Goal: Transaction & Acquisition: Book appointment/travel/reservation

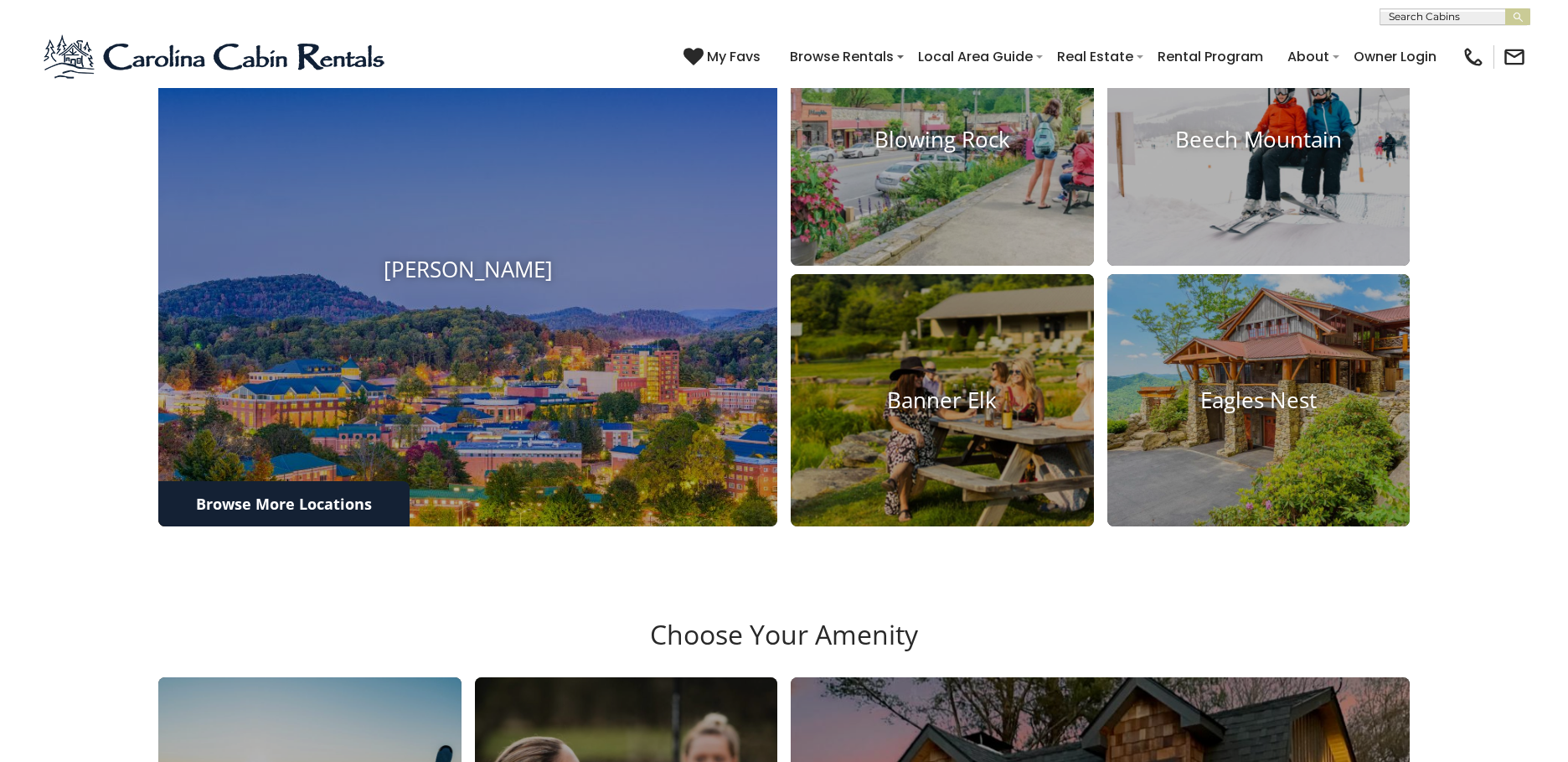
scroll to position [794, 0]
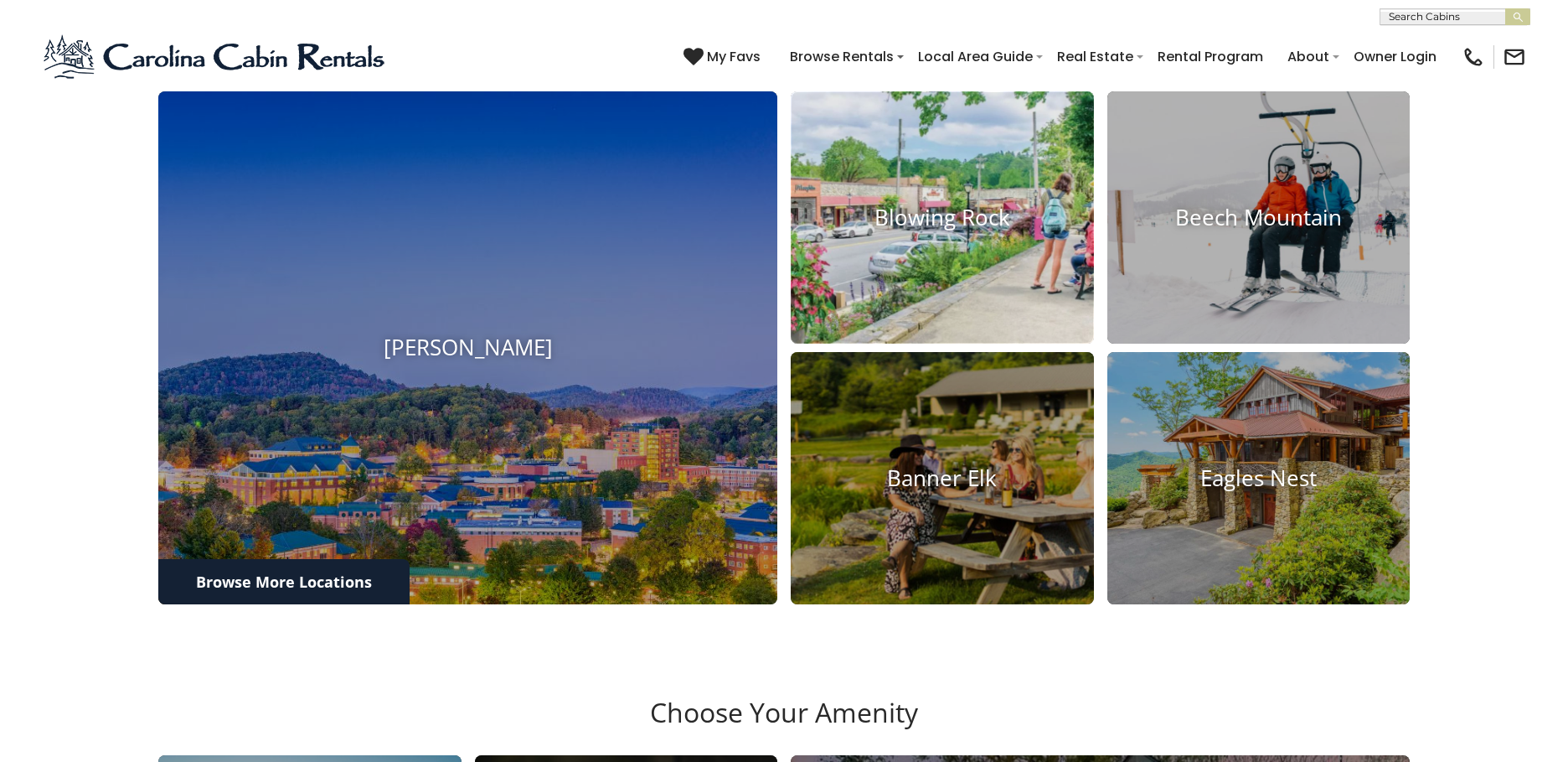
click at [934, 356] on img at bounding box center [942, 217] width 334 height 277
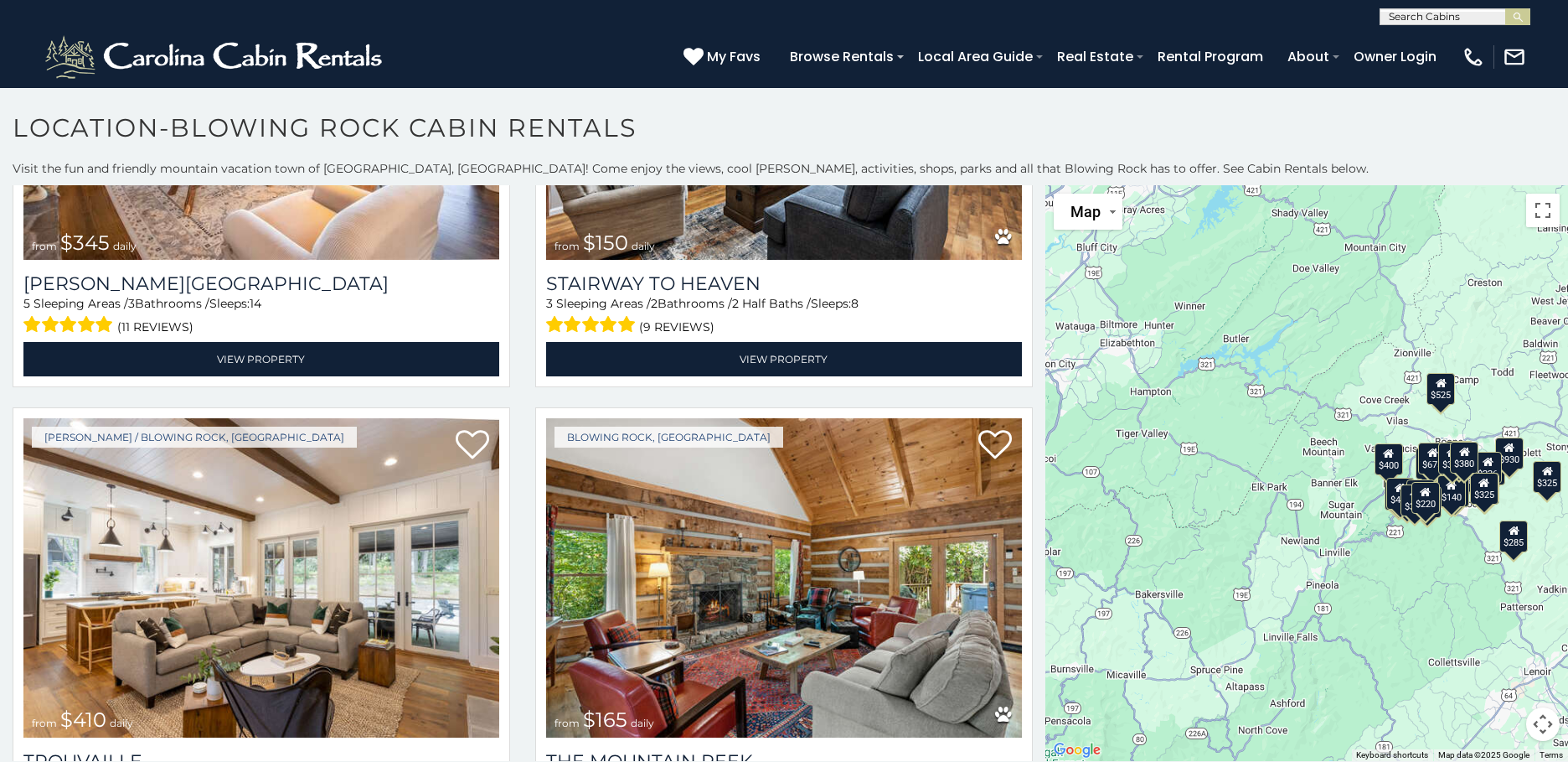
scroll to position [5565, 0]
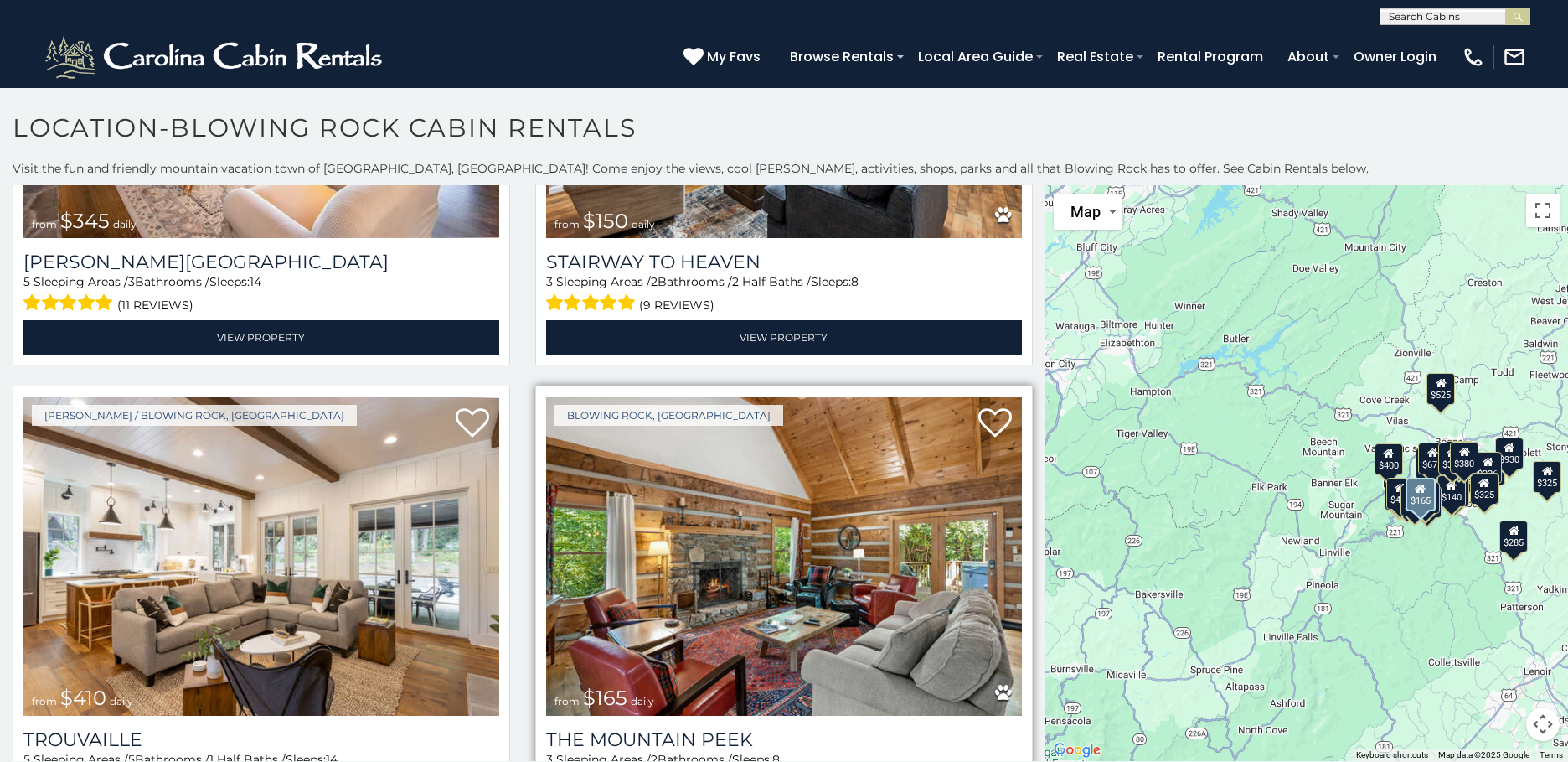
click at [784, 527] on img at bounding box center [784, 556] width 476 height 319
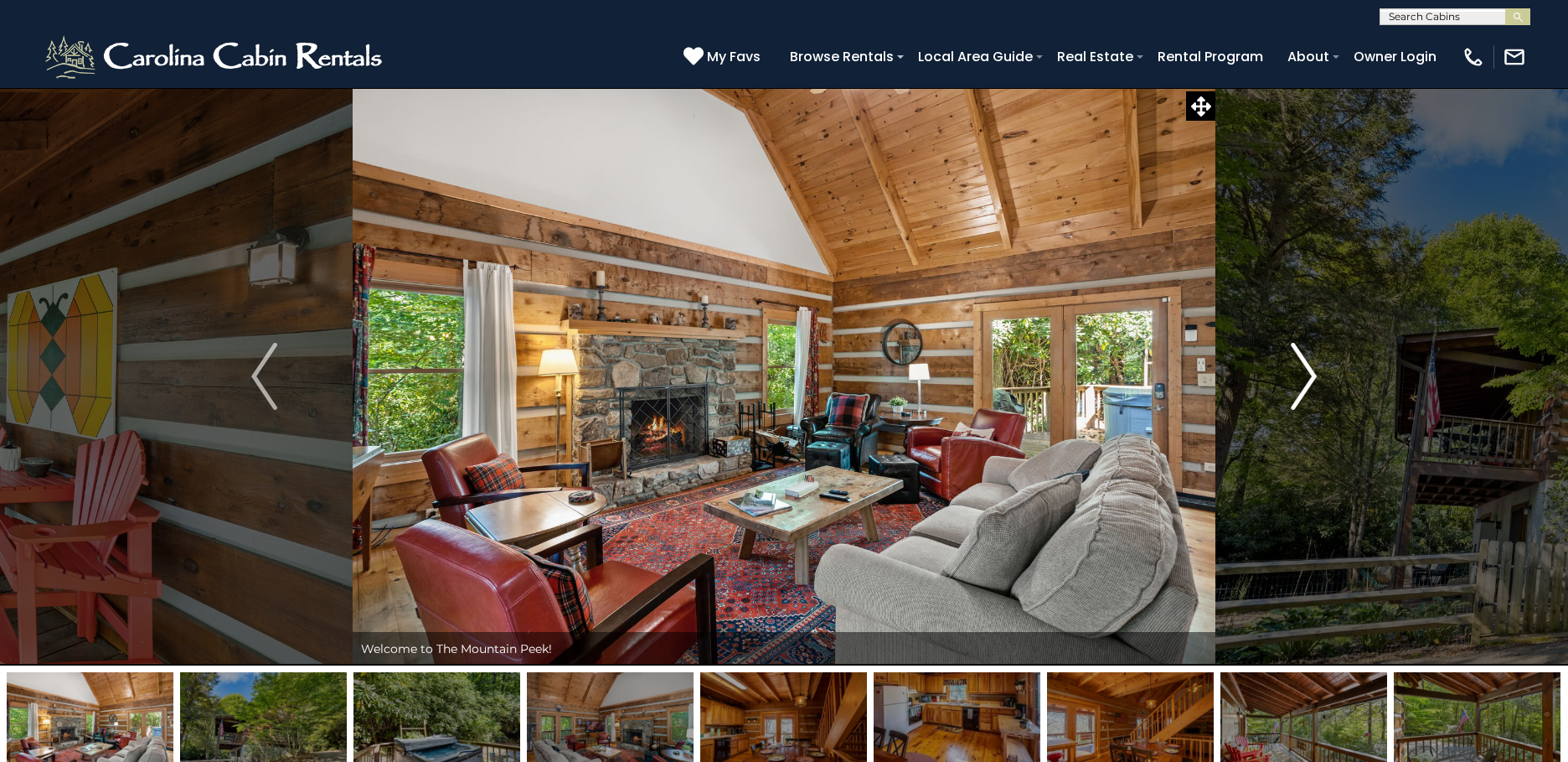
click at [1309, 380] on img "Next" at bounding box center [1302, 376] width 25 height 67
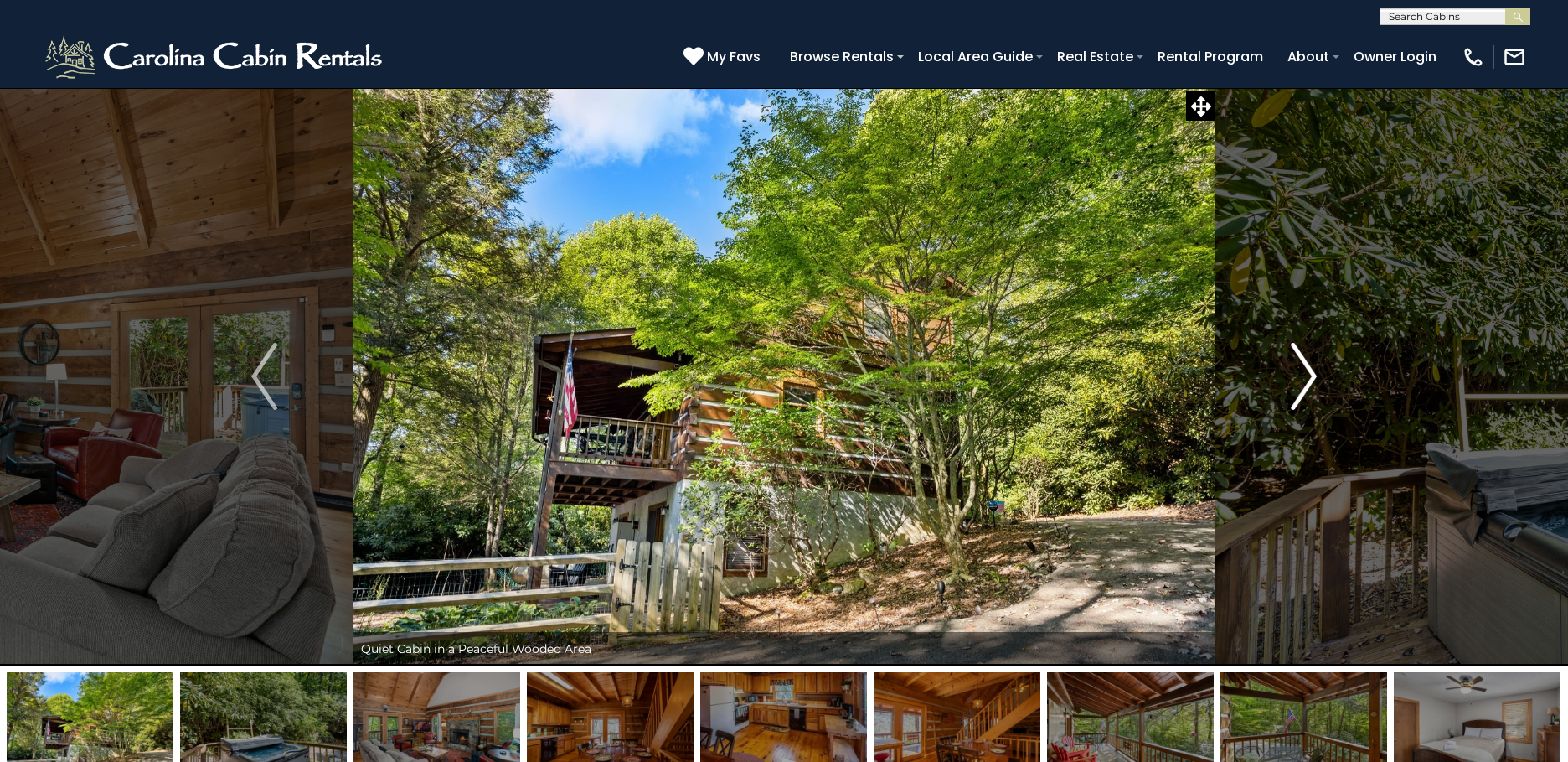
click at [1309, 380] on img "Next" at bounding box center [1302, 376] width 25 height 67
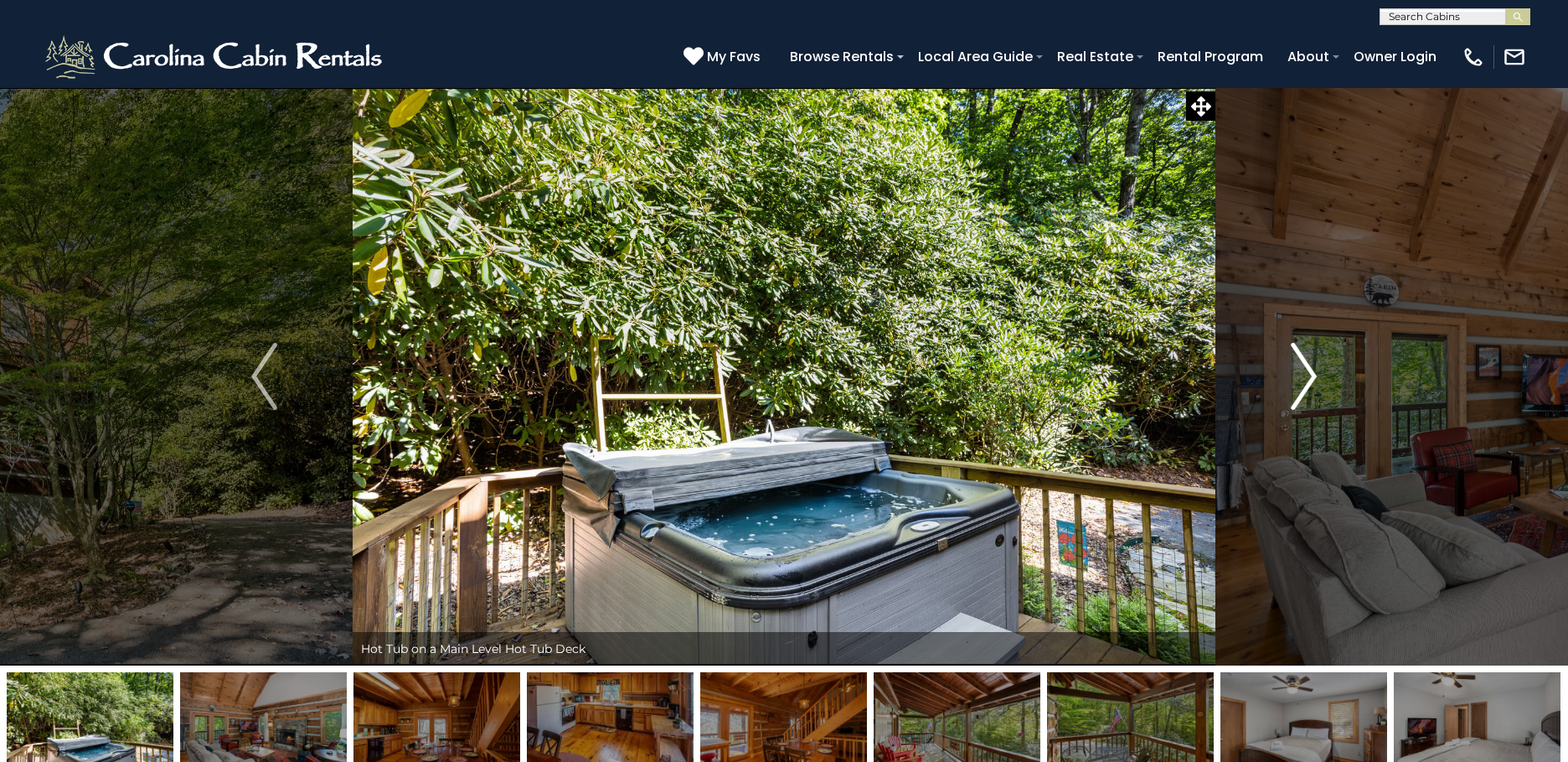
click at [1309, 380] on img "Next" at bounding box center [1302, 376] width 25 height 67
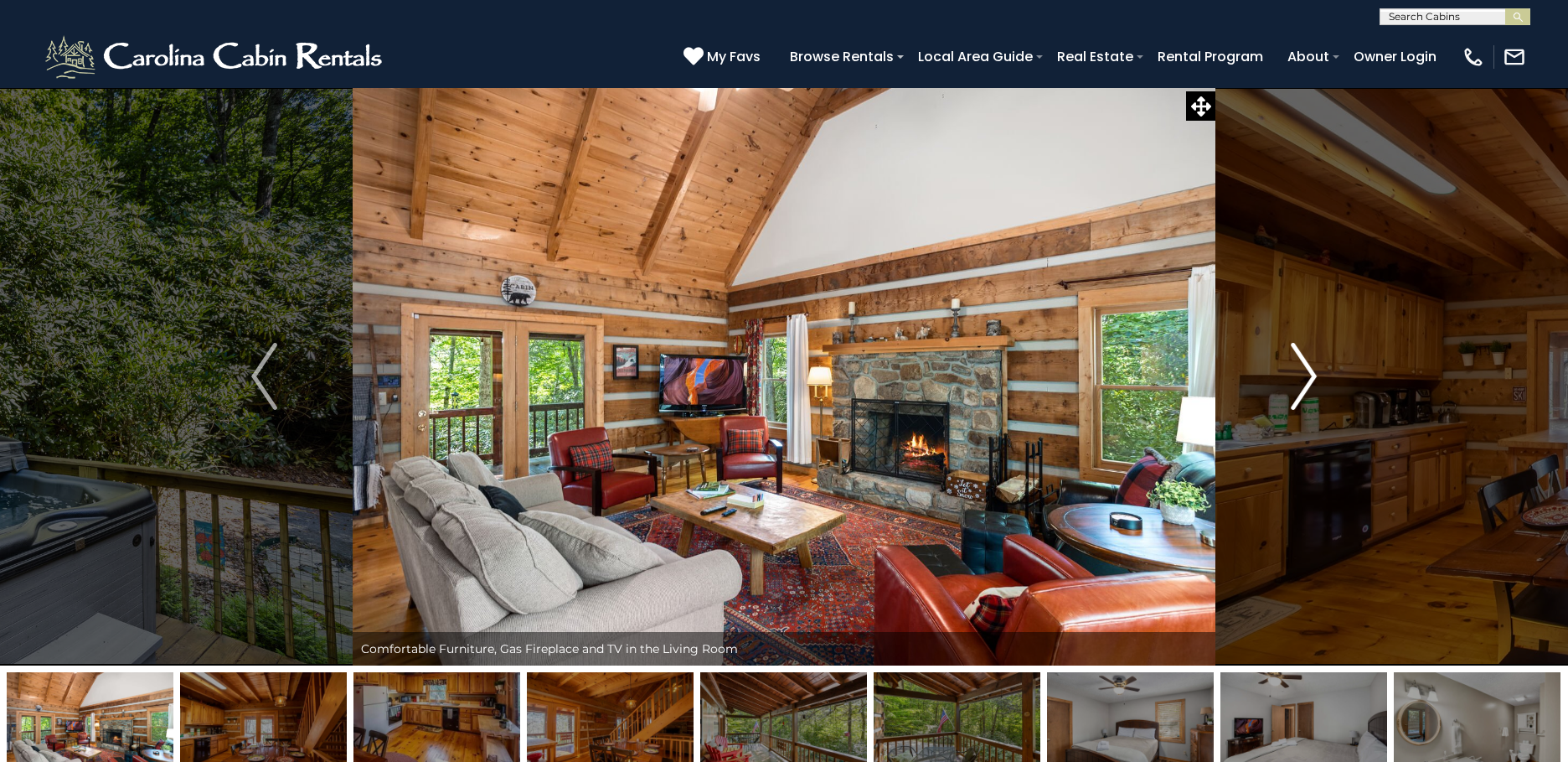
click at [1309, 380] on img "Next" at bounding box center [1302, 376] width 25 height 67
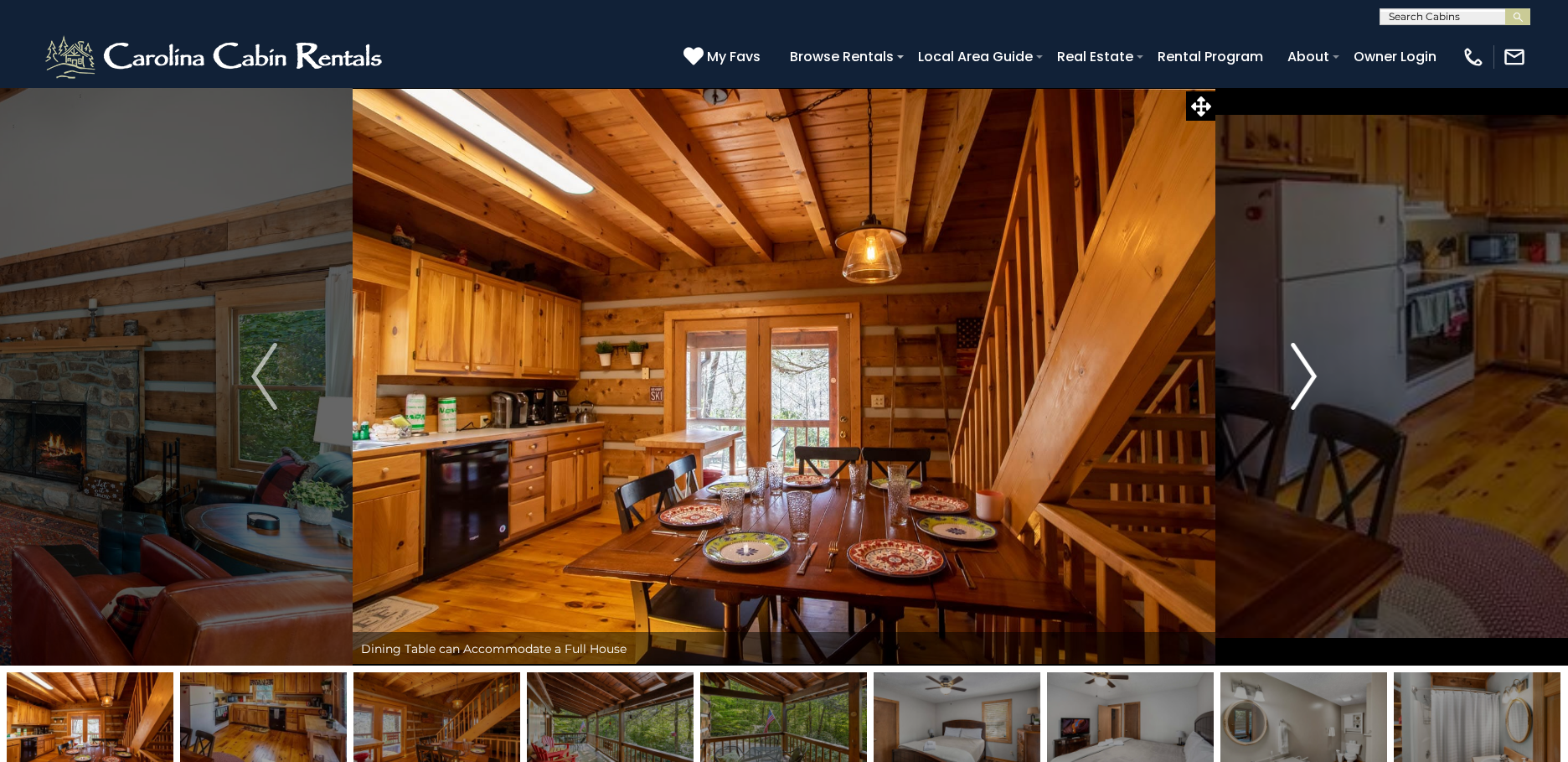
click at [1309, 380] on img "Next" at bounding box center [1302, 376] width 25 height 67
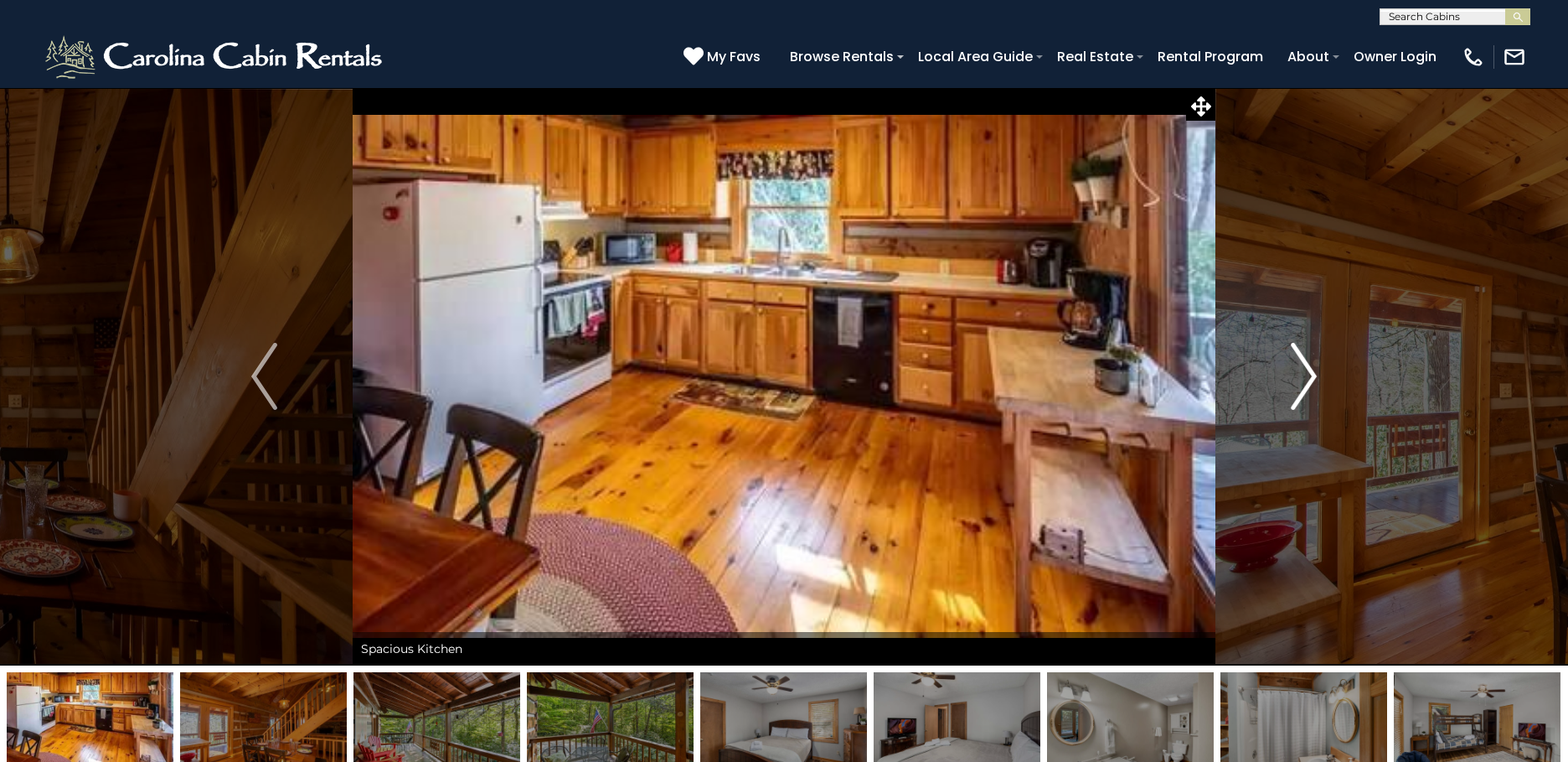
click at [1309, 380] on img "Next" at bounding box center [1302, 376] width 25 height 67
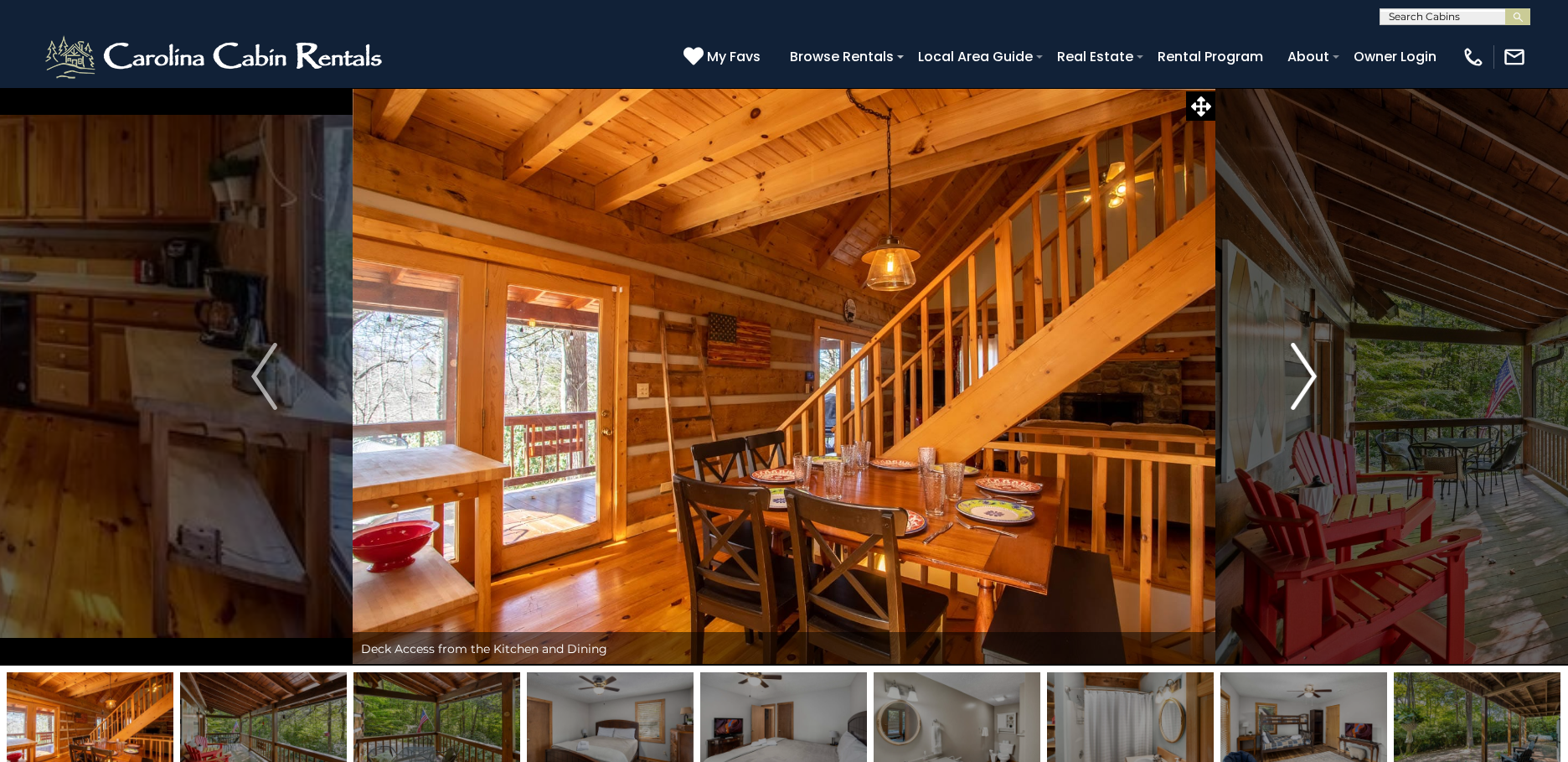
click at [1306, 374] on img "Next" at bounding box center [1302, 376] width 25 height 67
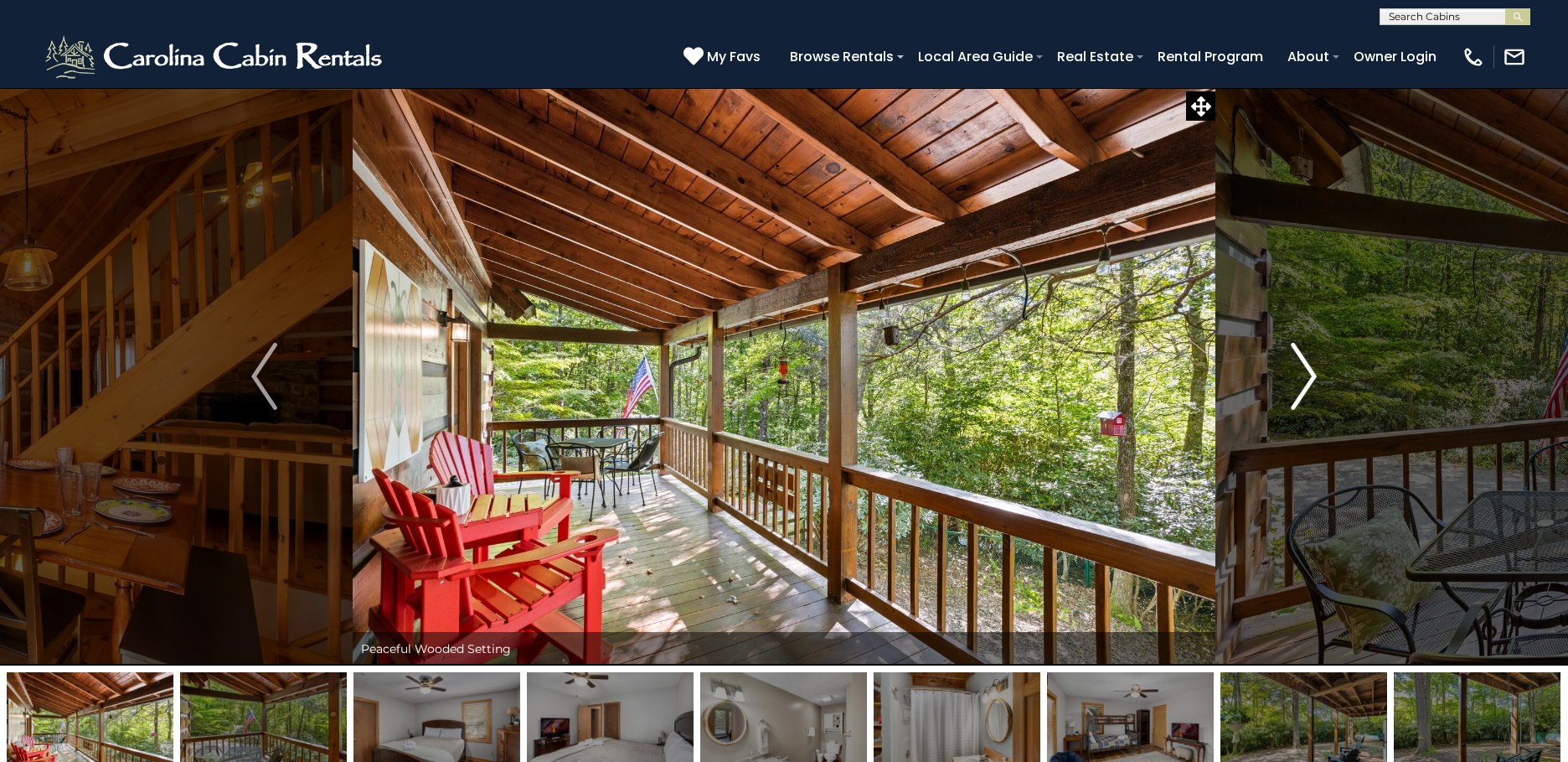
click at [1310, 375] on img "Next" at bounding box center [1302, 376] width 25 height 67
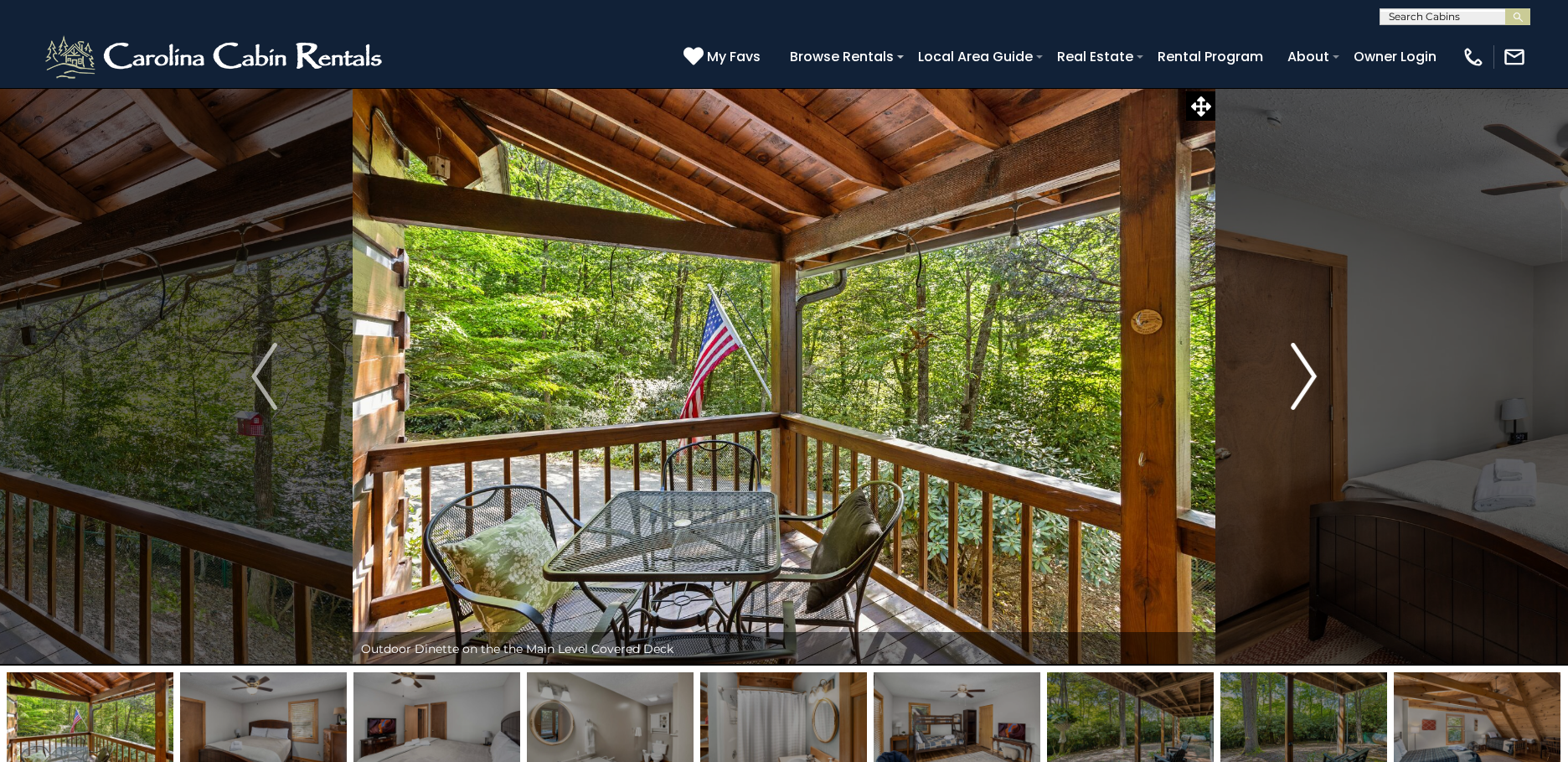
click at [1316, 376] on button "Next" at bounding box center [1302, 376] width 176 height 578
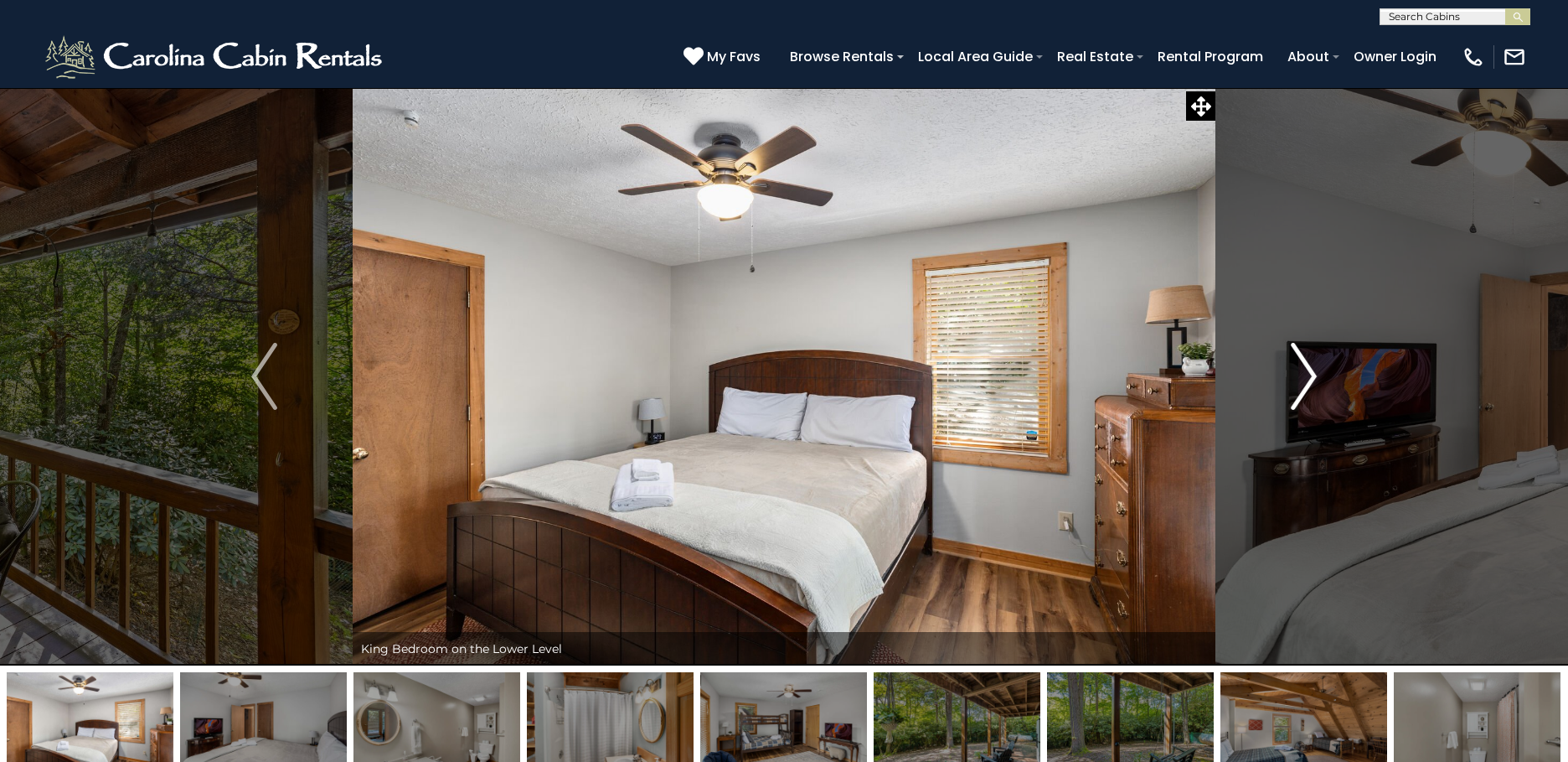
click at [1318, 376] on button "Next" at bounding box center [1302, 376] width 176 height 578
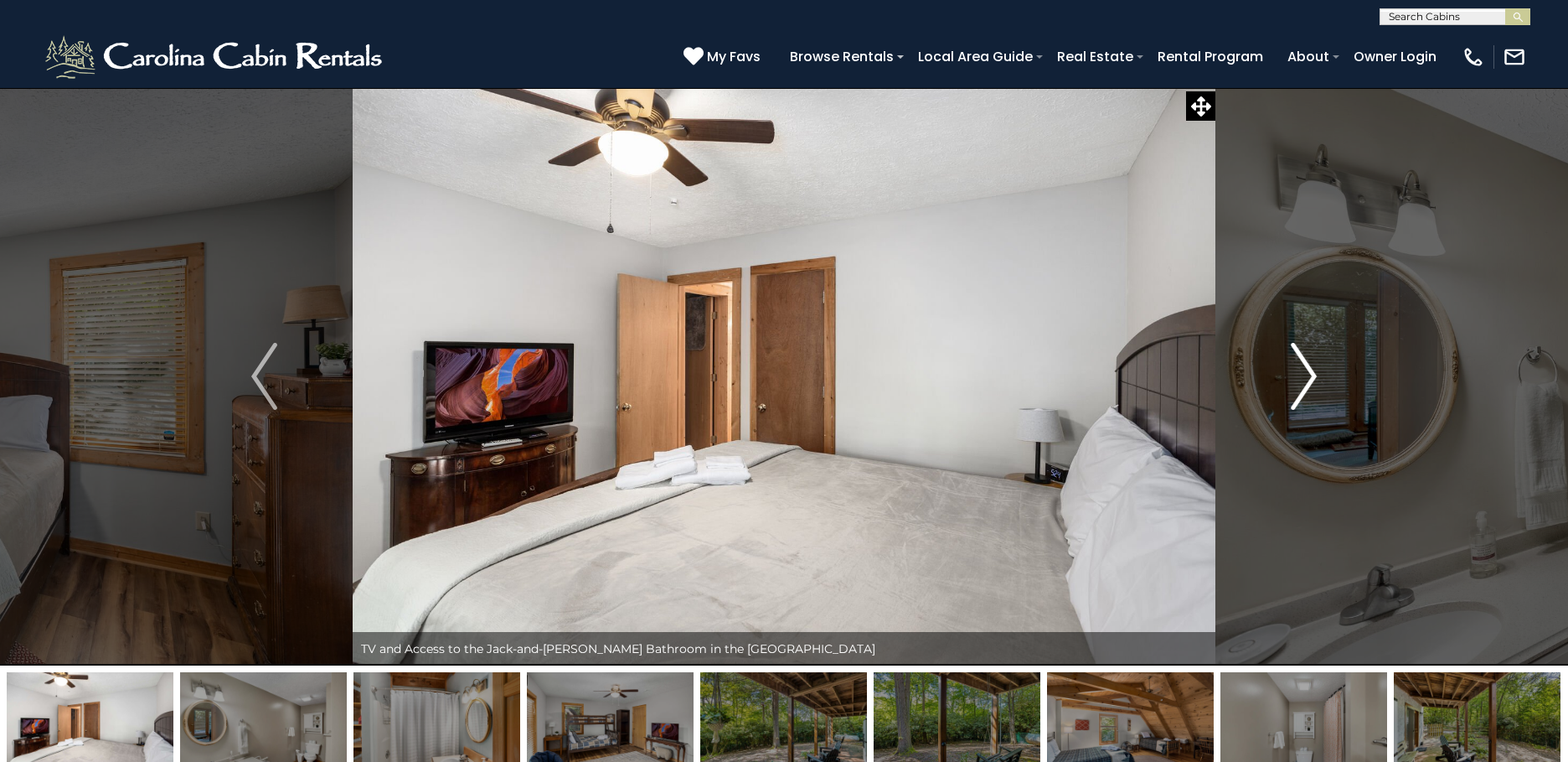
click at [1320, 381] on button "Next" at bounding box center [1302, 376] width 176 height 578
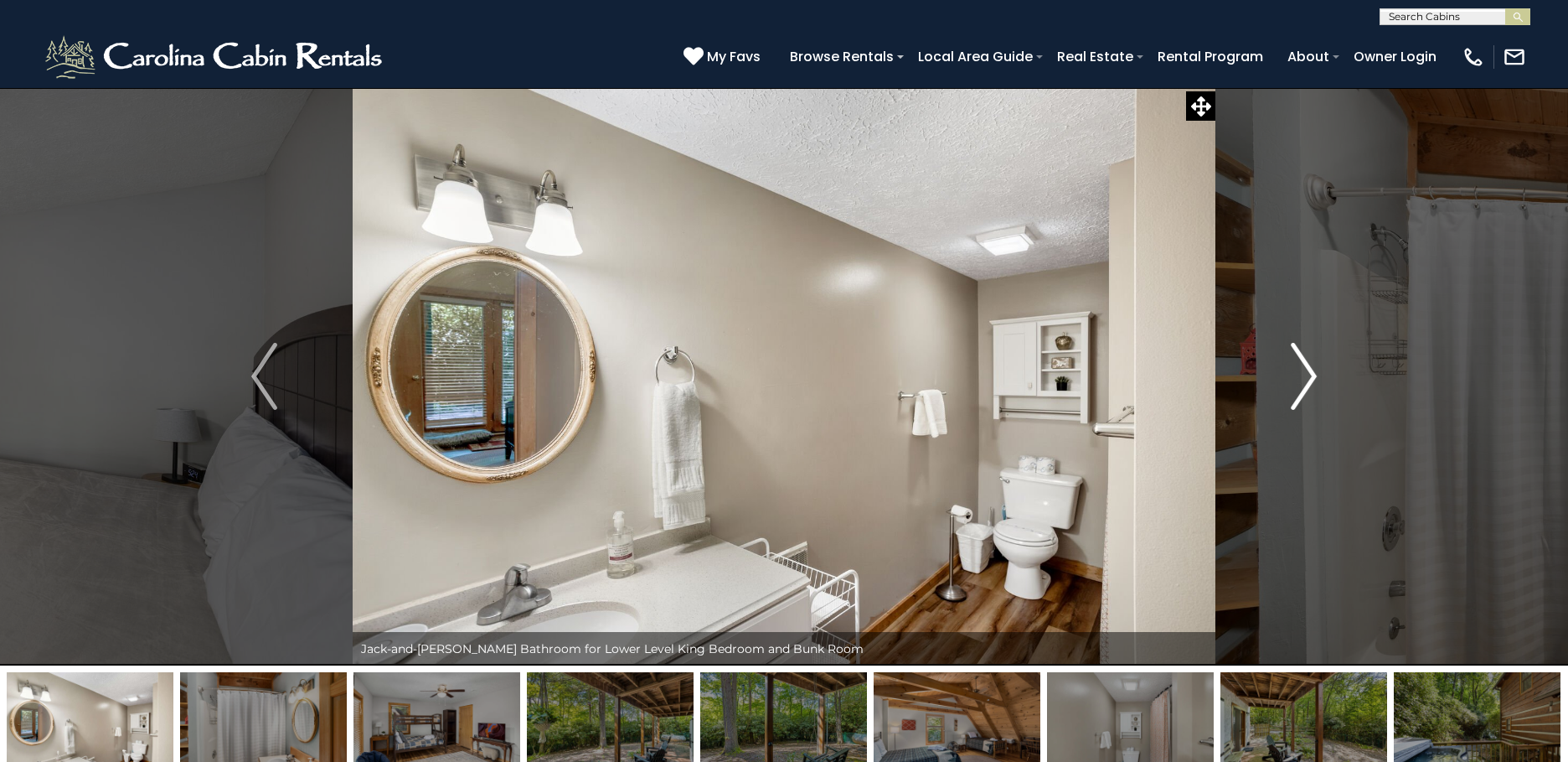
click at [1313, 379] on img "Next" at bounding box center [1302, 376] width 25 height 67
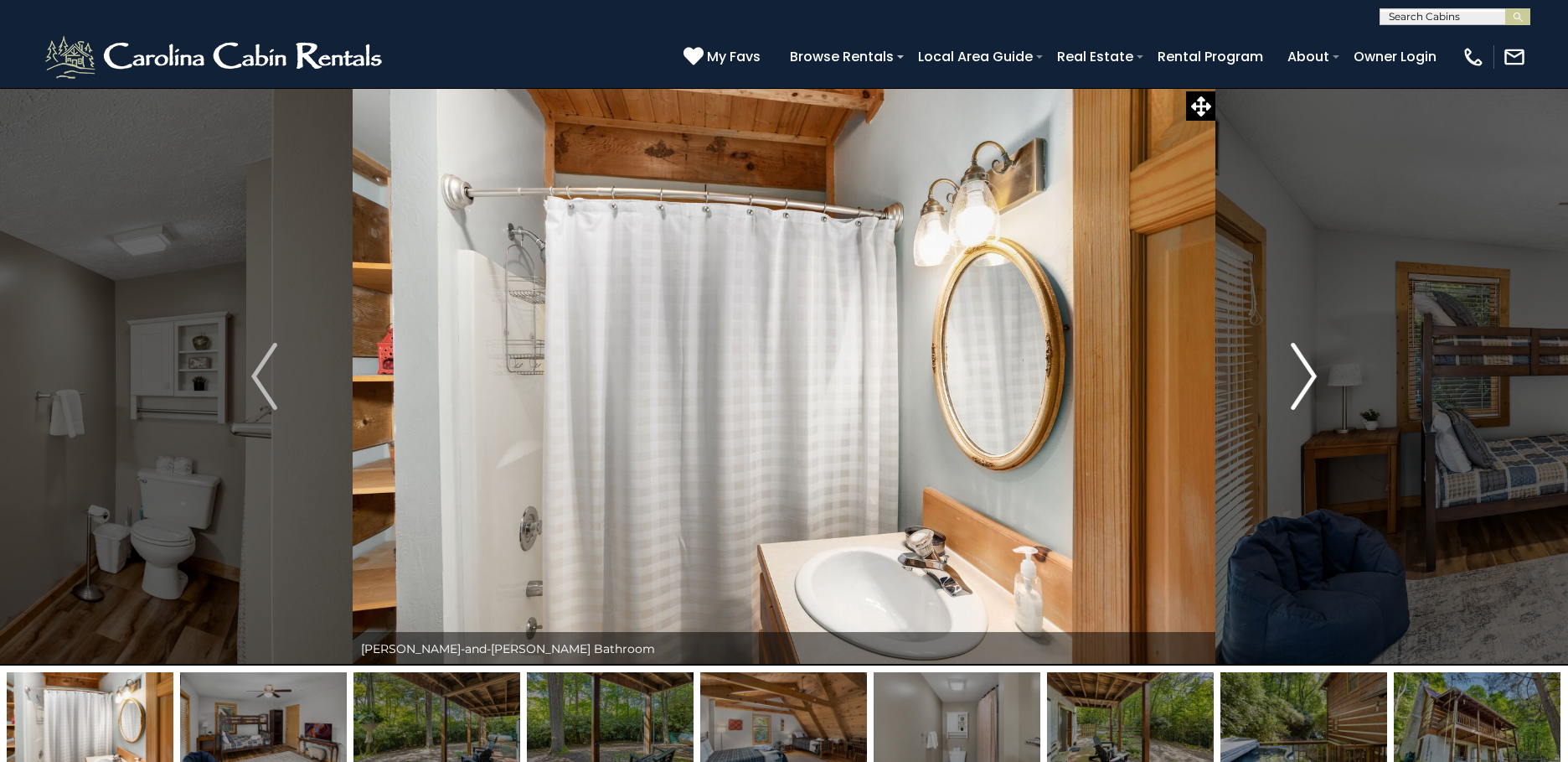
click at [1313, 380] on img "Next" at bounding box center [1302, 376] width 25 height 67
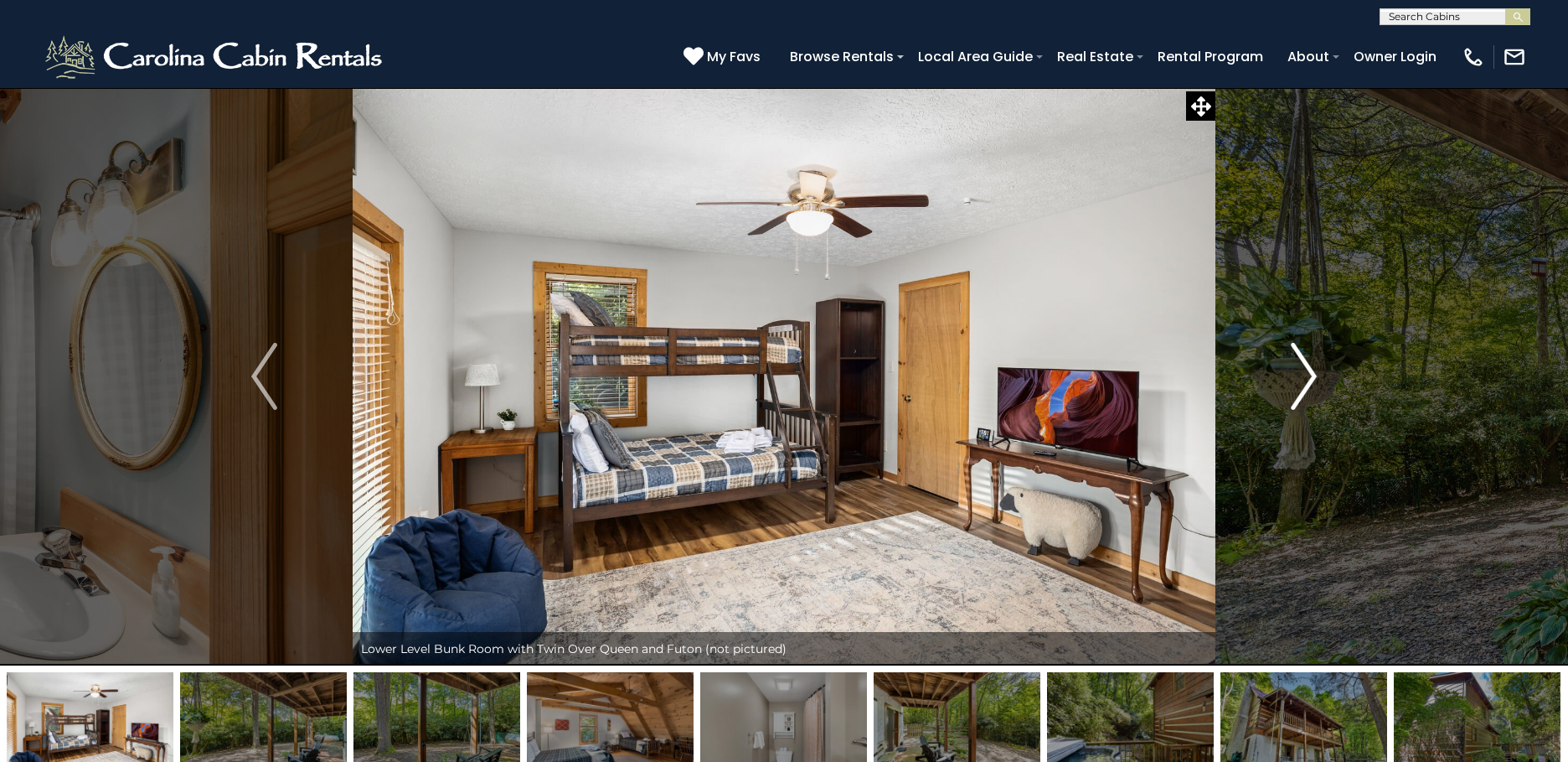
click at [1313, 381] on img "Next" at bounding box center [1302, 376] width 25 height 67
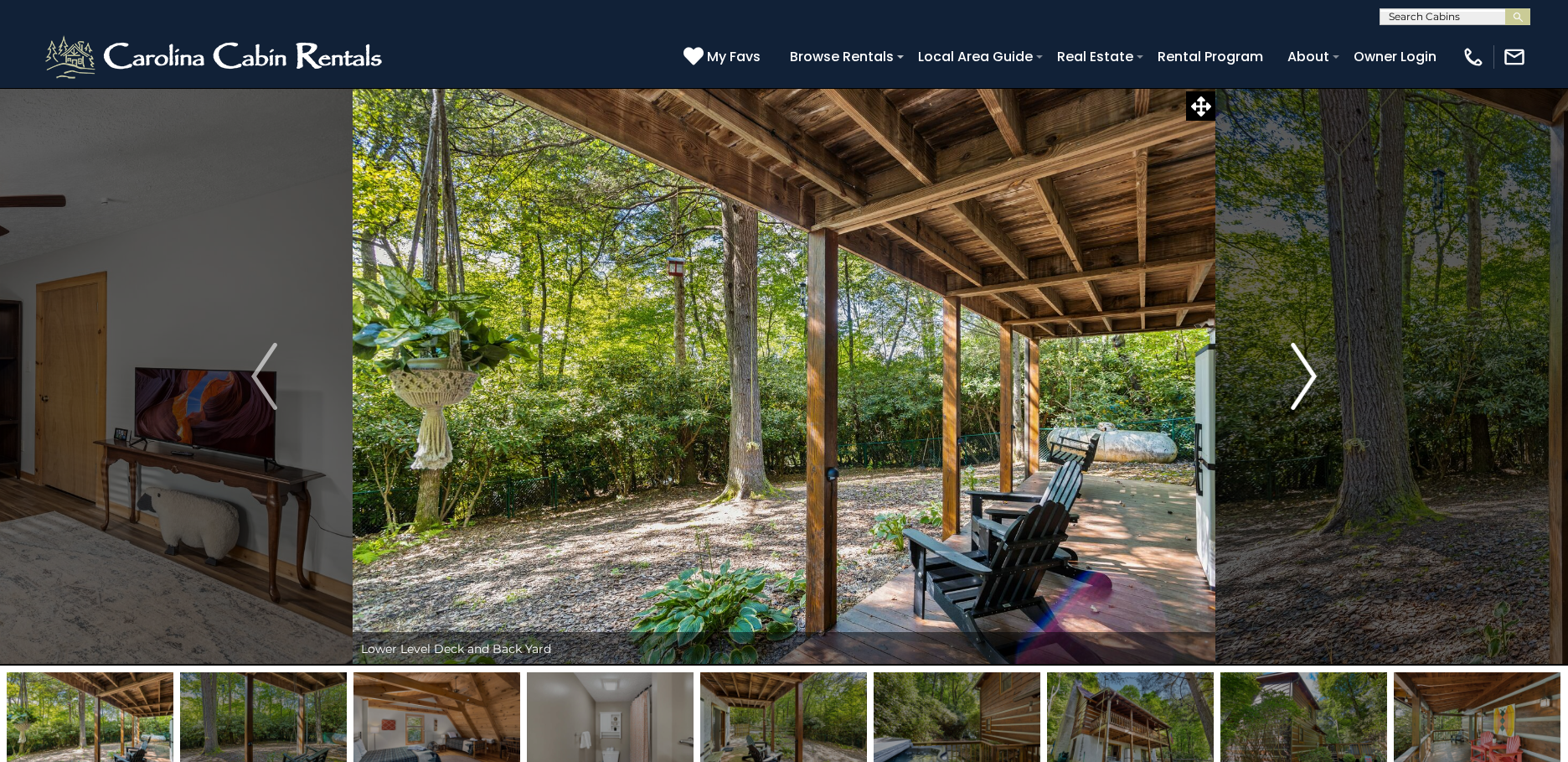
click at [1313, 381] on img "Next" at bounding box center [1302, 376] width 25 height 67
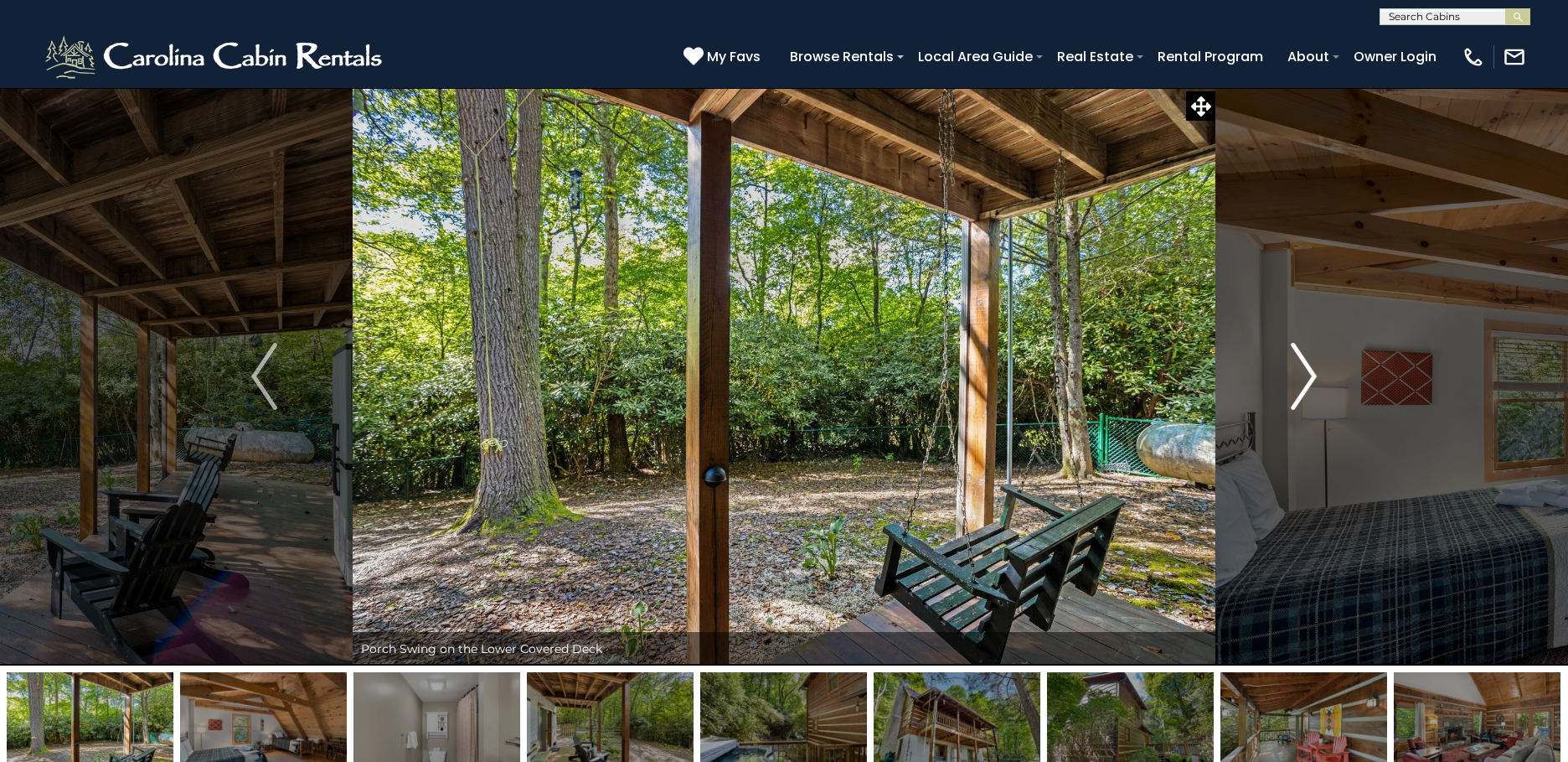
click at [1314, 381] on img "Next" at bounding box center [1302, 376] width 25 height 67
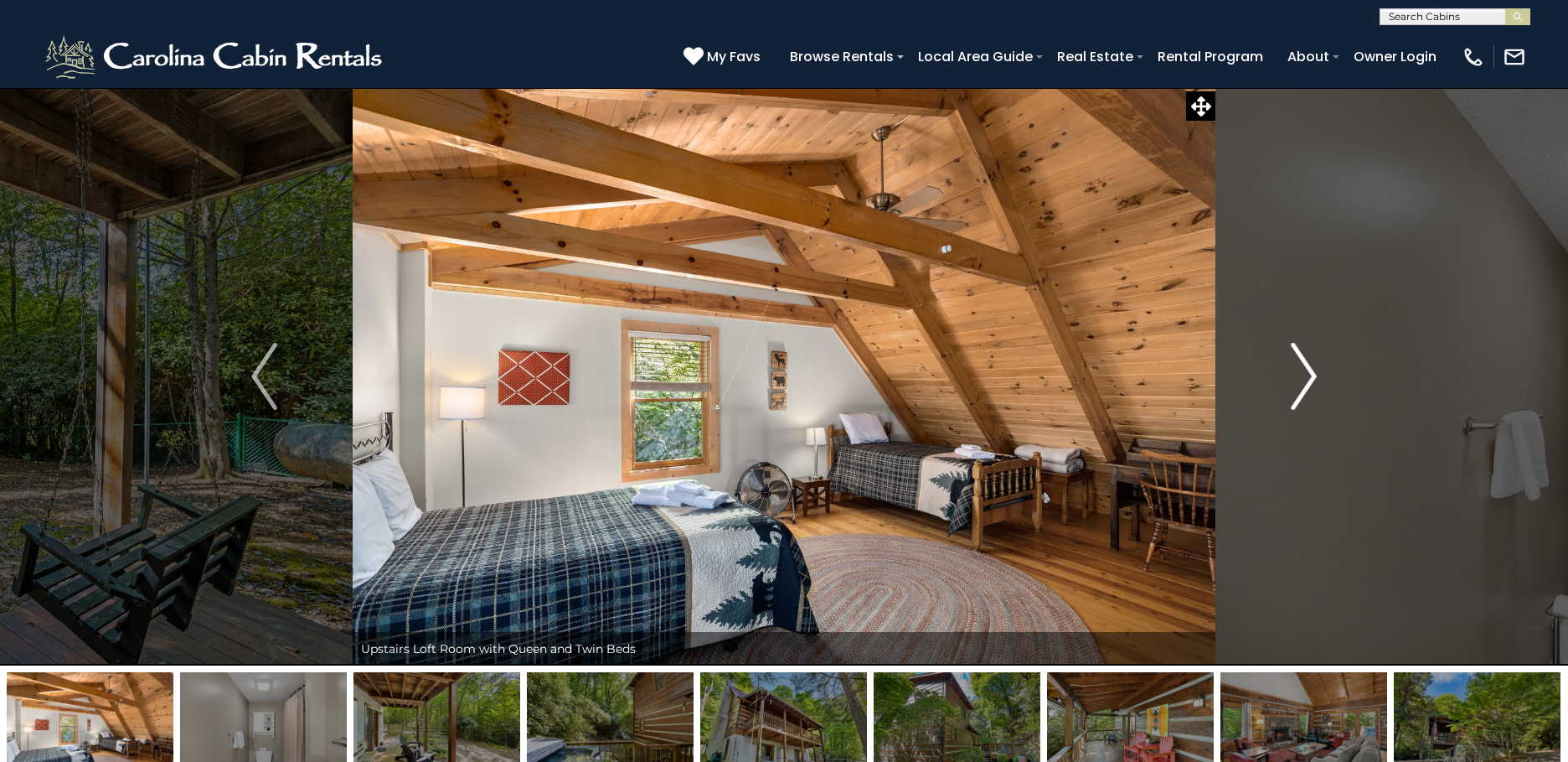
click at [1314, 381] on img "Next" at bounding box center [1302, 376] width 25 height 67
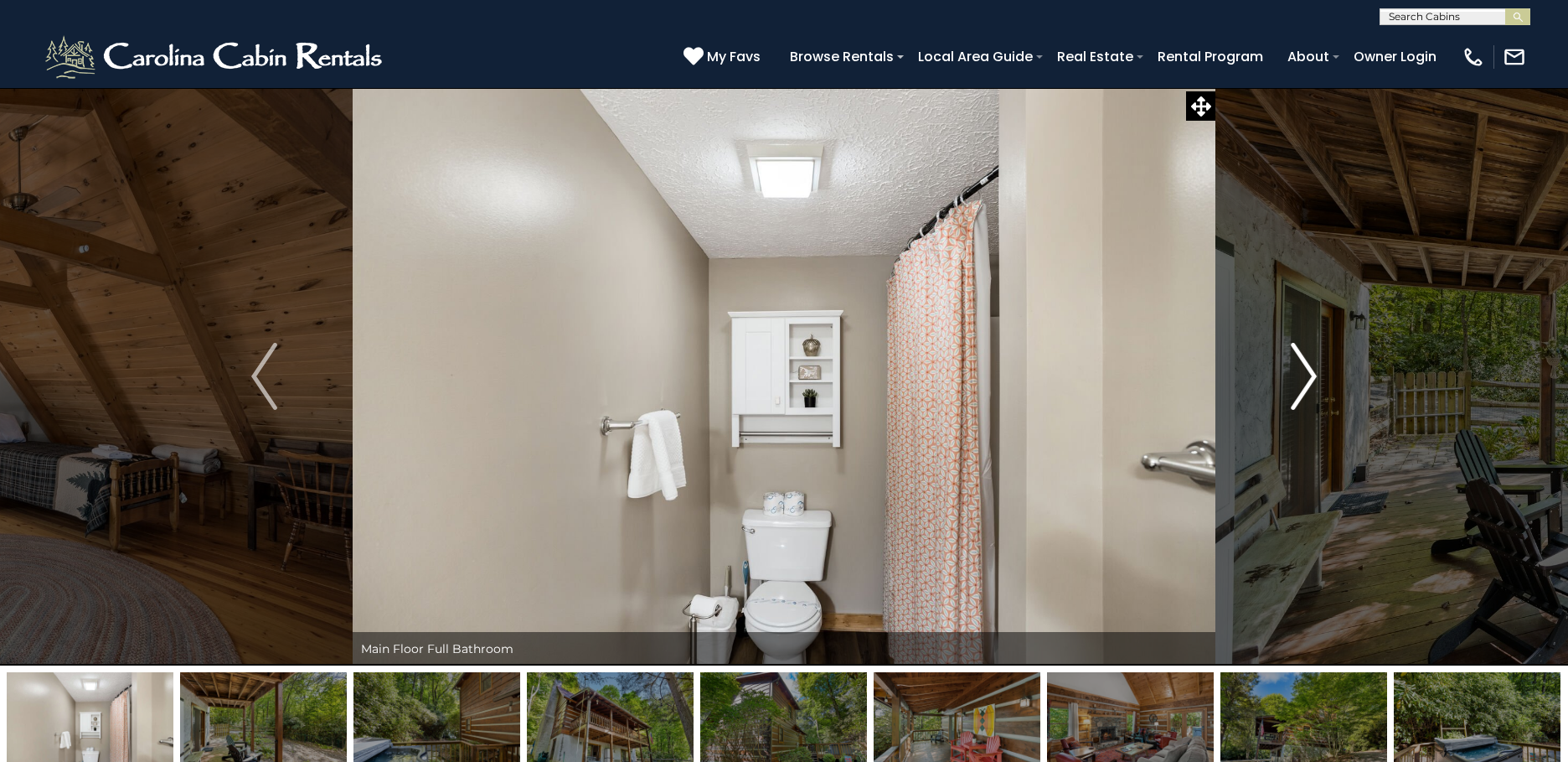
click at [1314, 381] on img "Next" at bounding box center [1302, 376] width 25 height 67
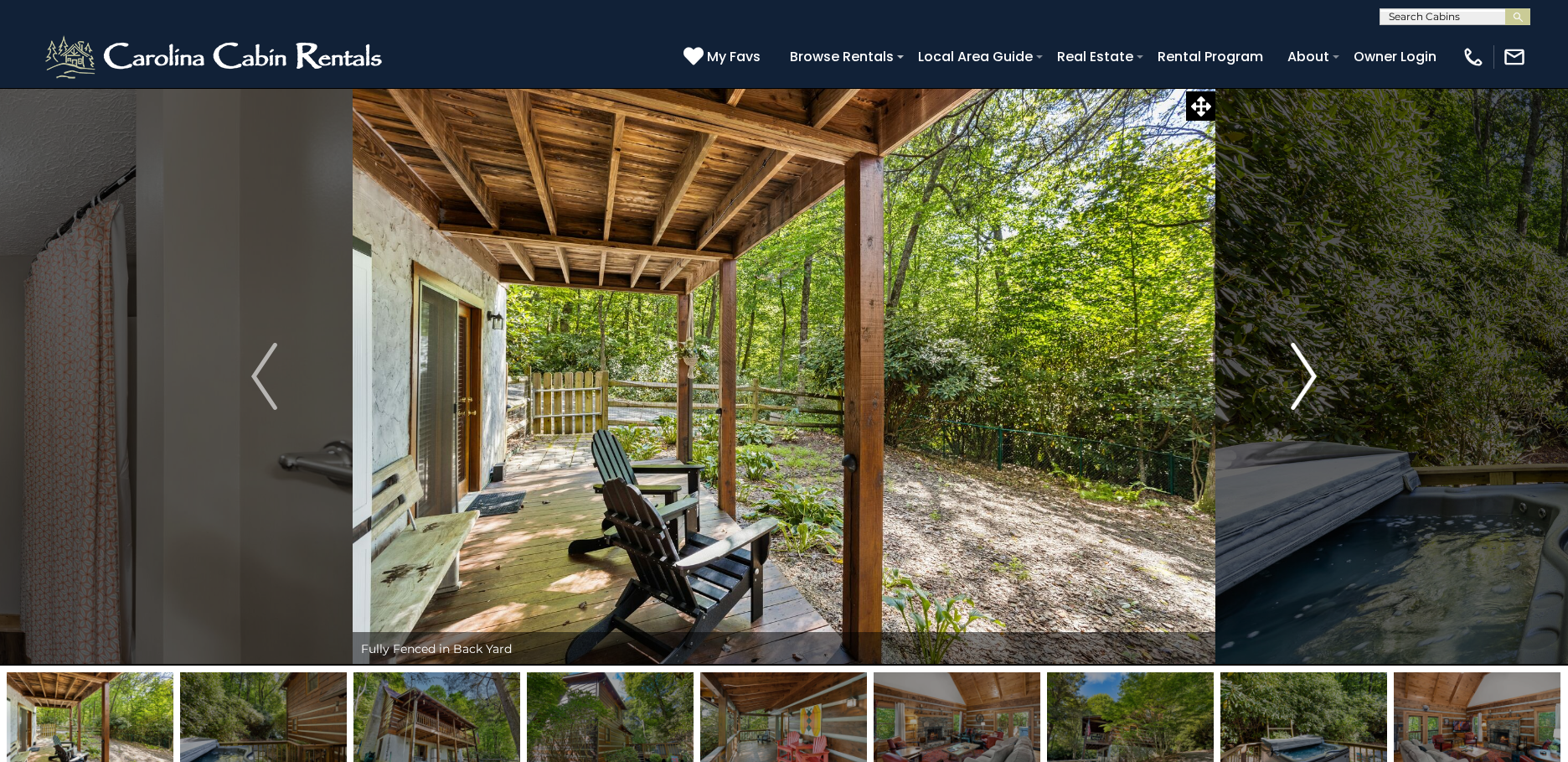
click at [1314, 381] on img "Next" at bounding box center [1302, 376] width 25 height 67
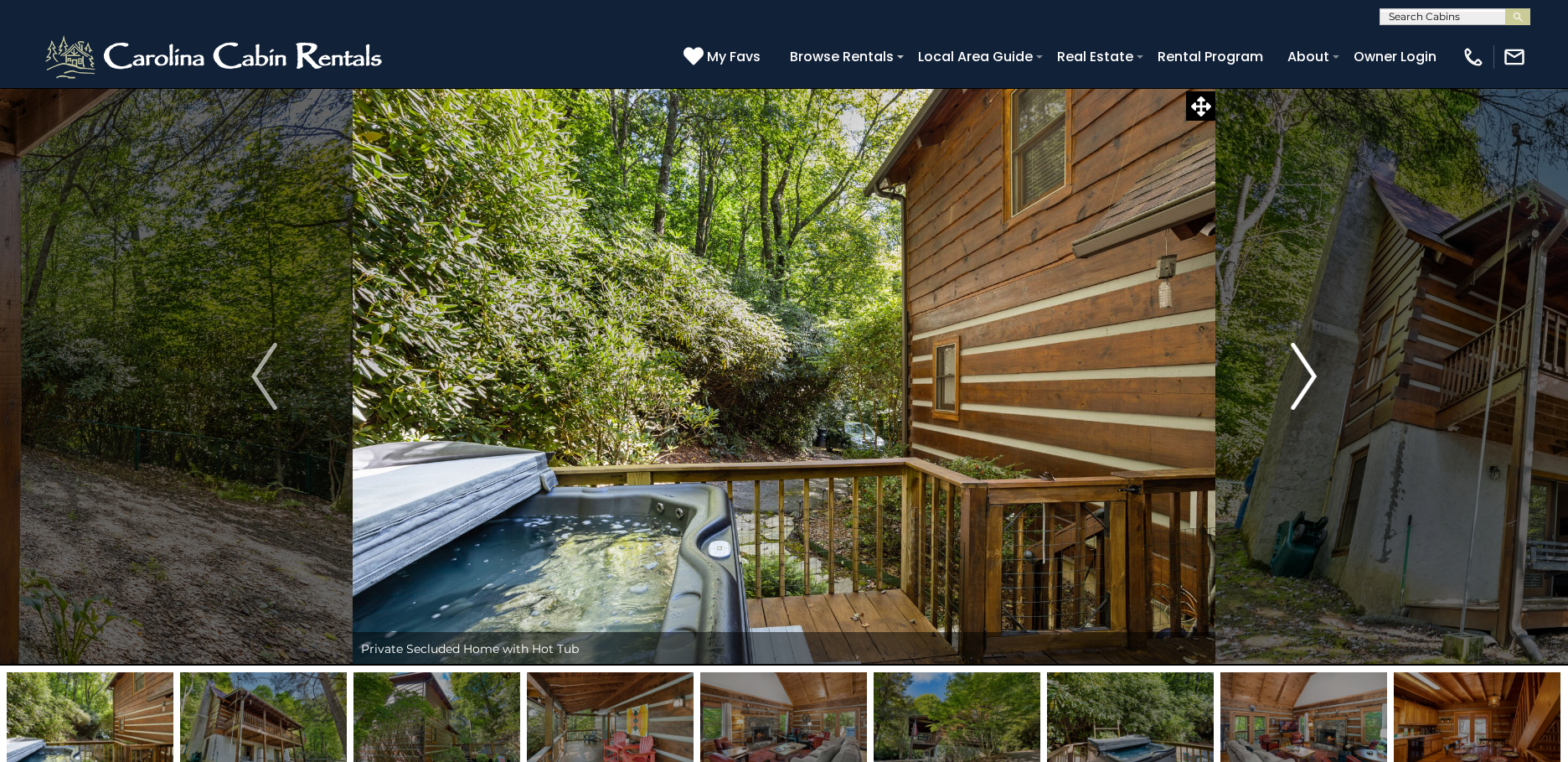
click at [1314, 381] on img "Next" at bounding box center [1302, 376] width 25 height 67
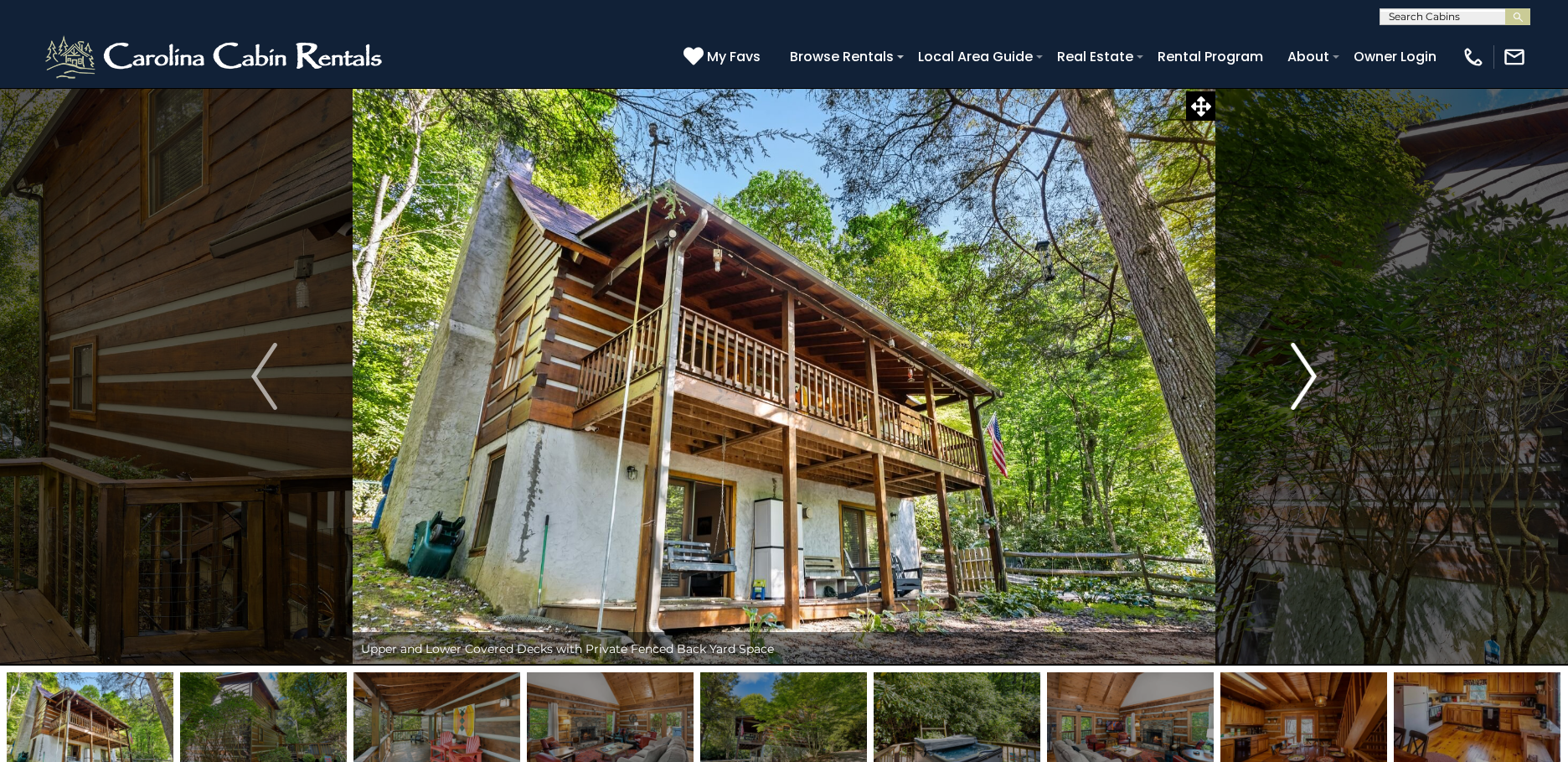
click at [1314, 381] on img "Next" at bounding box center [1302, 376] width 25 height 67
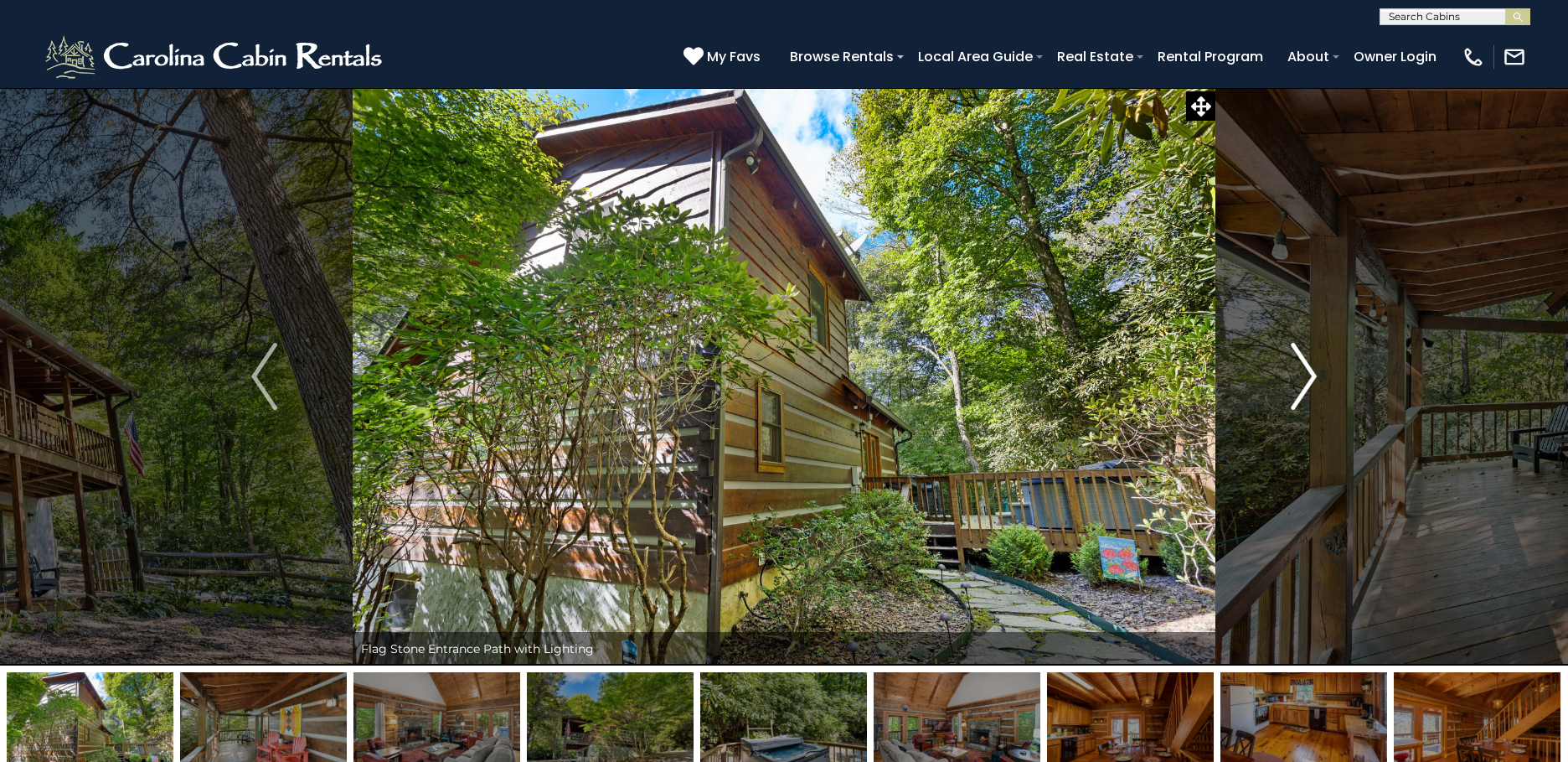
click at [1314, 381] on img "Next" at bounding box center [1302, 376] width 25 height 67
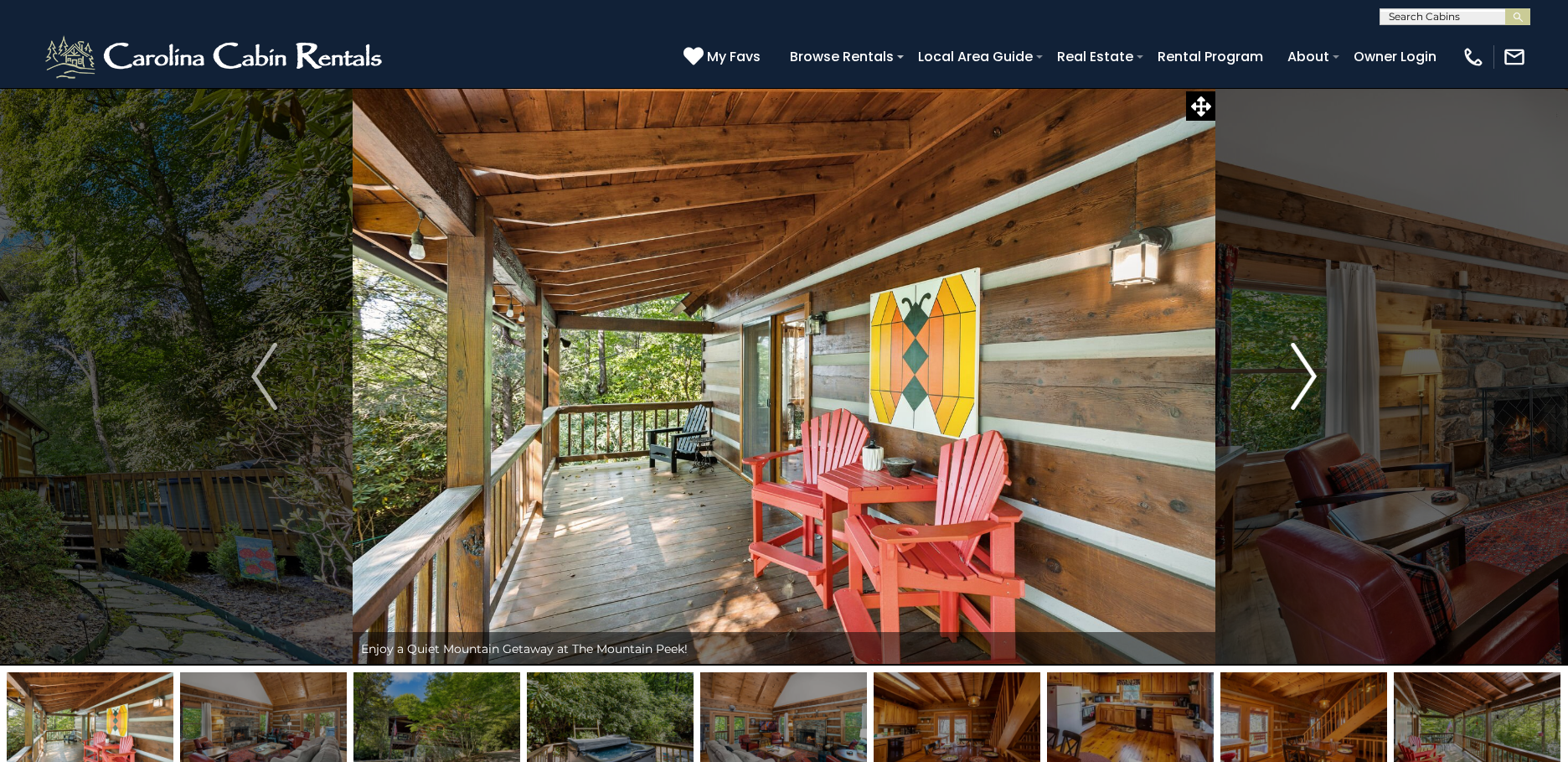
click at [1314, 381] on img "Next" at bounding box center [1302, 376] width 25 height 67
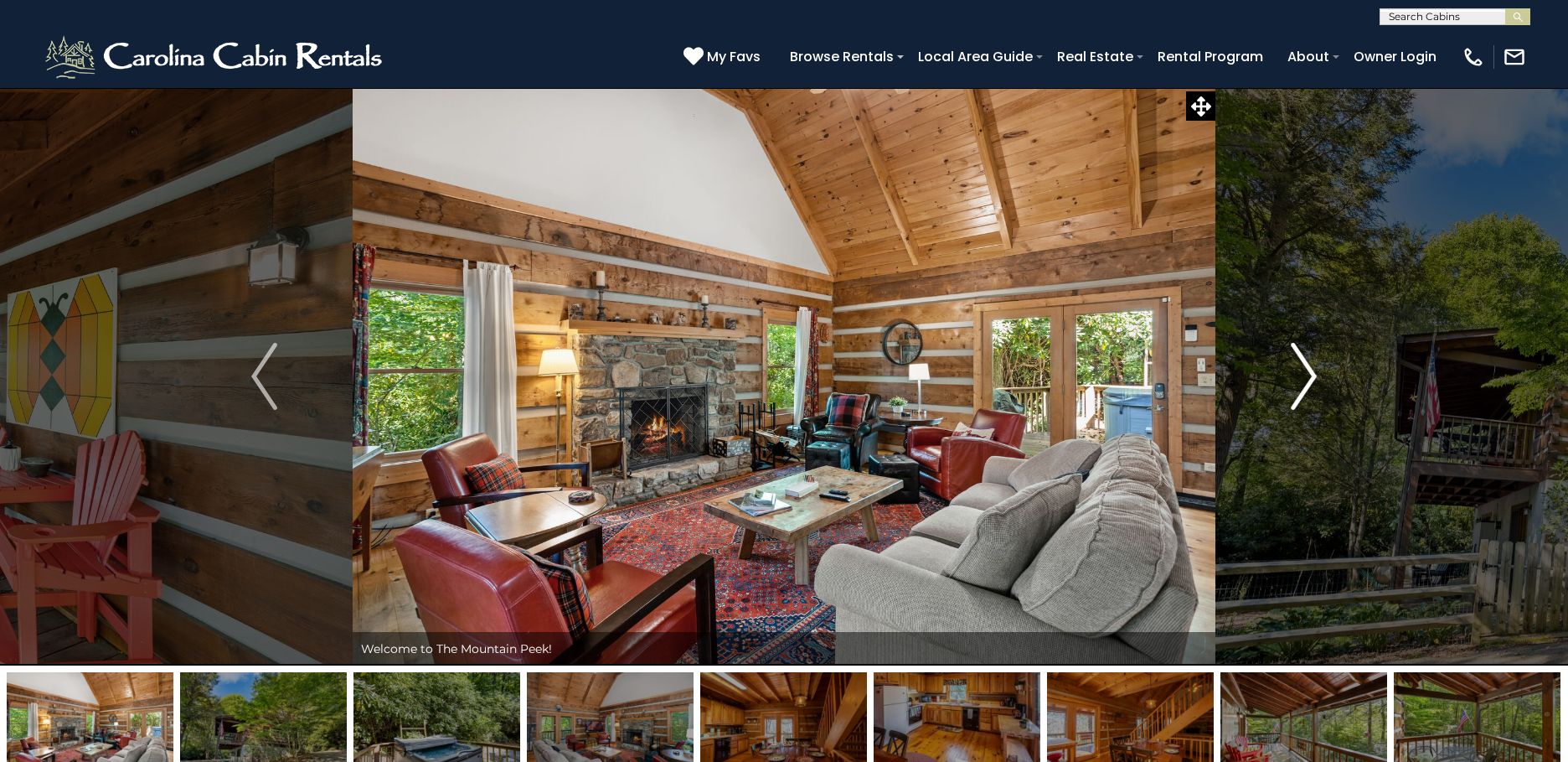
click at [1314, 381] on img "Next" at bounding box center [1302, 376] width 25 height 67
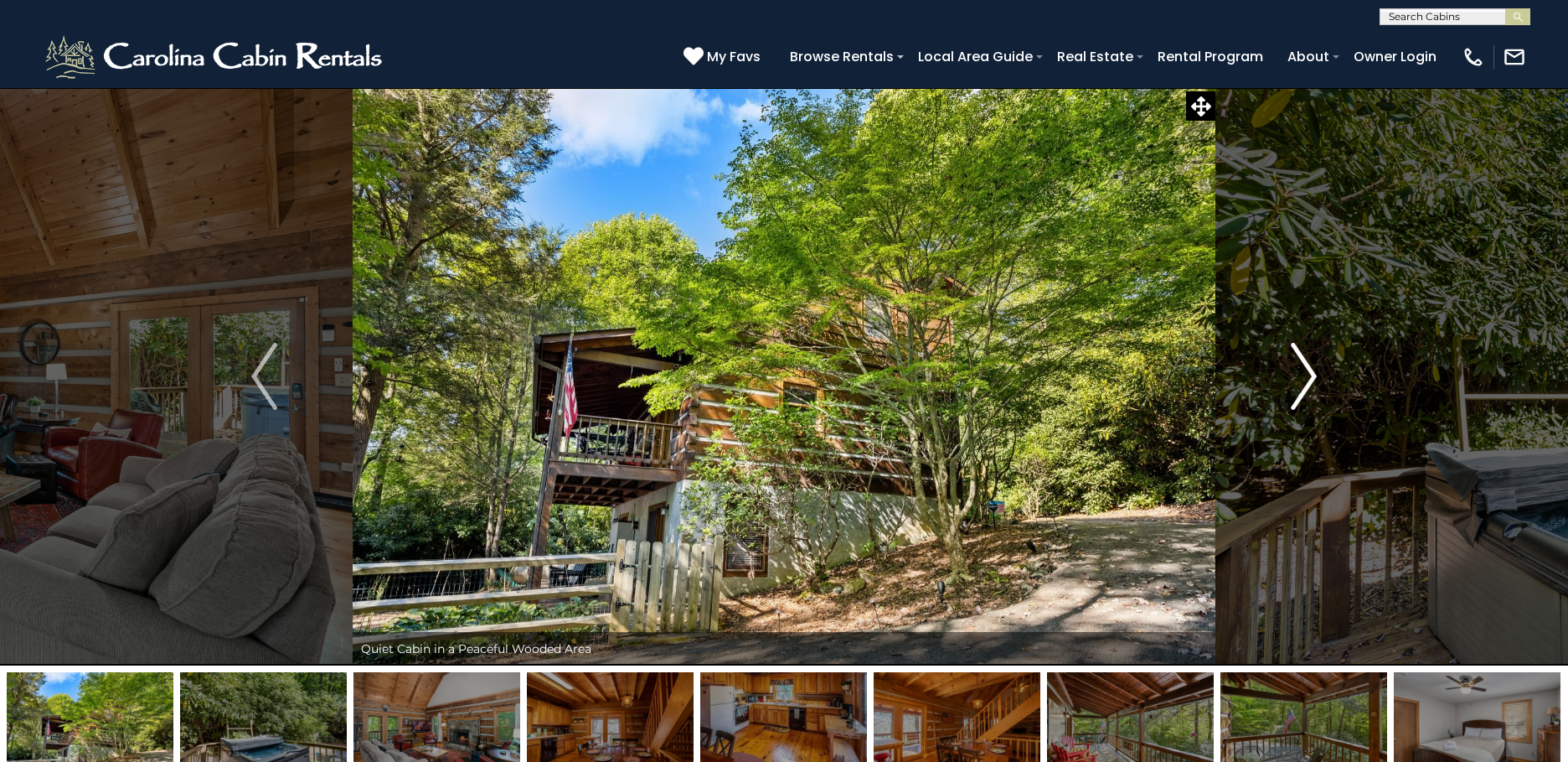
click at [1314, 381] on img "Next" at bounding box center [1302, 376] width 25 height 67
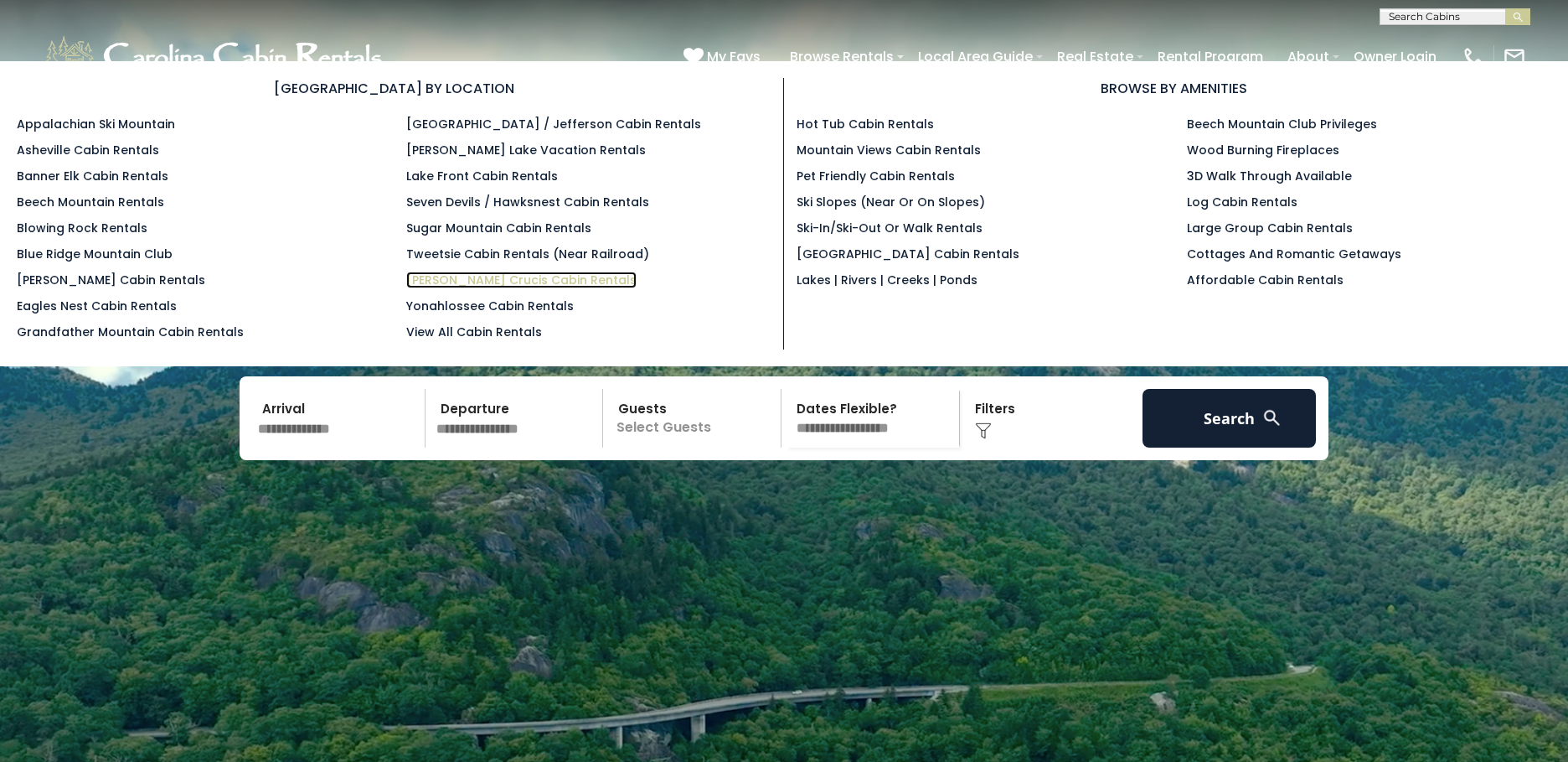
click at [463, 280] on link "[PERSON_NAME] Crucis Cabin Rentals" at bounding box center [521, 280] width 230 height 17
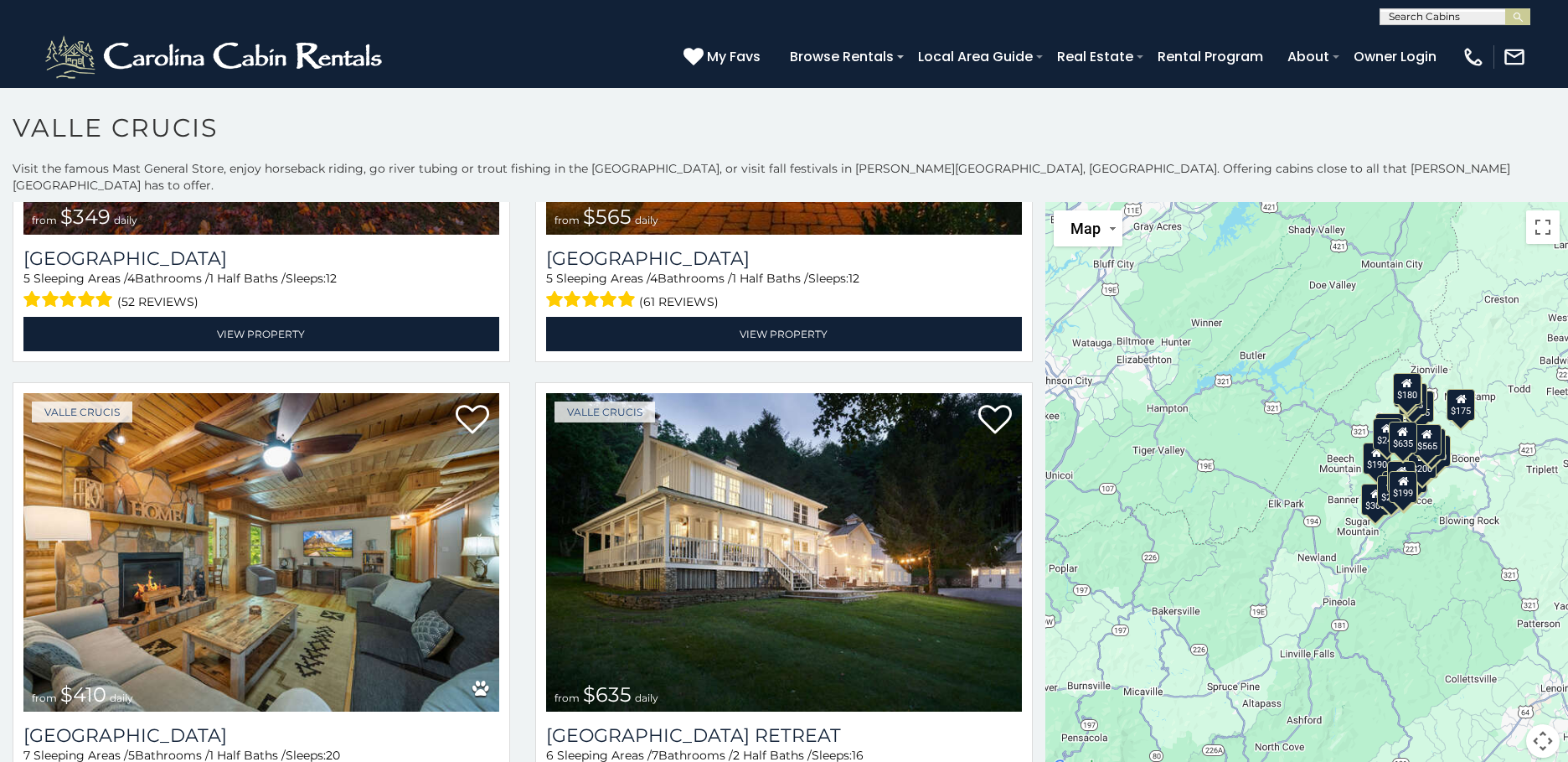
scroll to position [391, 0]
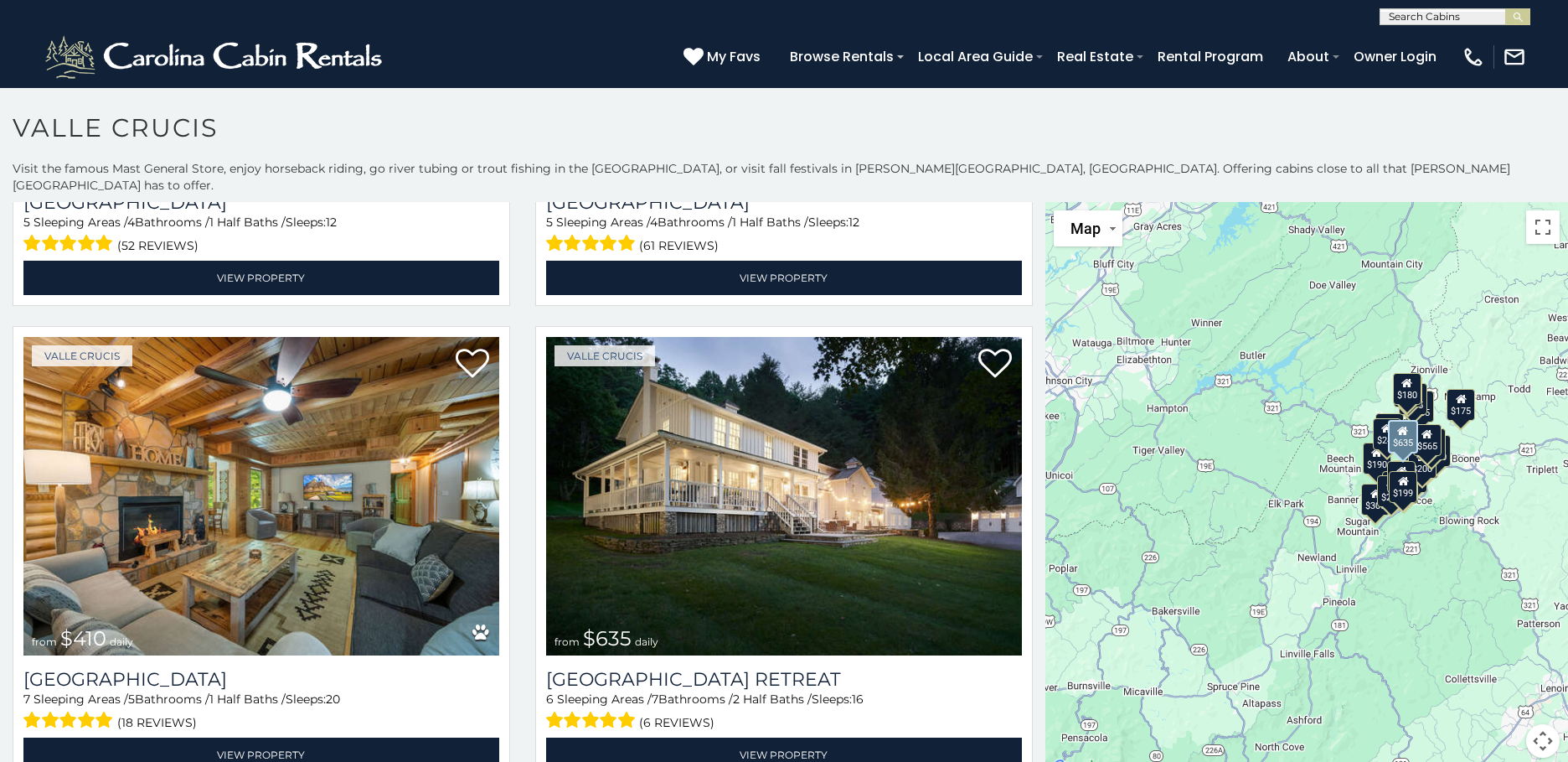
click at [1030, 754] on div "Valle Crucis from $635 daily Valley Farmhouse Retreat 6 Sleeping Areas / 7 Bath…" at bounding box center [784, 559] width 523 height 467
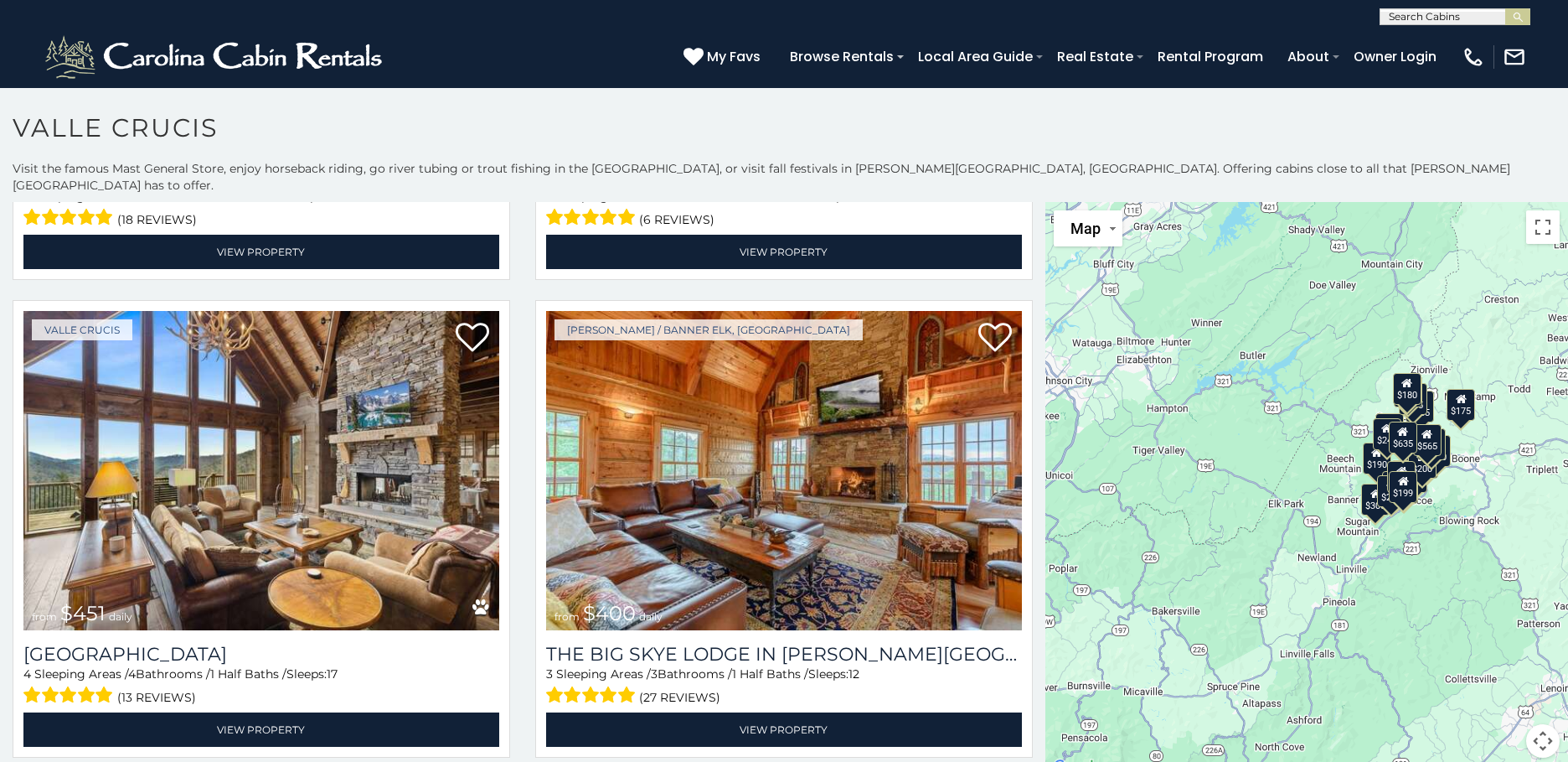
scroll to position [939, 0]
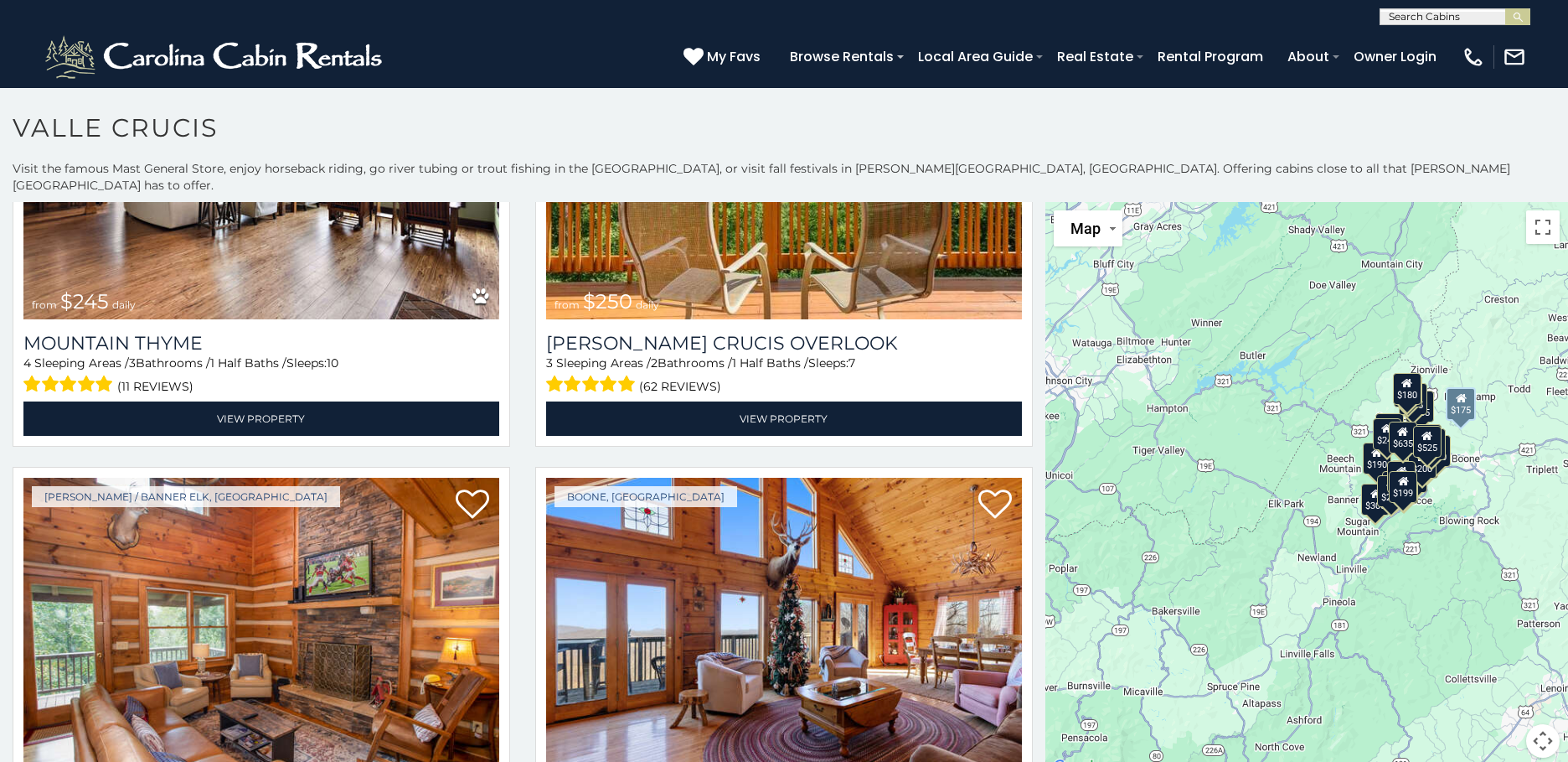
scroll to position [6112, 0]
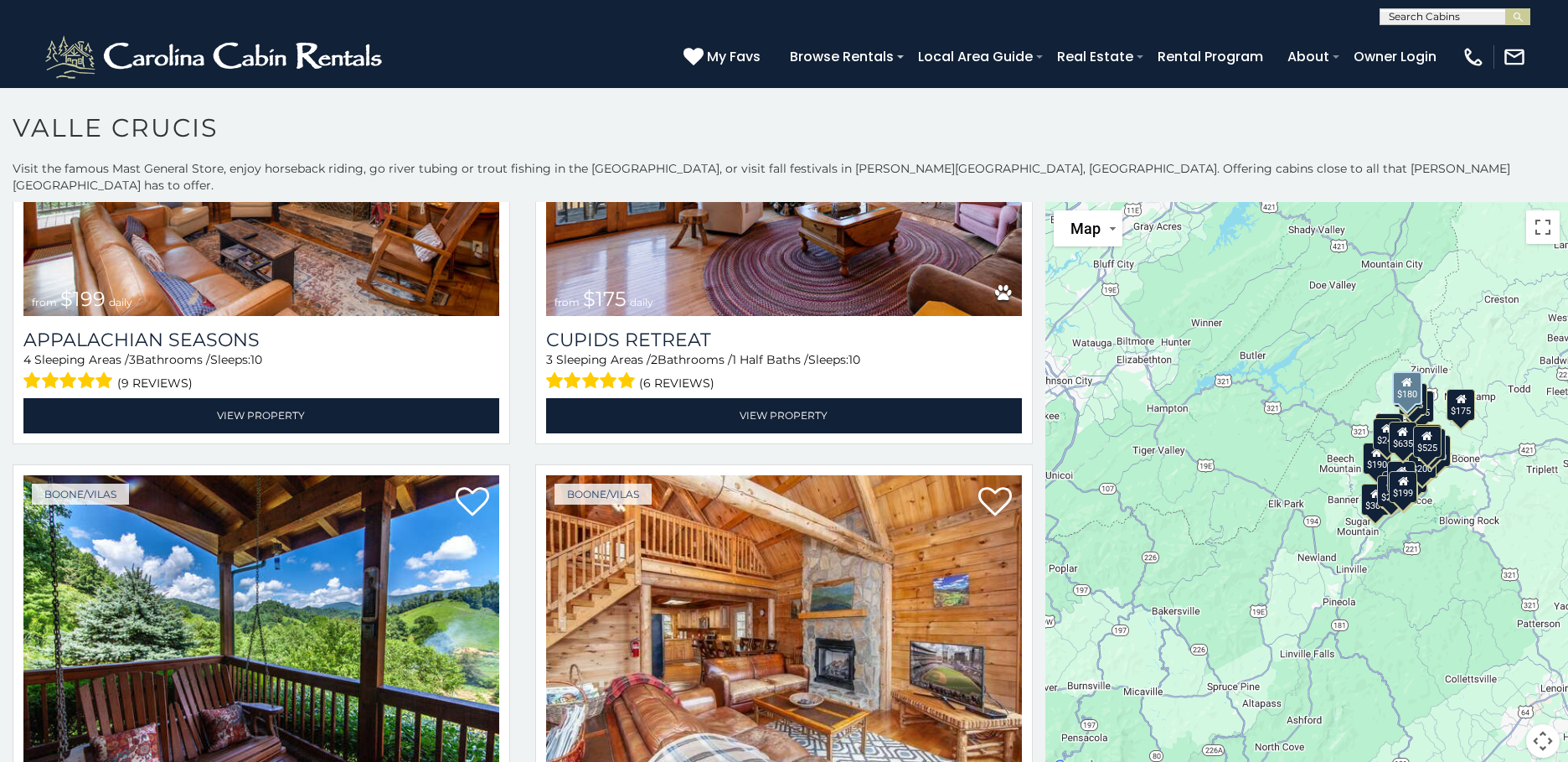
scroll to position [6552, 0]
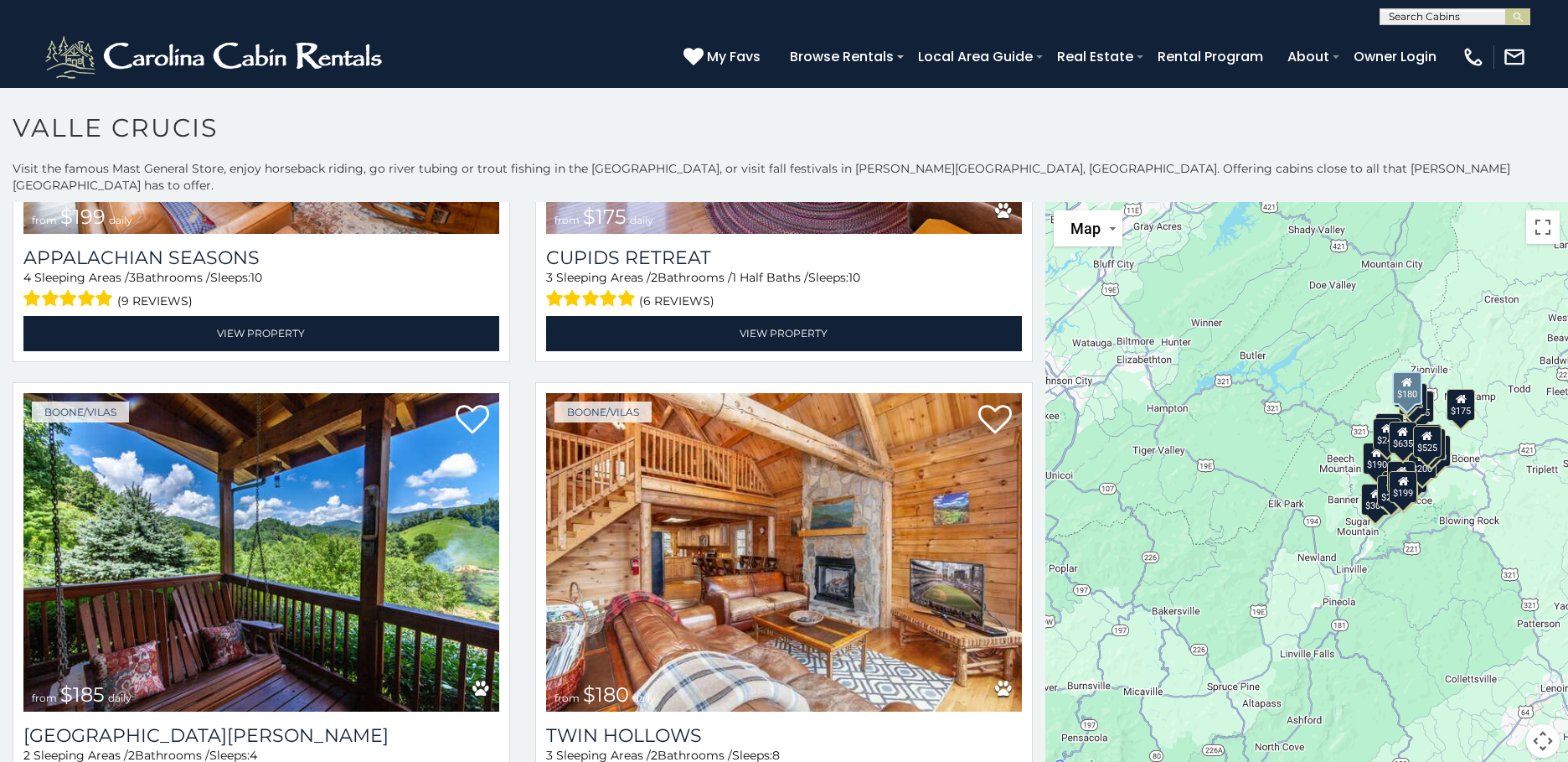
click at [1030, 754] on div "Boone/Vilas from $180 daily Twin Hollows 3 Sleeping Areas / 2 Bathrooms / Sleep…" at bounding box center [784, 616] width 523 height 467
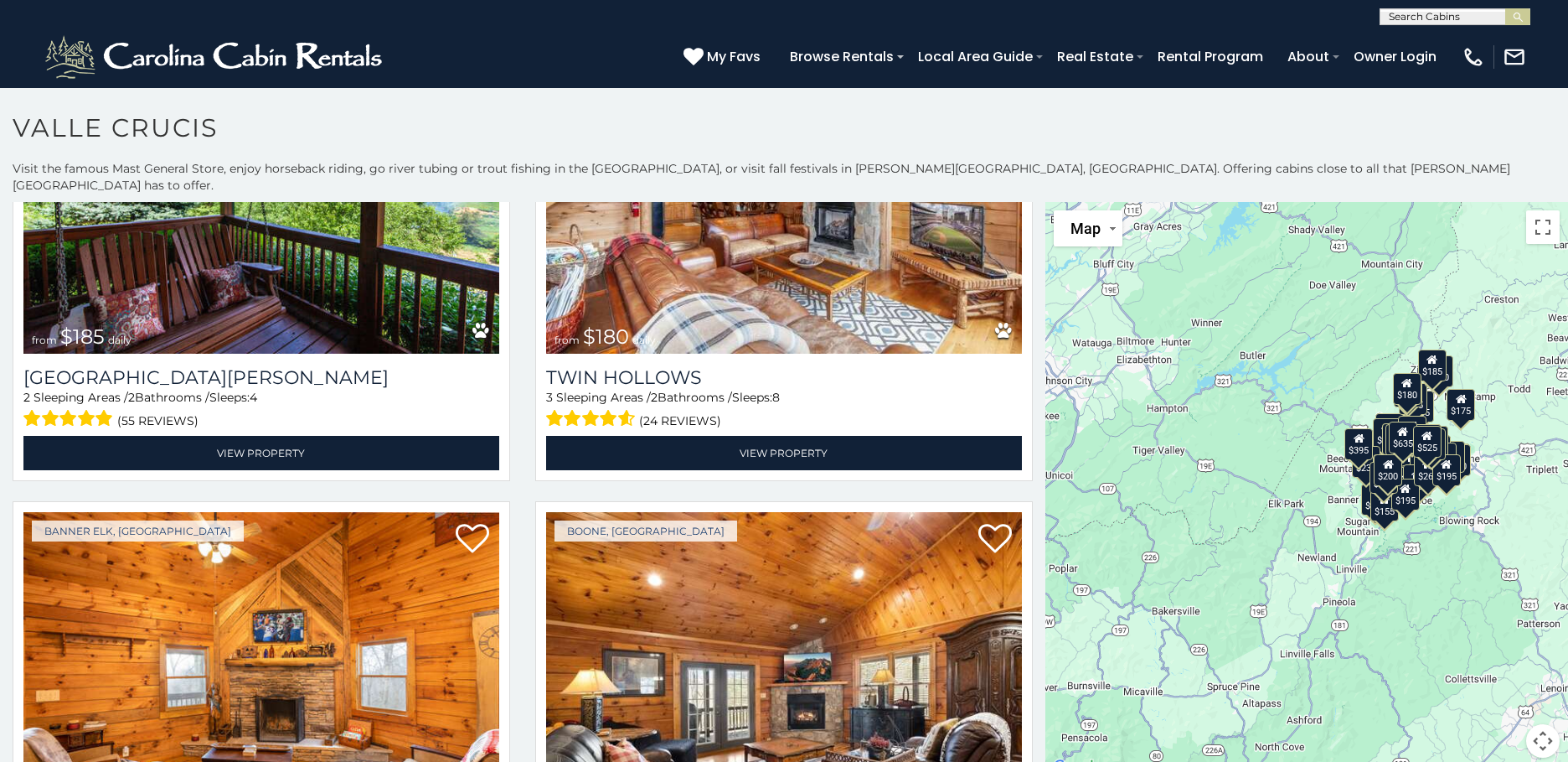
scroll to position [6998, 0]
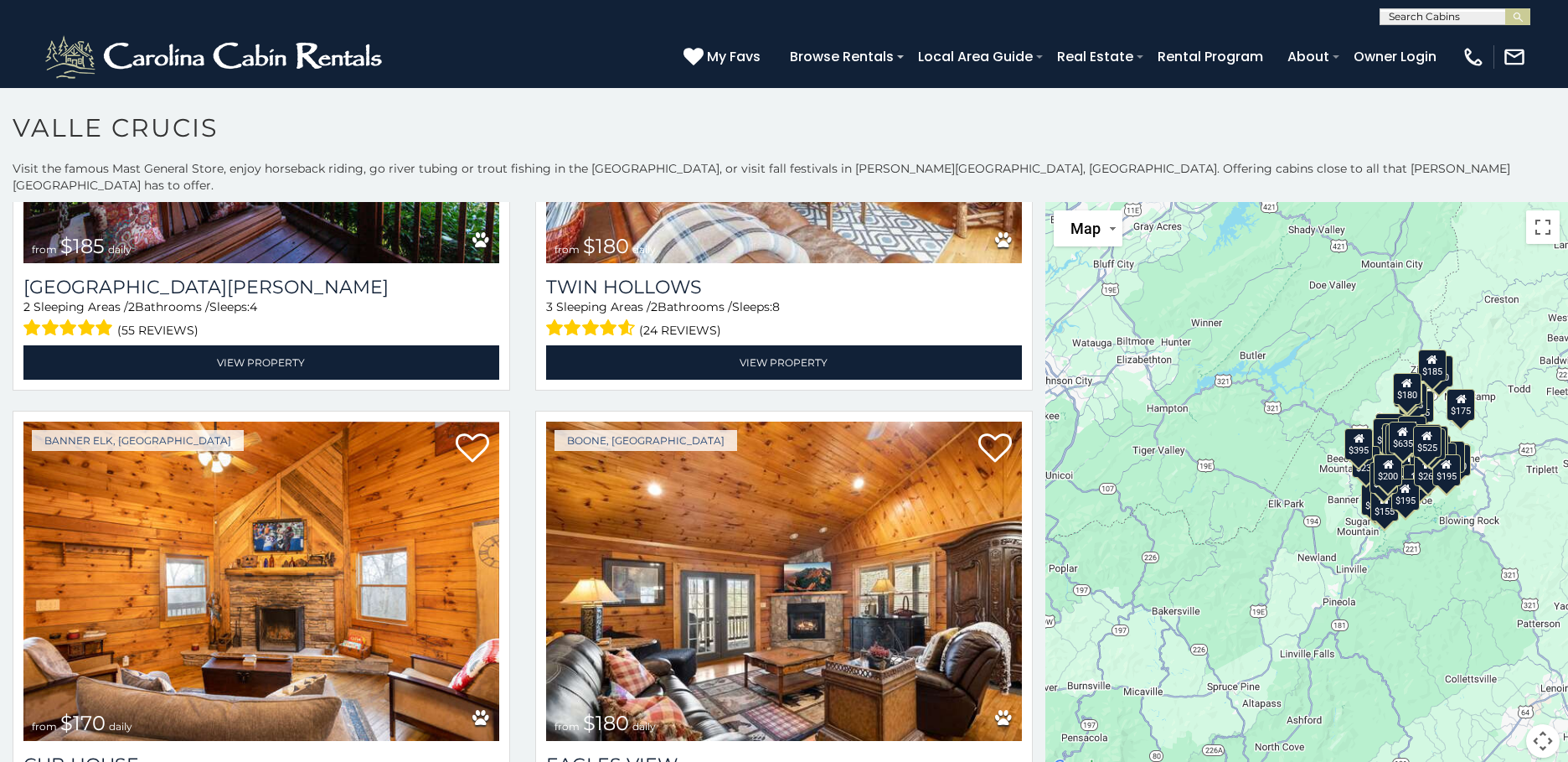
click at [1030, 754] on div "Boone/Vilas from $349 daily Diamond Creek Lodge 5 Sleeping Areas / 4 Bathrooms …" at bounding box center [523, 411] width 1045 height 14320
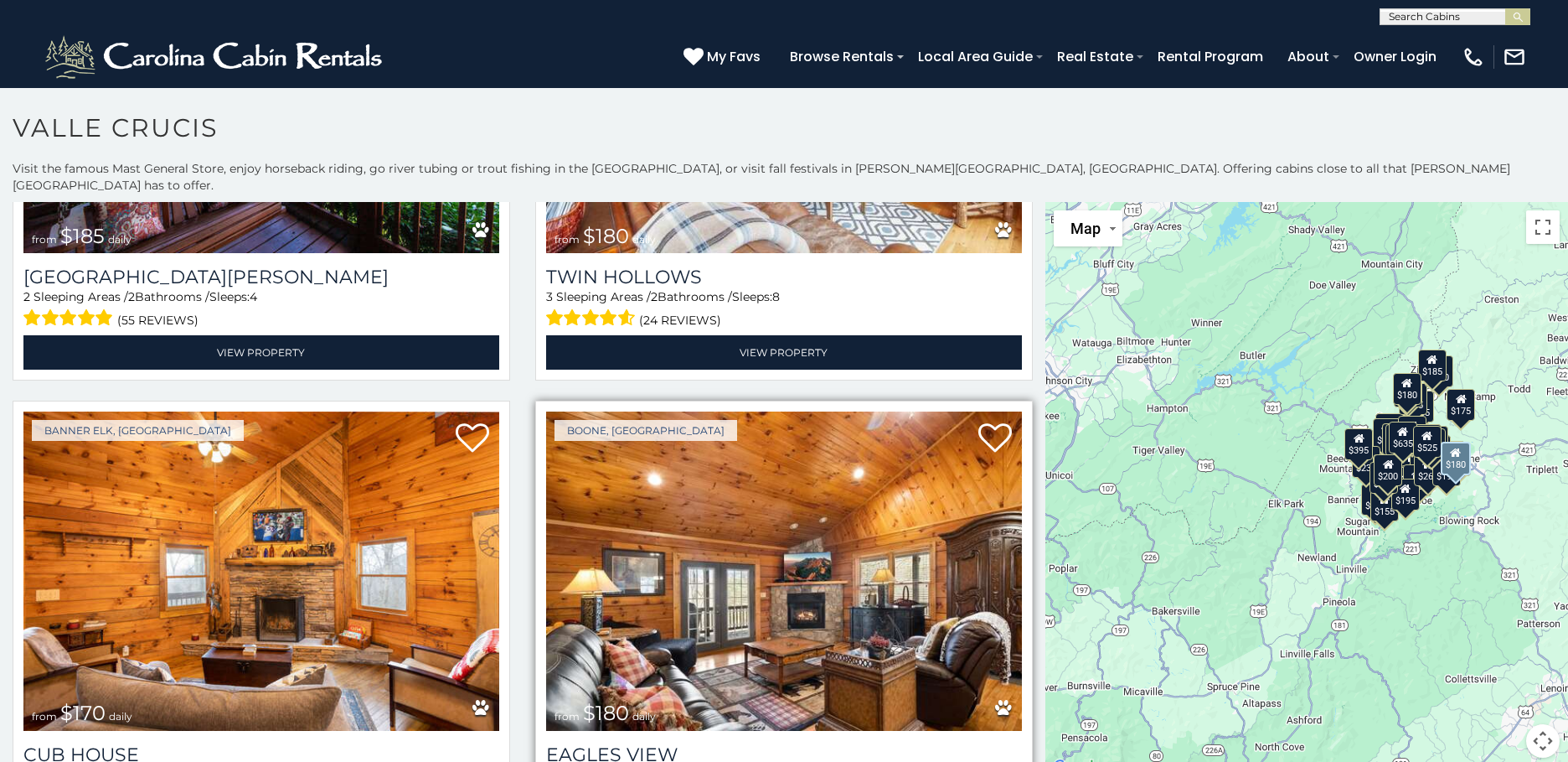
click at [746, 568] on img at bounding box center [784, 571] width 476 height 319
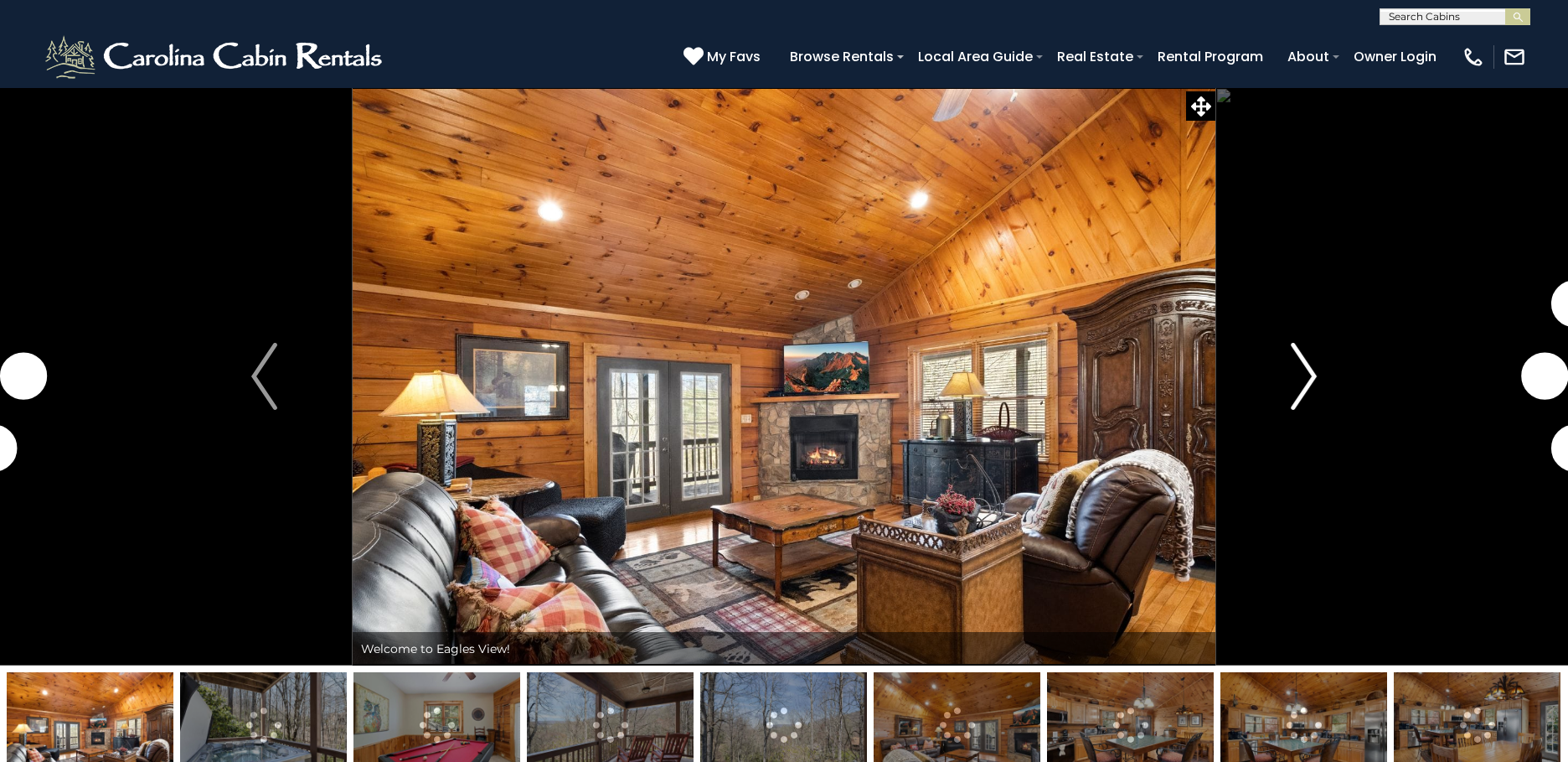
click at [1304, 377] on img "Next" at bounding box center [1302, 376] width 25 height 67
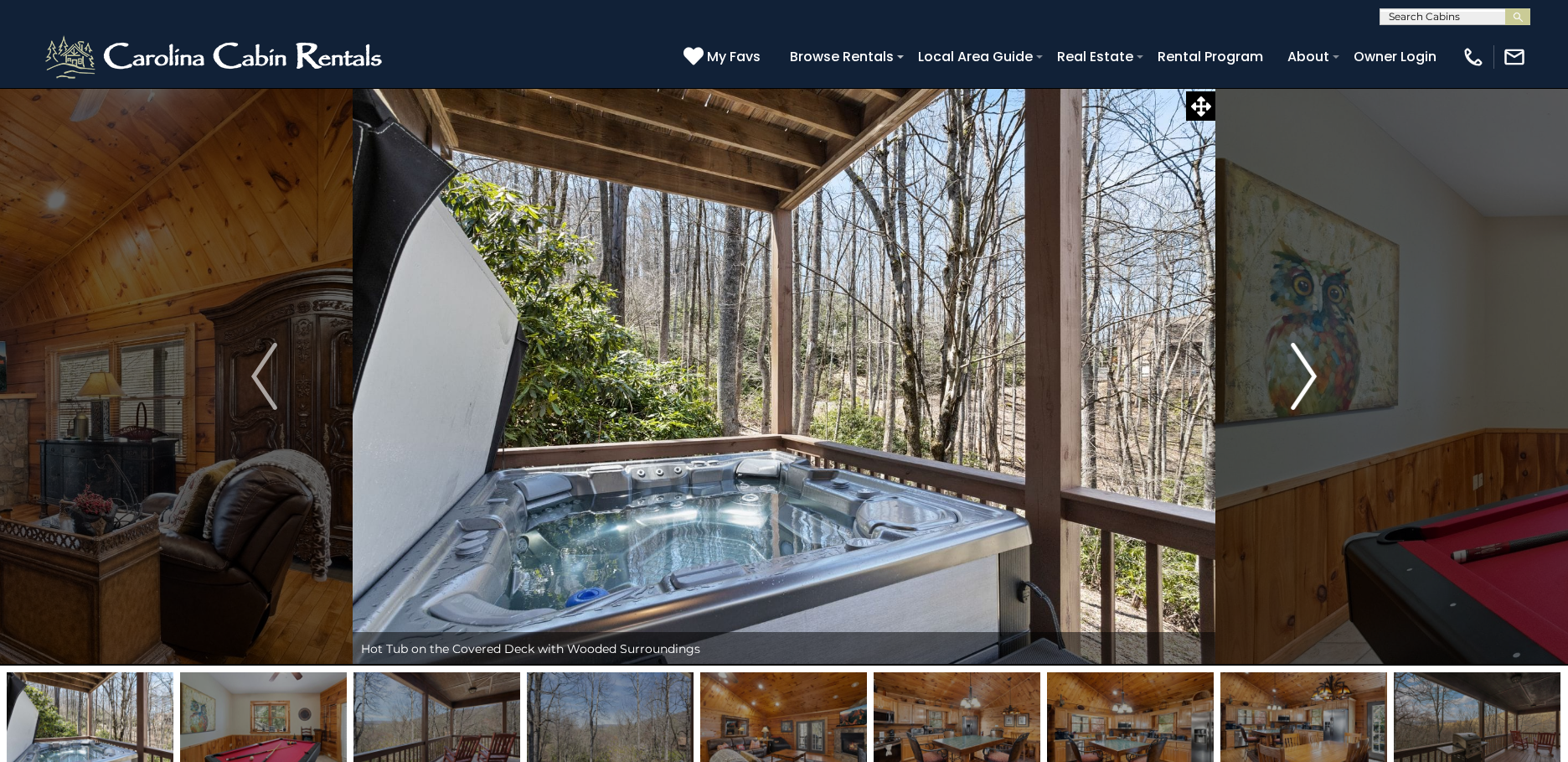
click at [1303, 377] on img "Next" at bounding box center [1302, 376] width 25 height 67
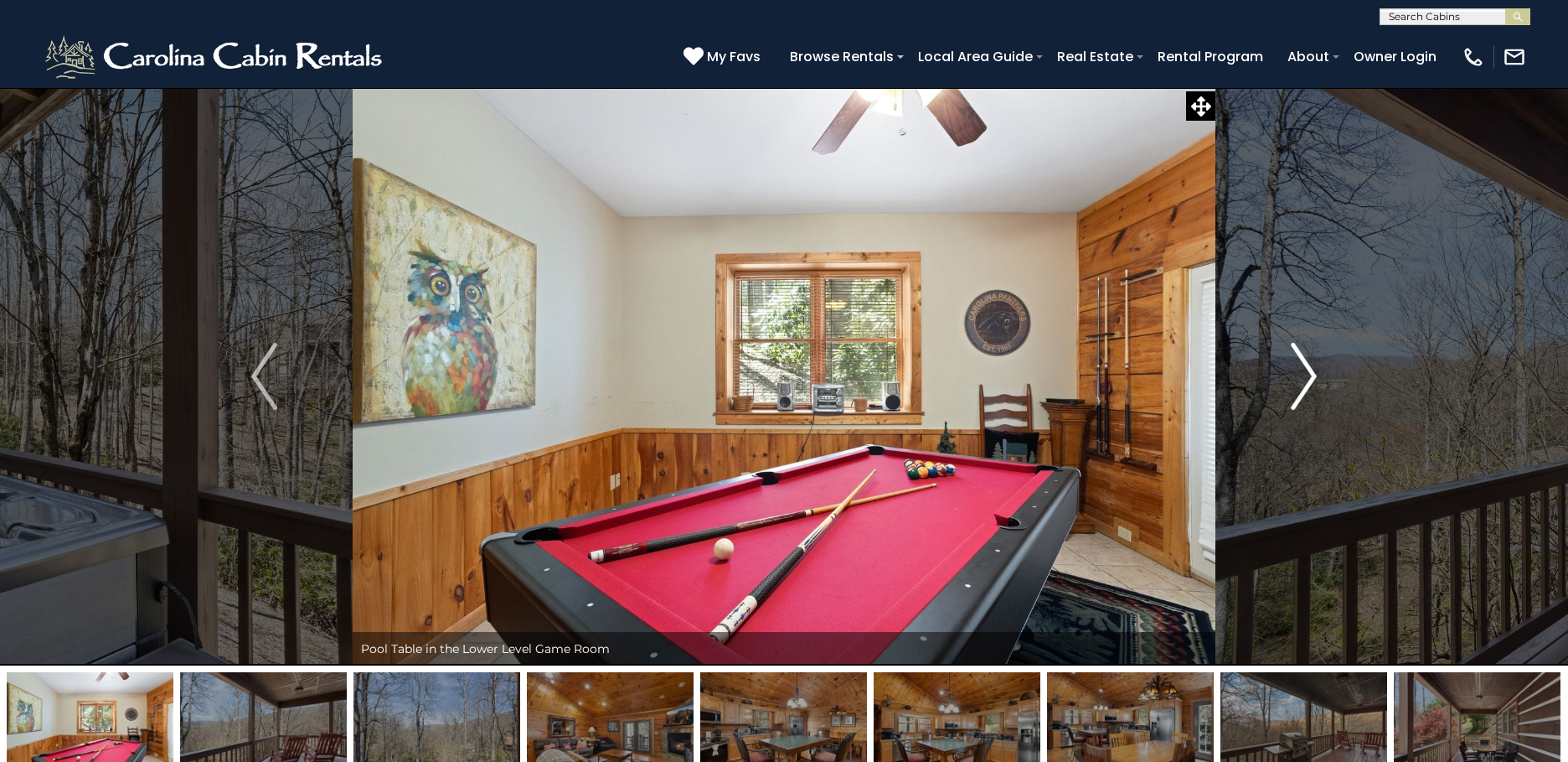
click at [1303, 377] on img "Next" at bounding box center [1302, 376] width 25 height 67
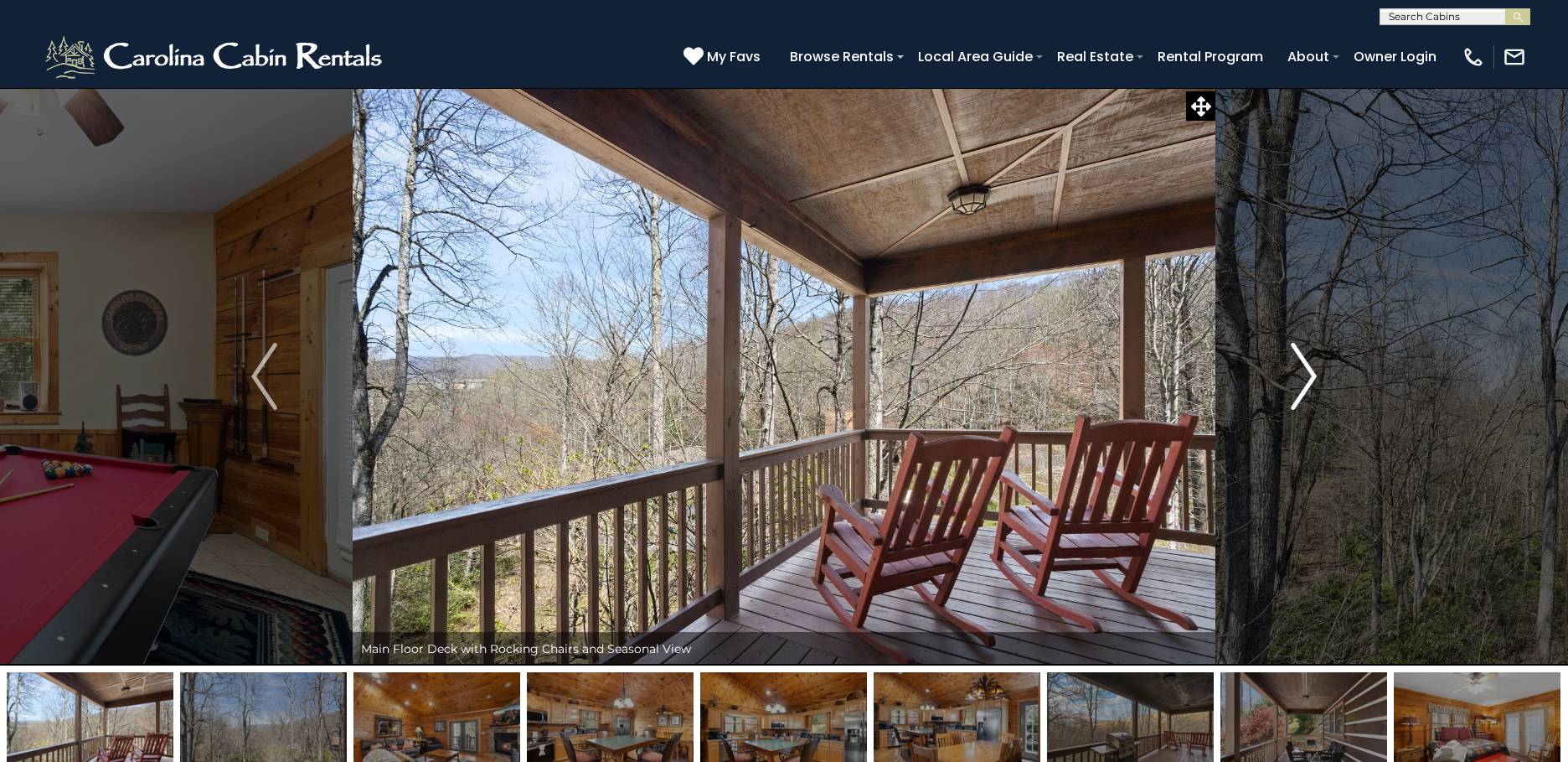
click at [1302, 377] on img "Next" at bounding box center [1302, 376] width 25 height 67
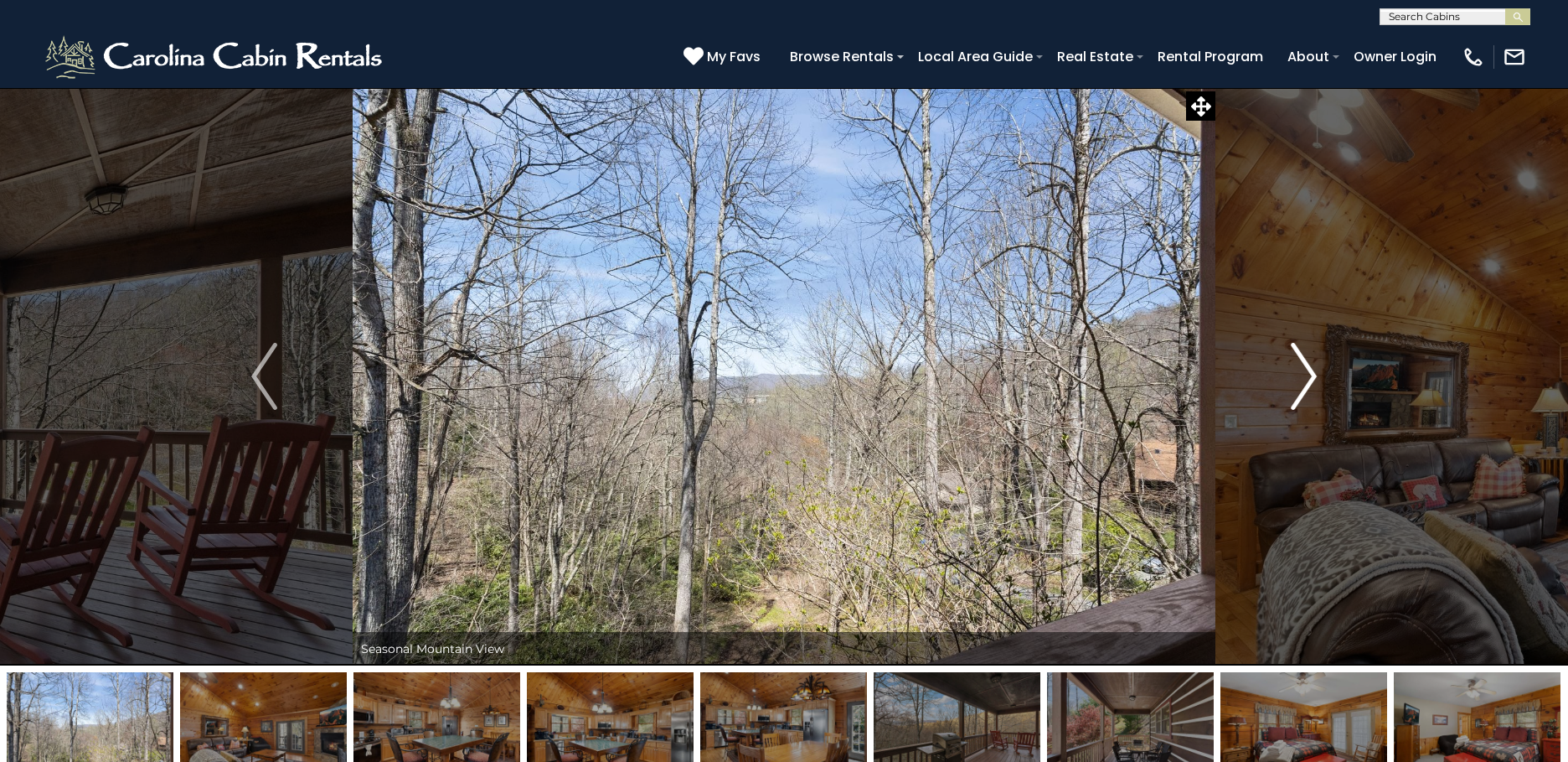
click at [1302, 377] on img "Next" at bounding box center [1302, 376] width 25 height 67
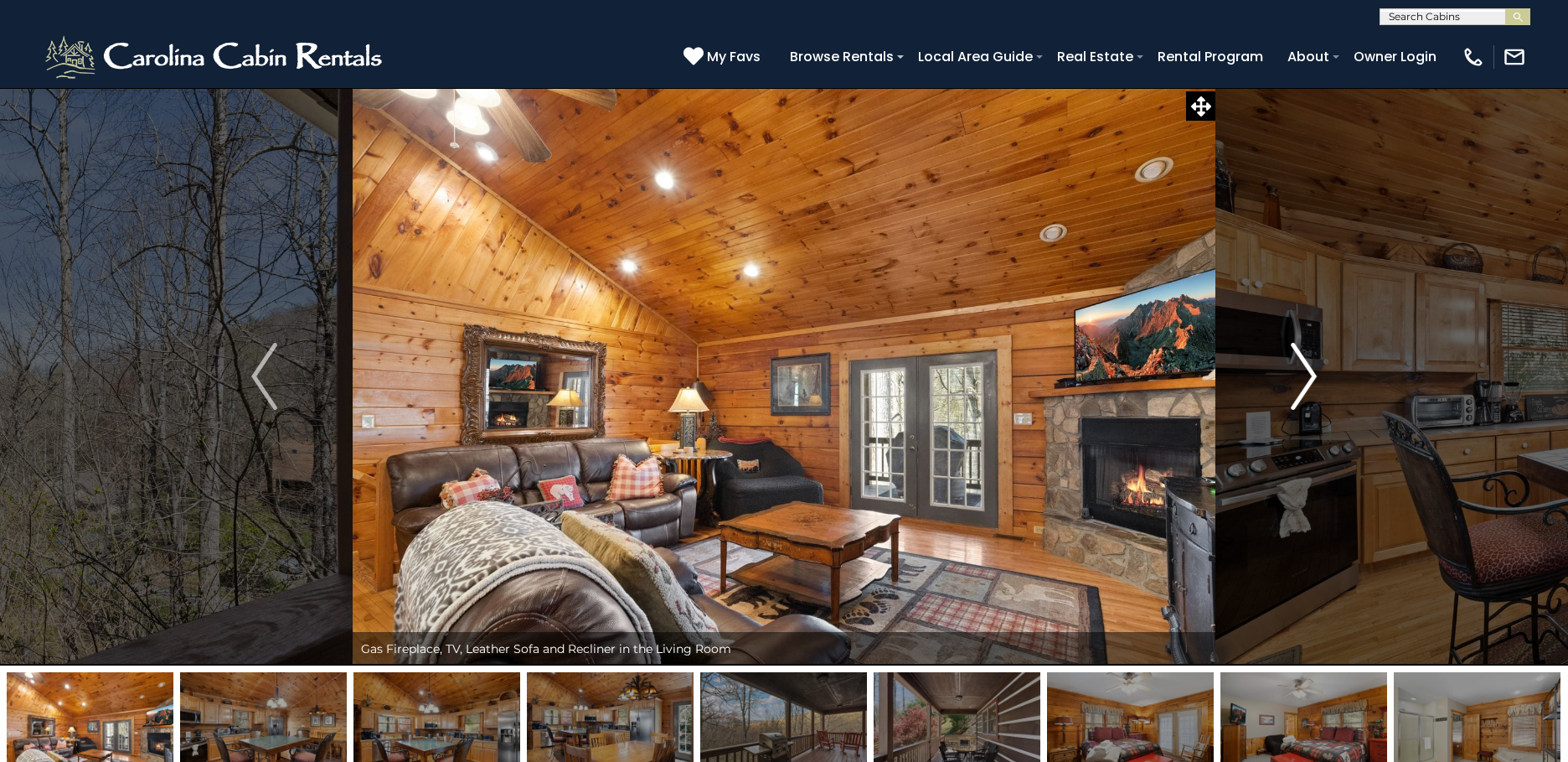
click at [1302, 377] on img "Next" at bounding box center [1302, 376] width 25 height 67
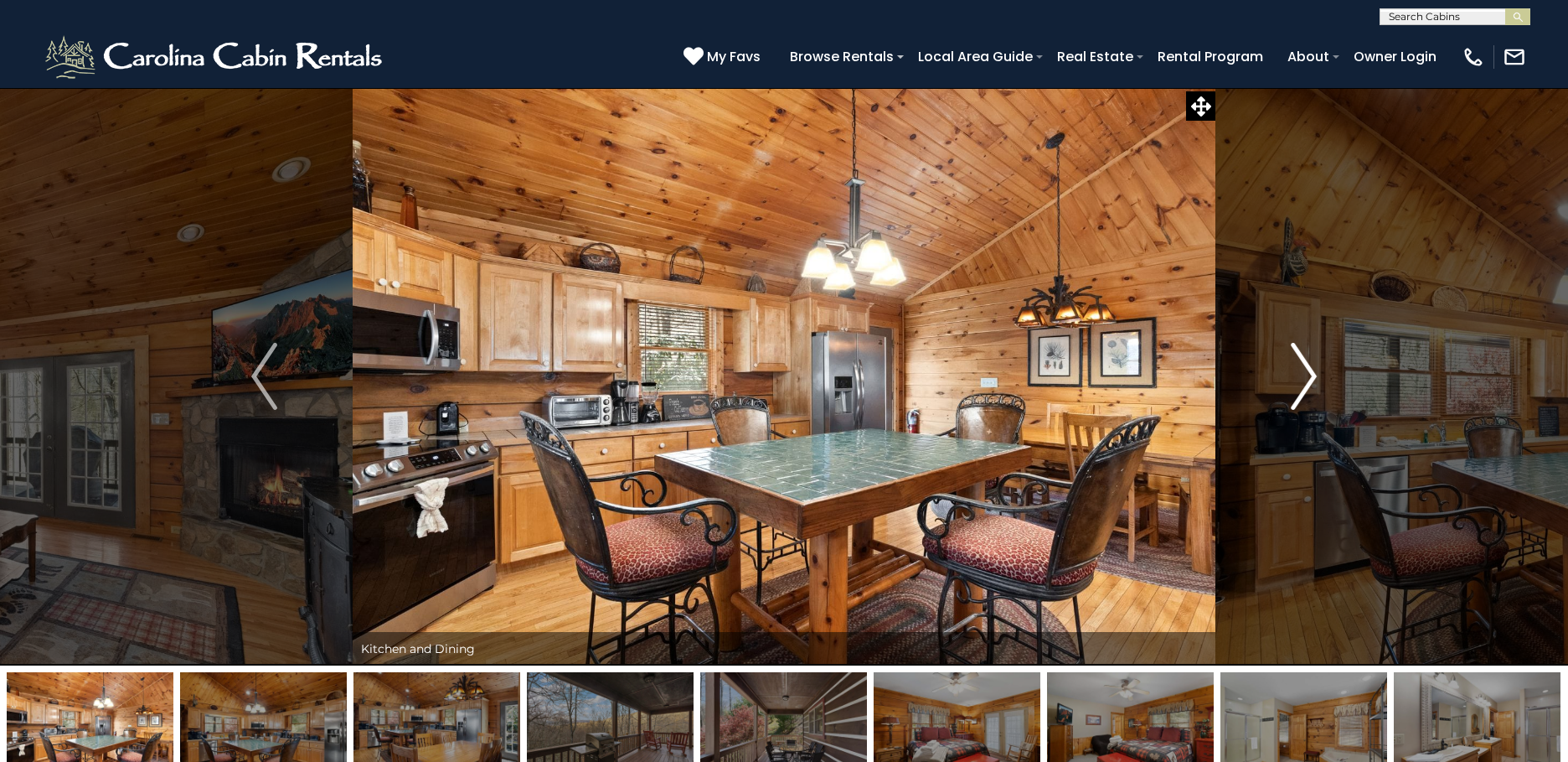
click at [1302, 377] on img "Next" at bounding box center [1302, 376] width 25 height 67
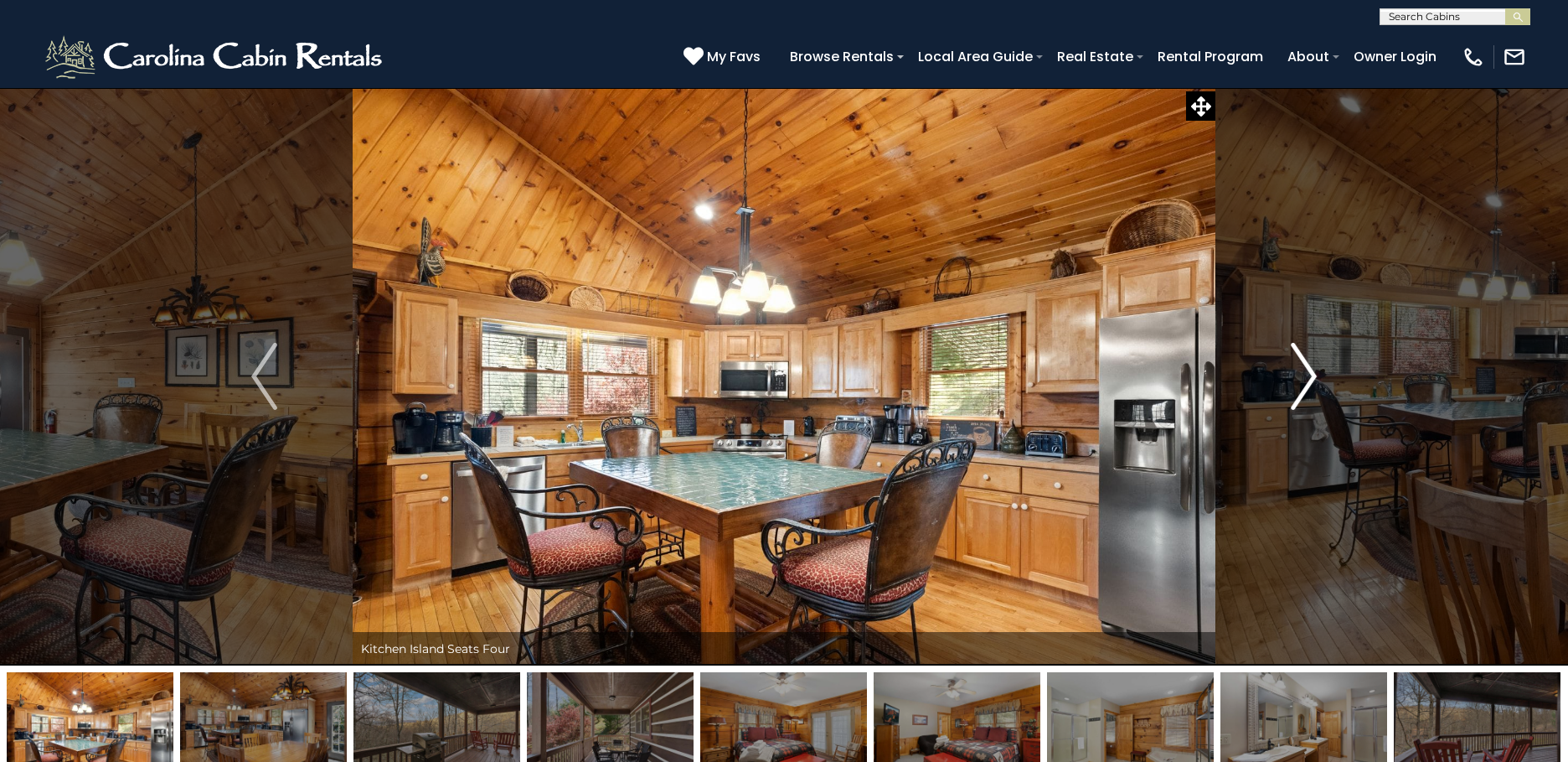
click at [1302, 377] on img "Next" at bounding box center [1302, 376] width 25 height 67
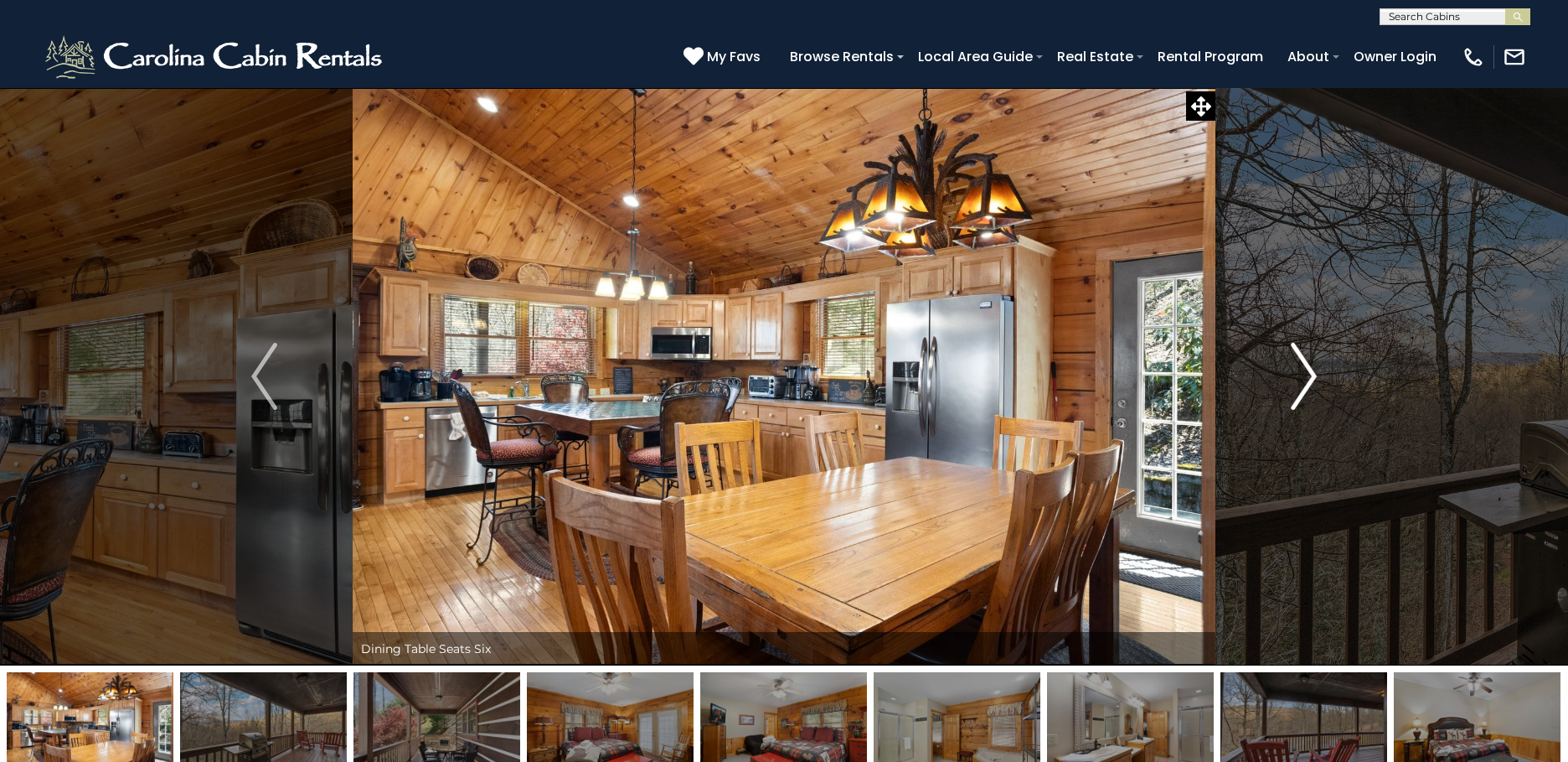
click at [1302, 377] on img "Next" at bounding box center [1302, 376] width 25 height 67
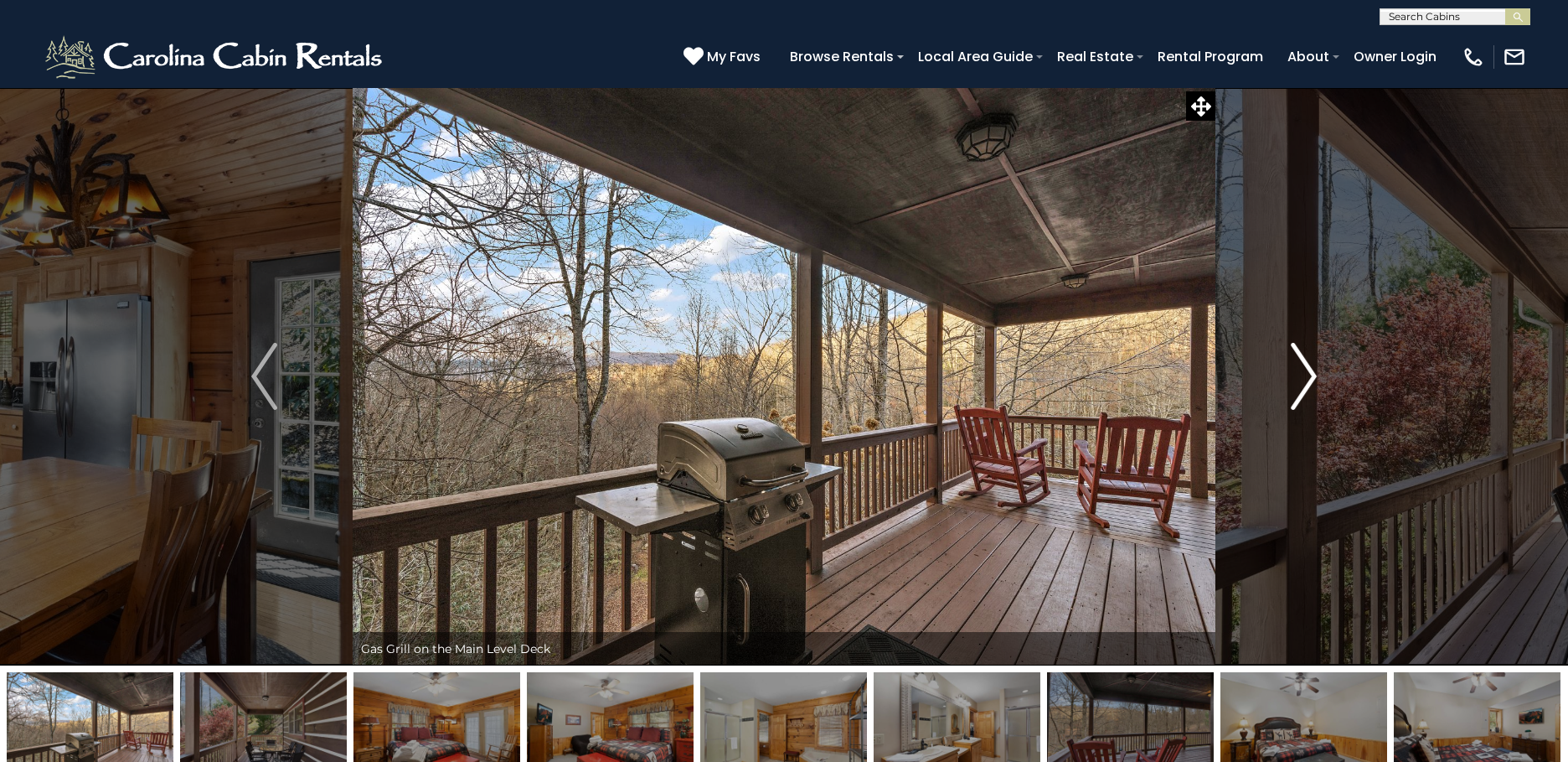
click at [1302, 377] on img "Next" at bounding box center [1302, 376] width 25 height 67
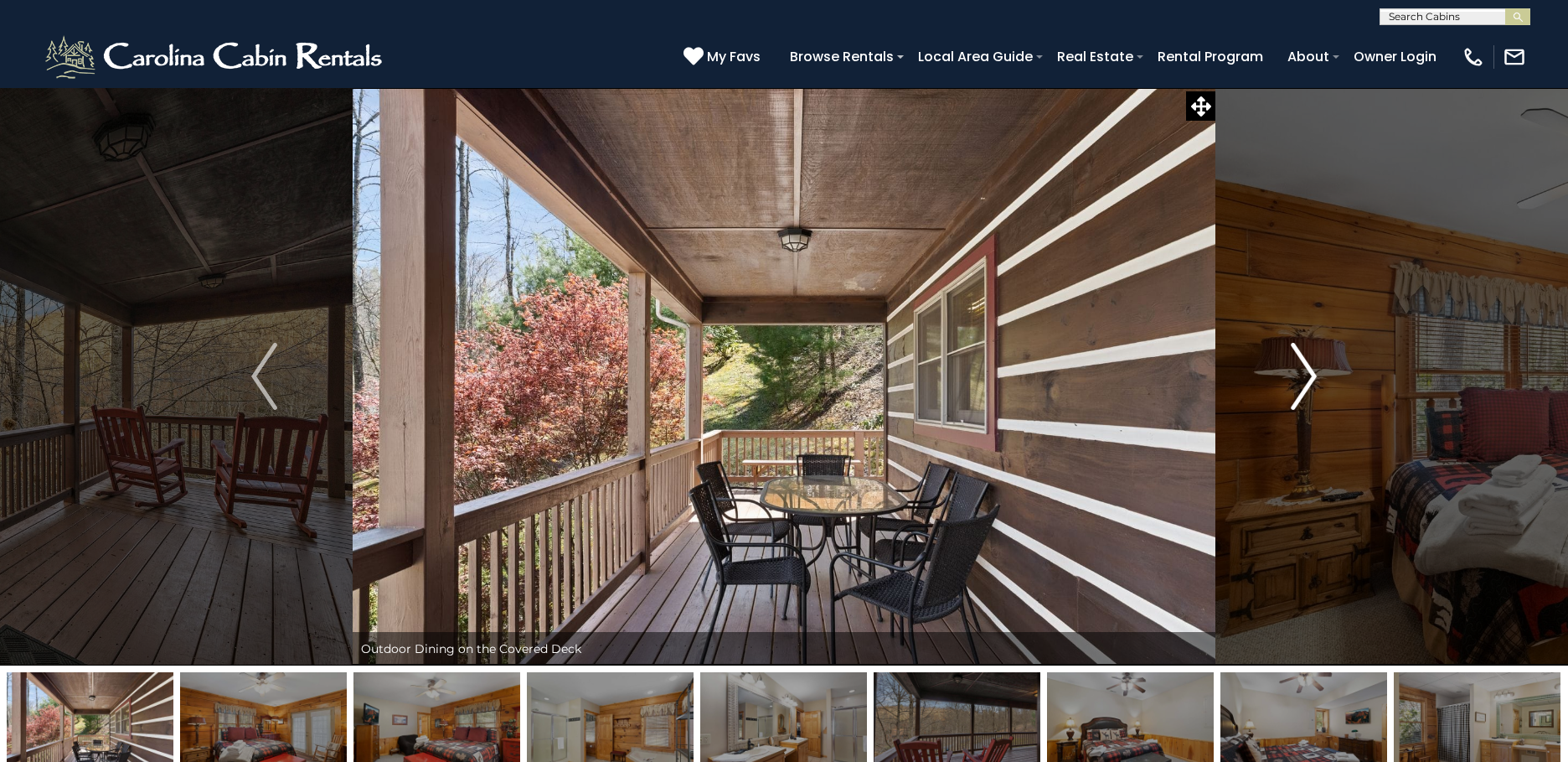
click at [1302, 377] on img "Next" at bounding box center [1302, 376] width 25 height 67
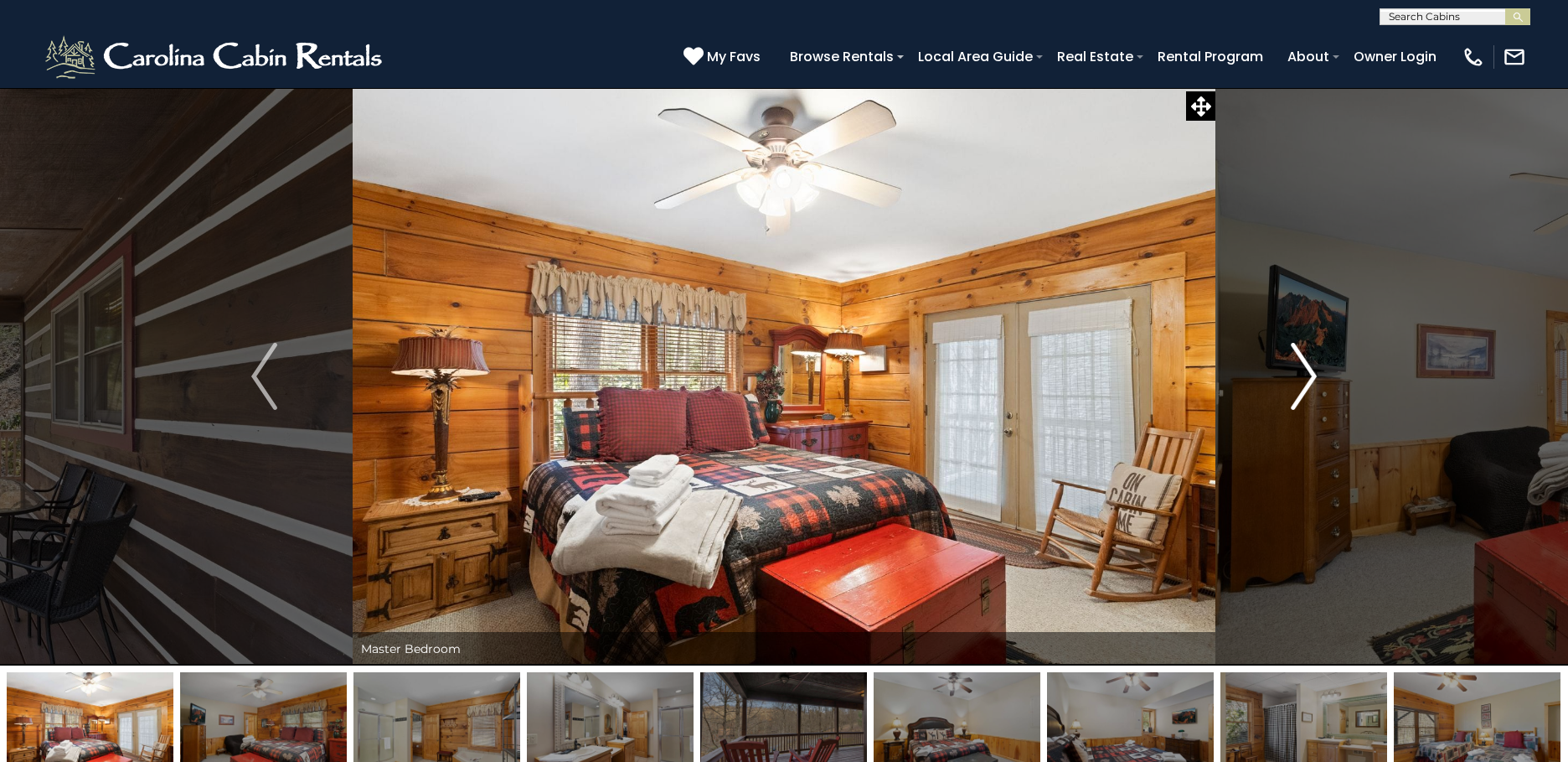
click at [1302, 377] on img "Next" at bounding box center [1302, 376] width 25 height 67
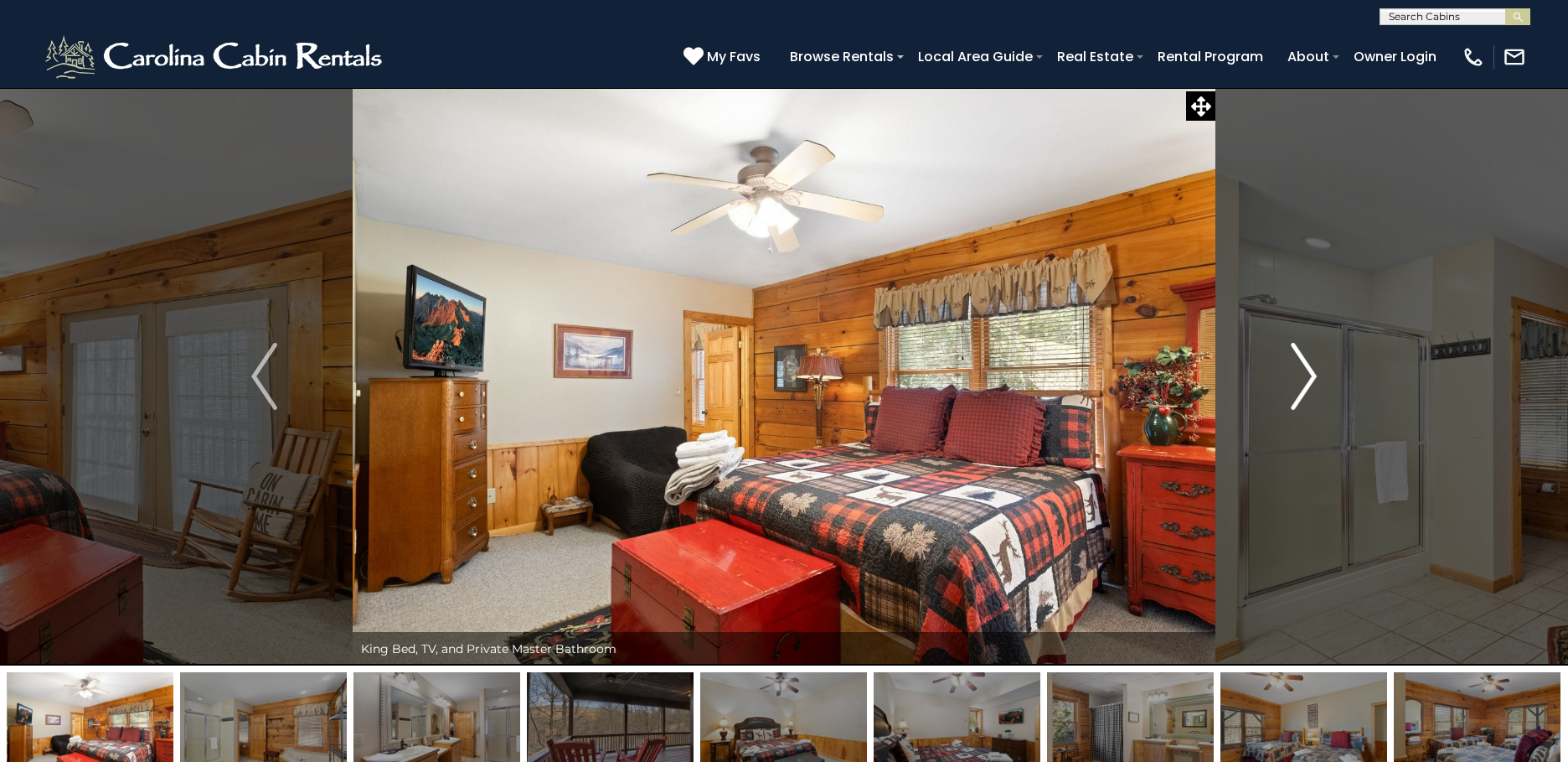
click at [1302, 377] on img "Next" at bounding box center [1302, 376] width 25 height 67
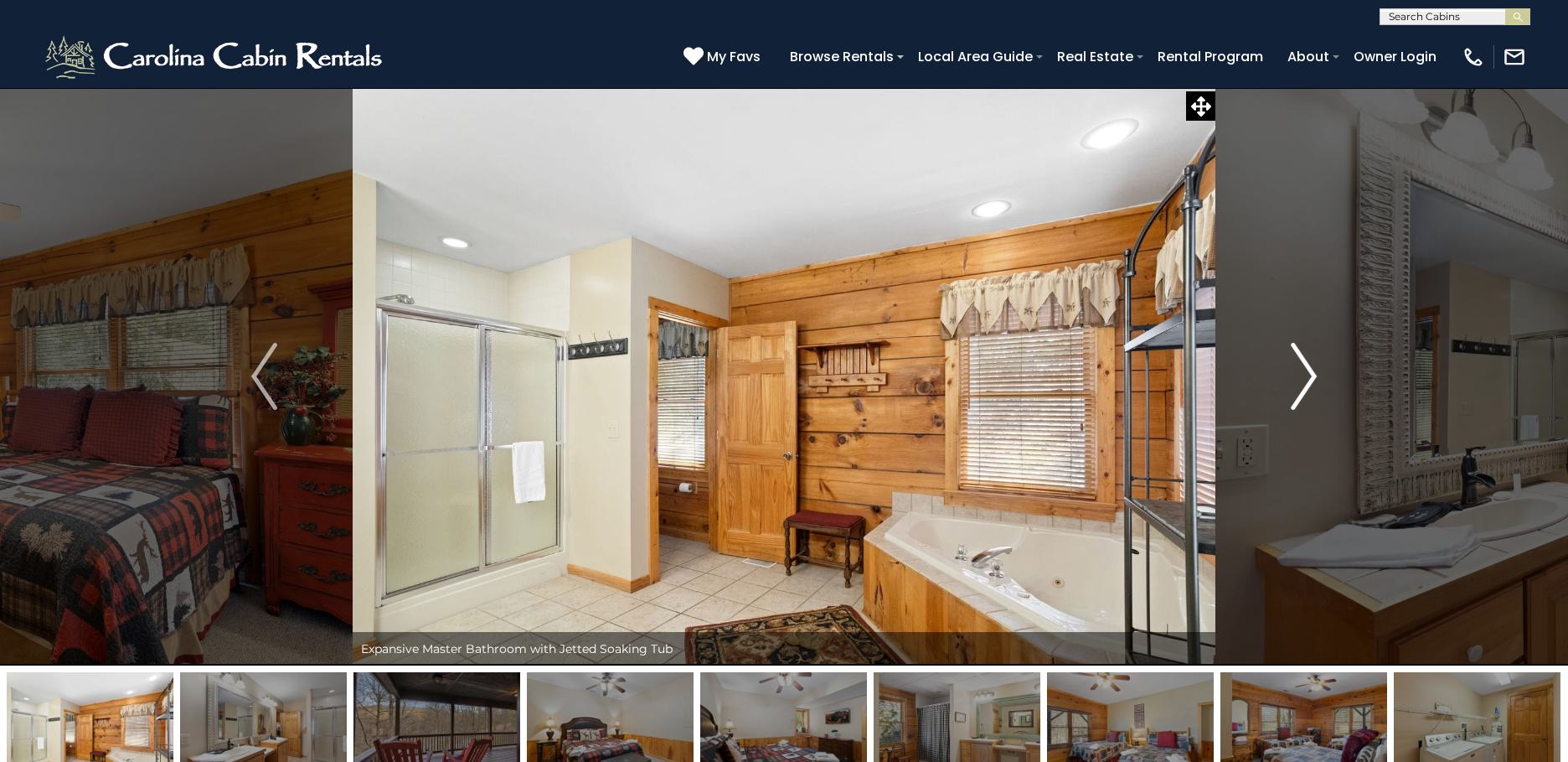
click at [1302, 377] on img "Next" at bounding box center [1302, 376] width 25 height 67
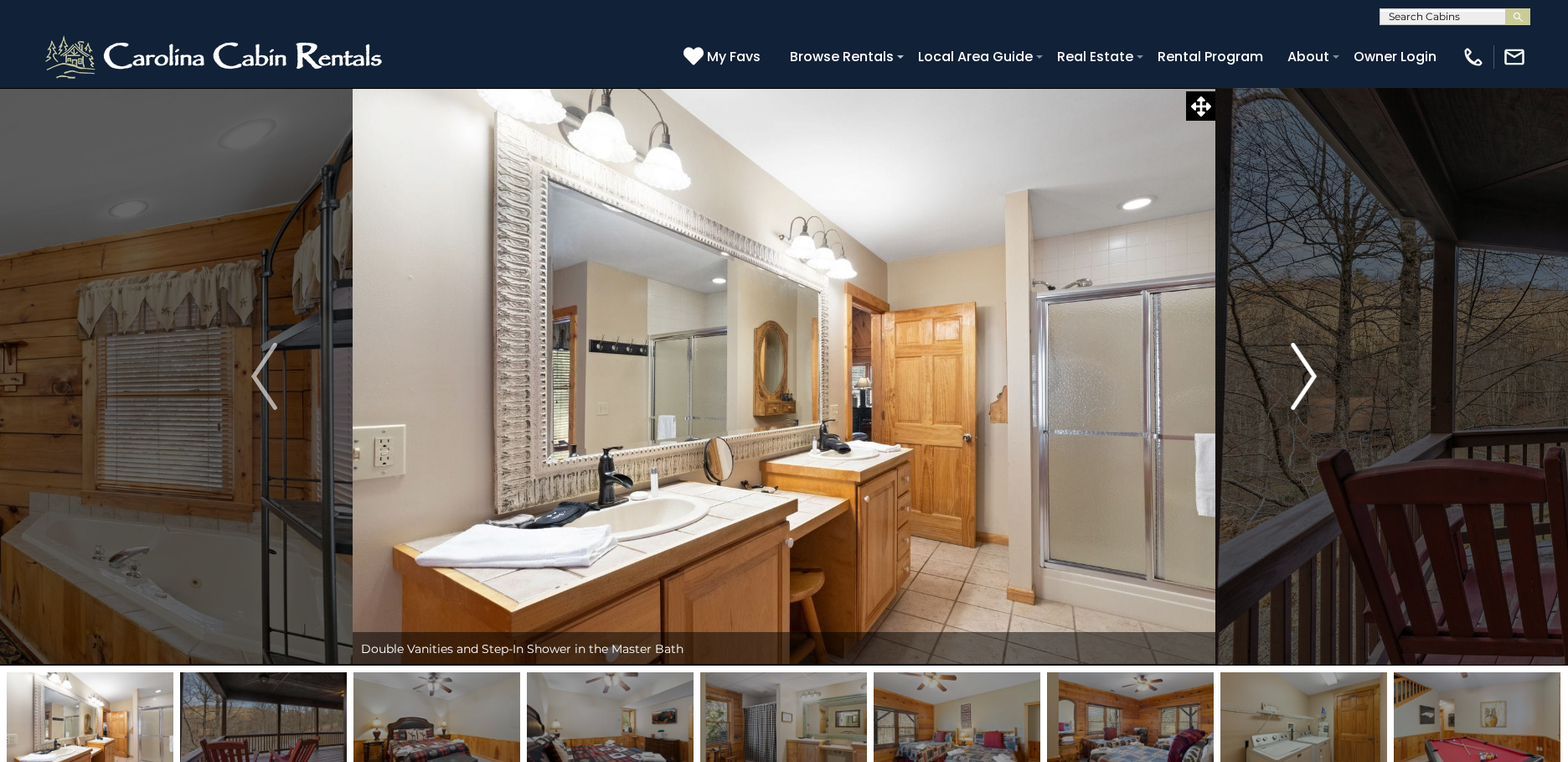
click at [1302, 377] on img "Next" at bounding box center [1302, 376] width 25 height 67
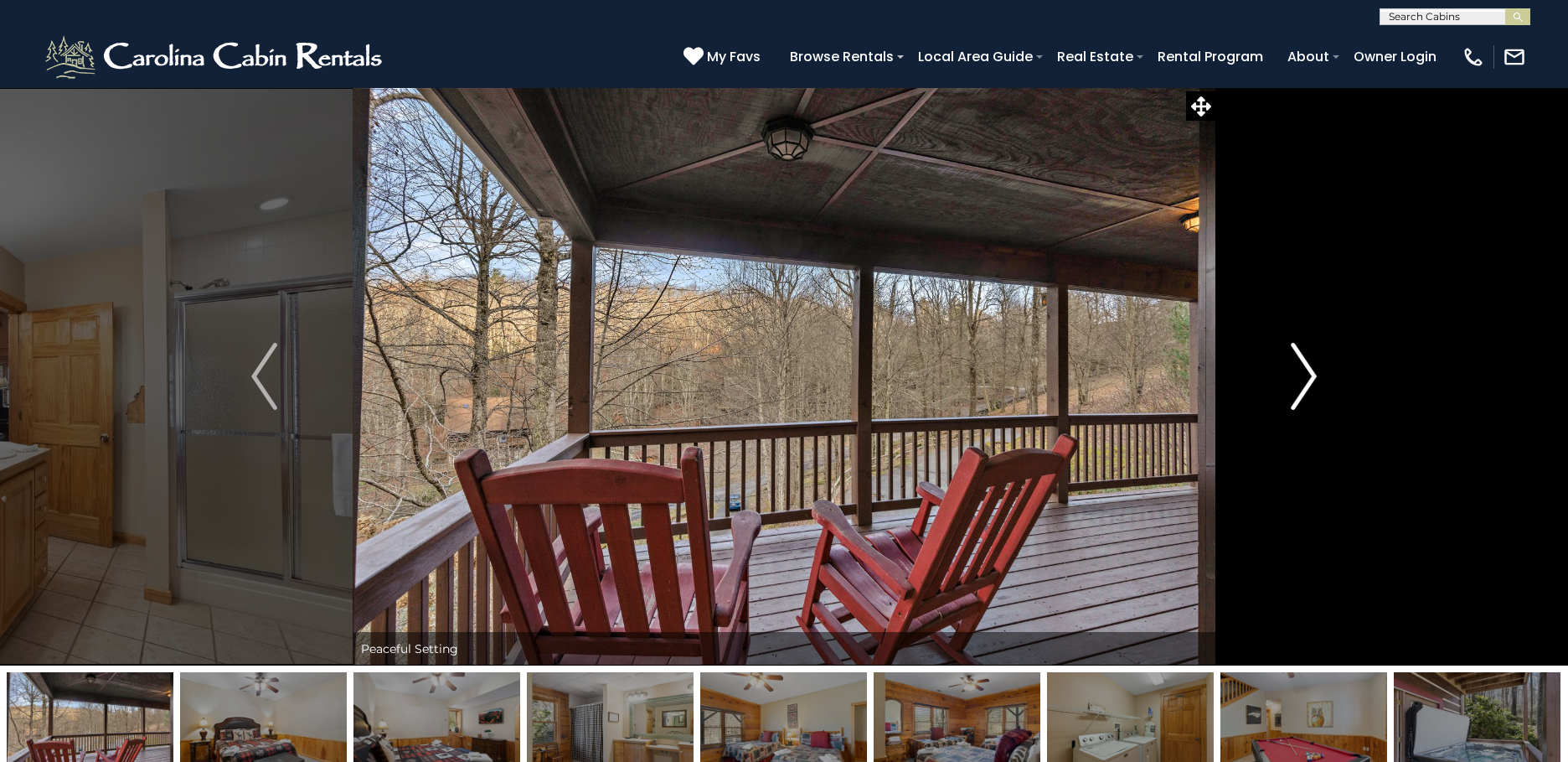
click at [1302, 377] on img "Next" at bounding box center [1302, 376] width 25 height 67
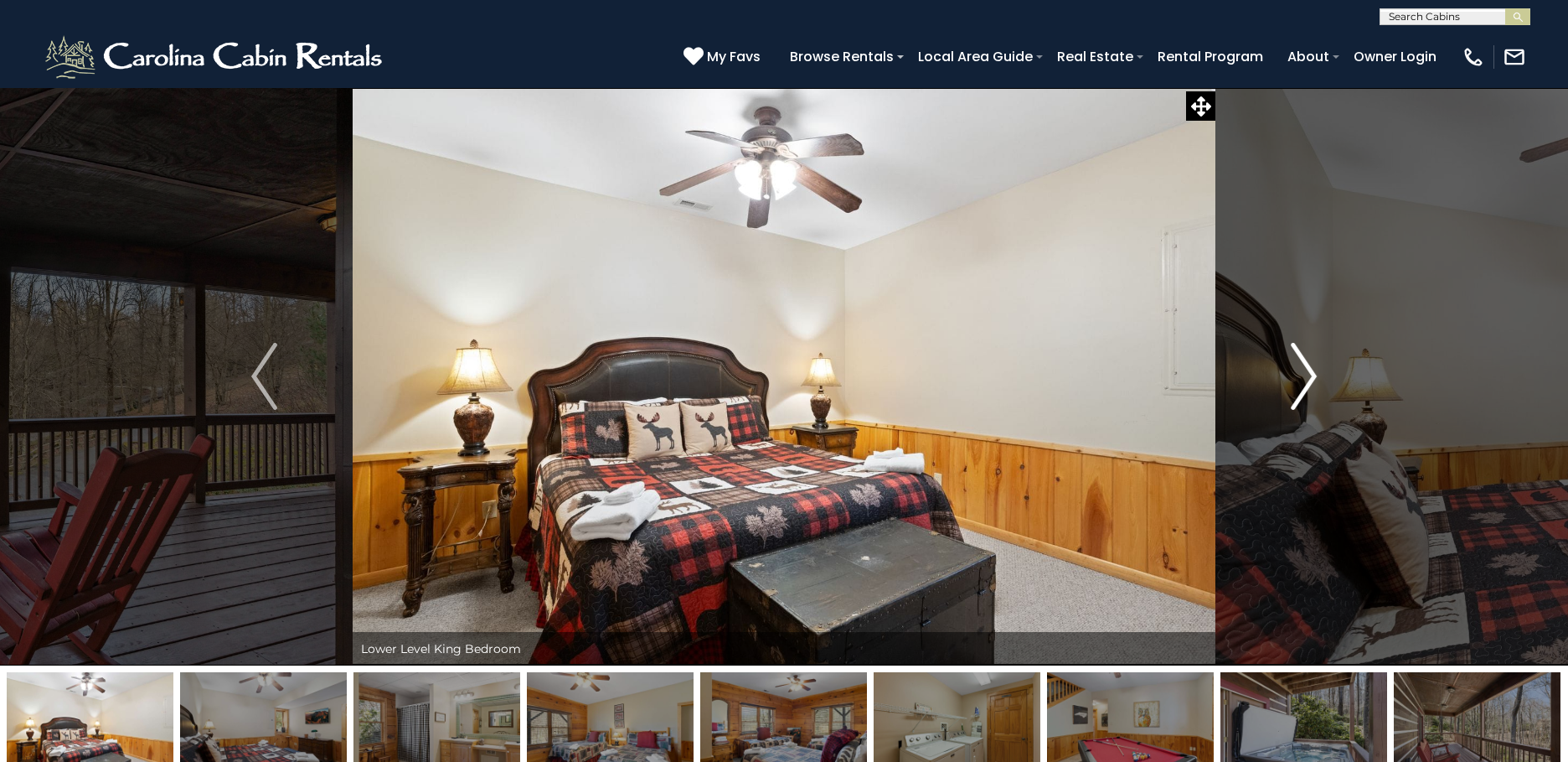
click at [1302, 377] on img "Next" at bounding box center [1302, 376] width 25 height 67
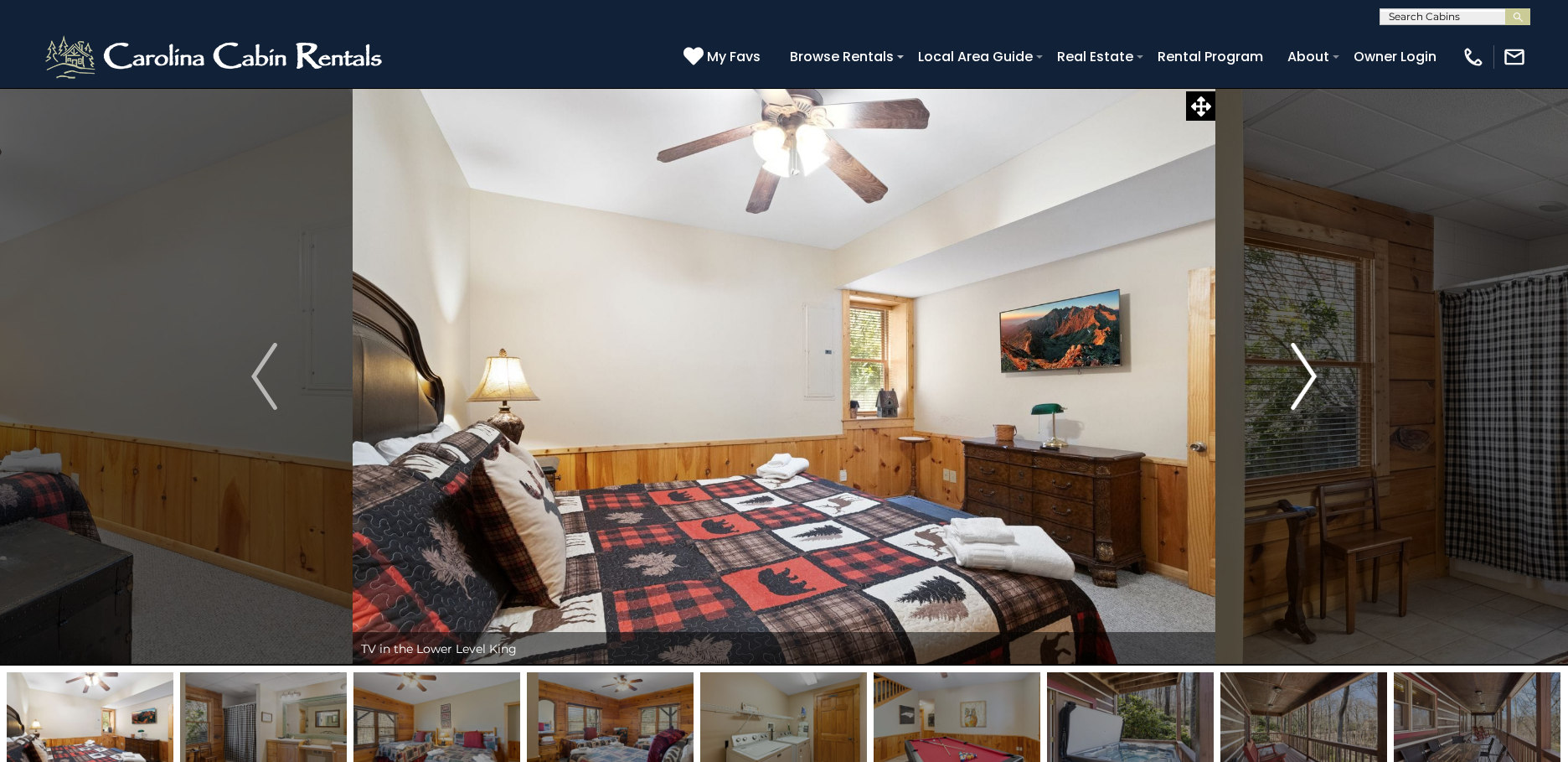
click at [1302, 377] on img "Next" at bounding box center [1302, 376] width 25 height 67
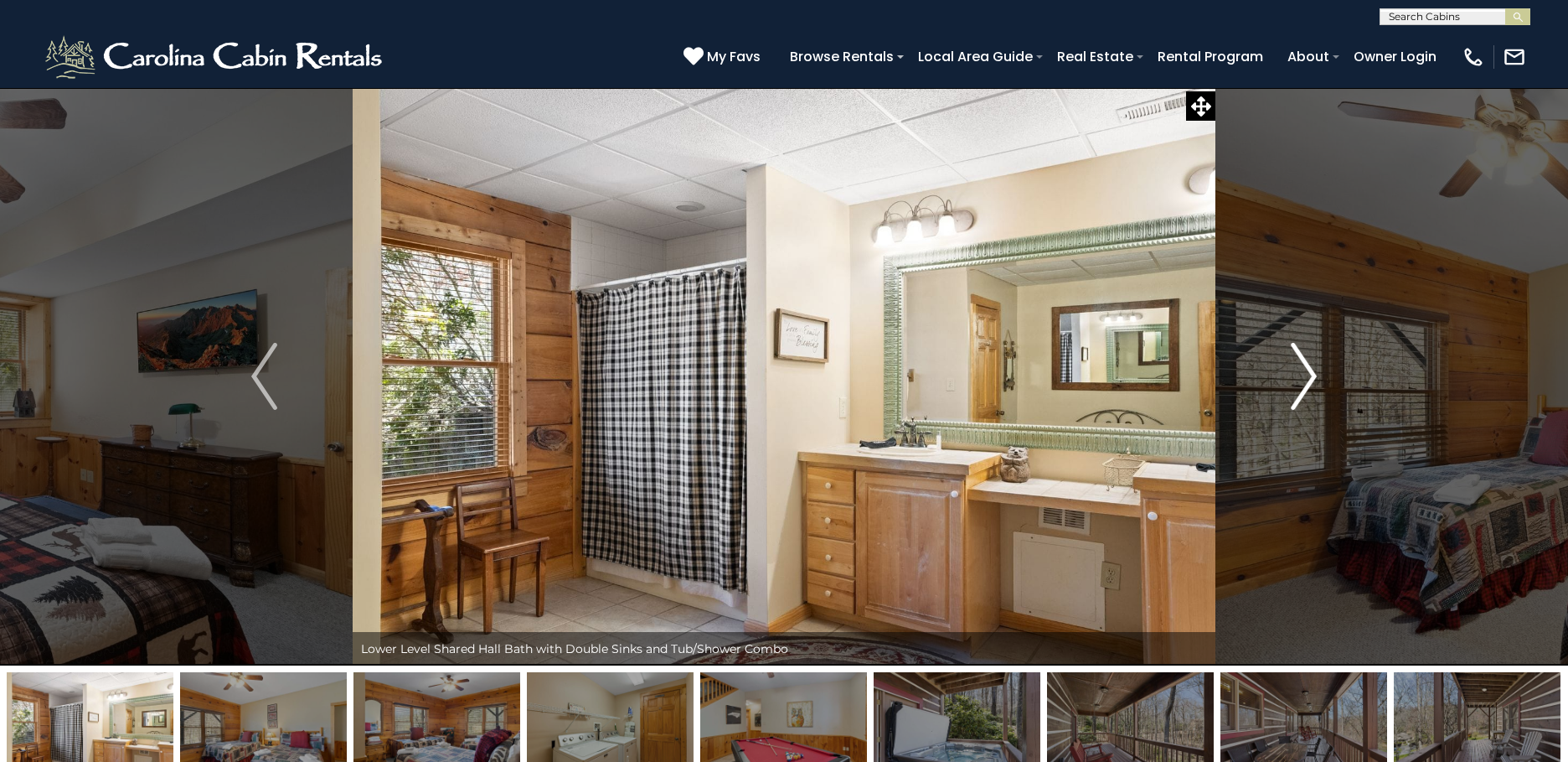
click at [1302, 377] on img "Next" at bounding box center [1302, 376] width 25 height 67
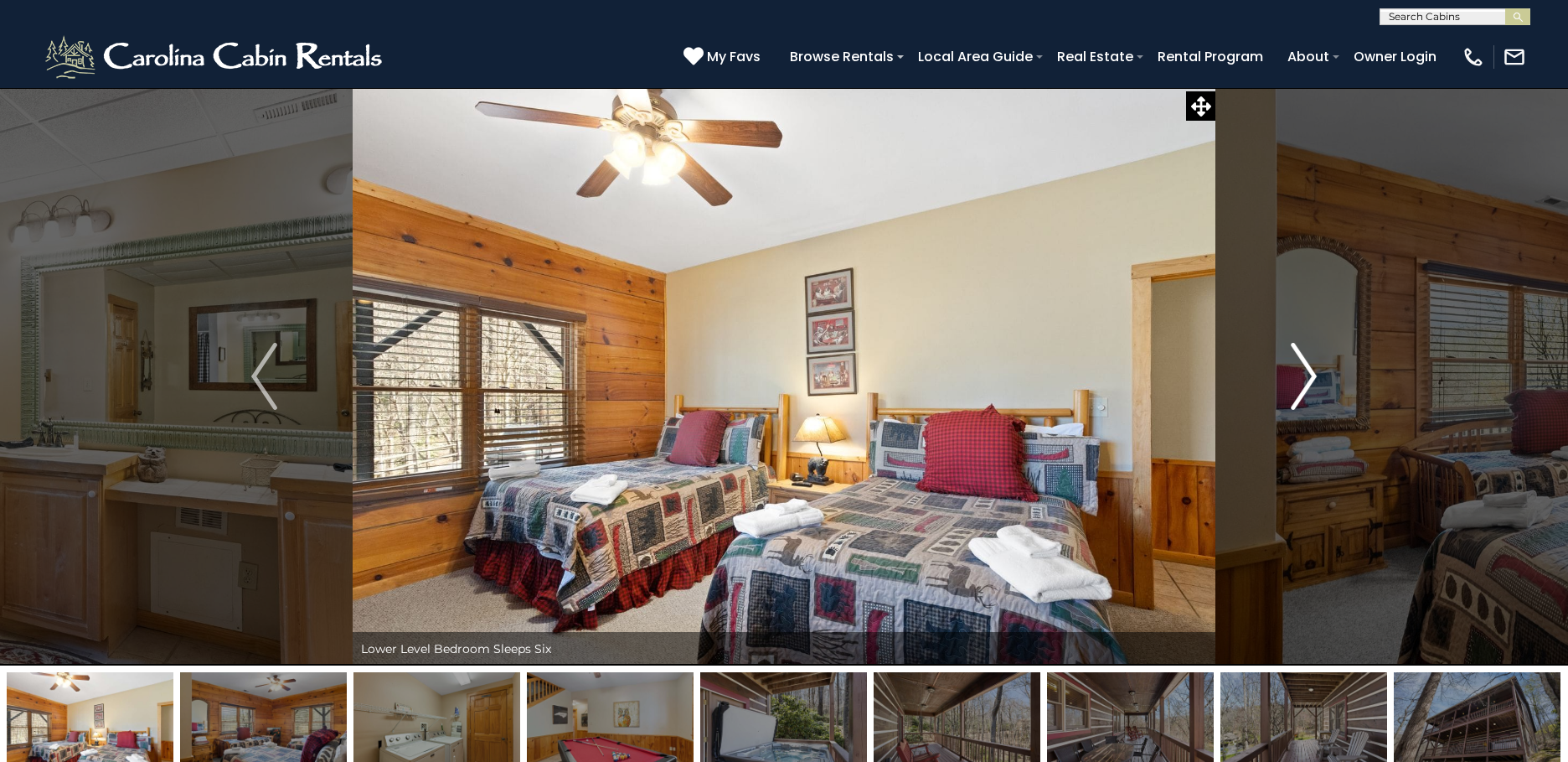
click at [1302, 377] on img "Next" at bounding box center [1302, 376] width 25 height 67
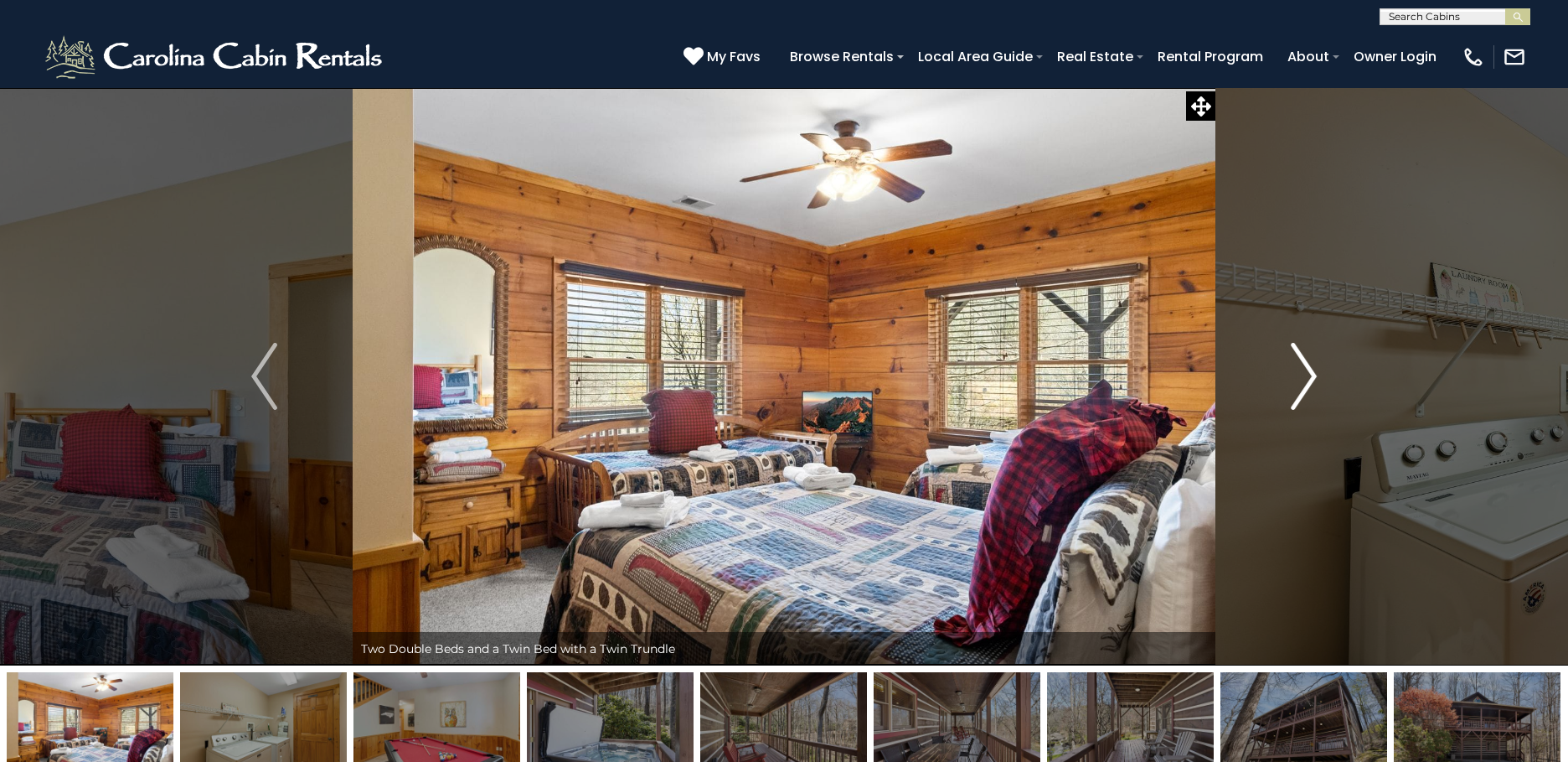
click at [1302, 377] on img "Next" at bounding box center [1302, 376] width 25 height 67
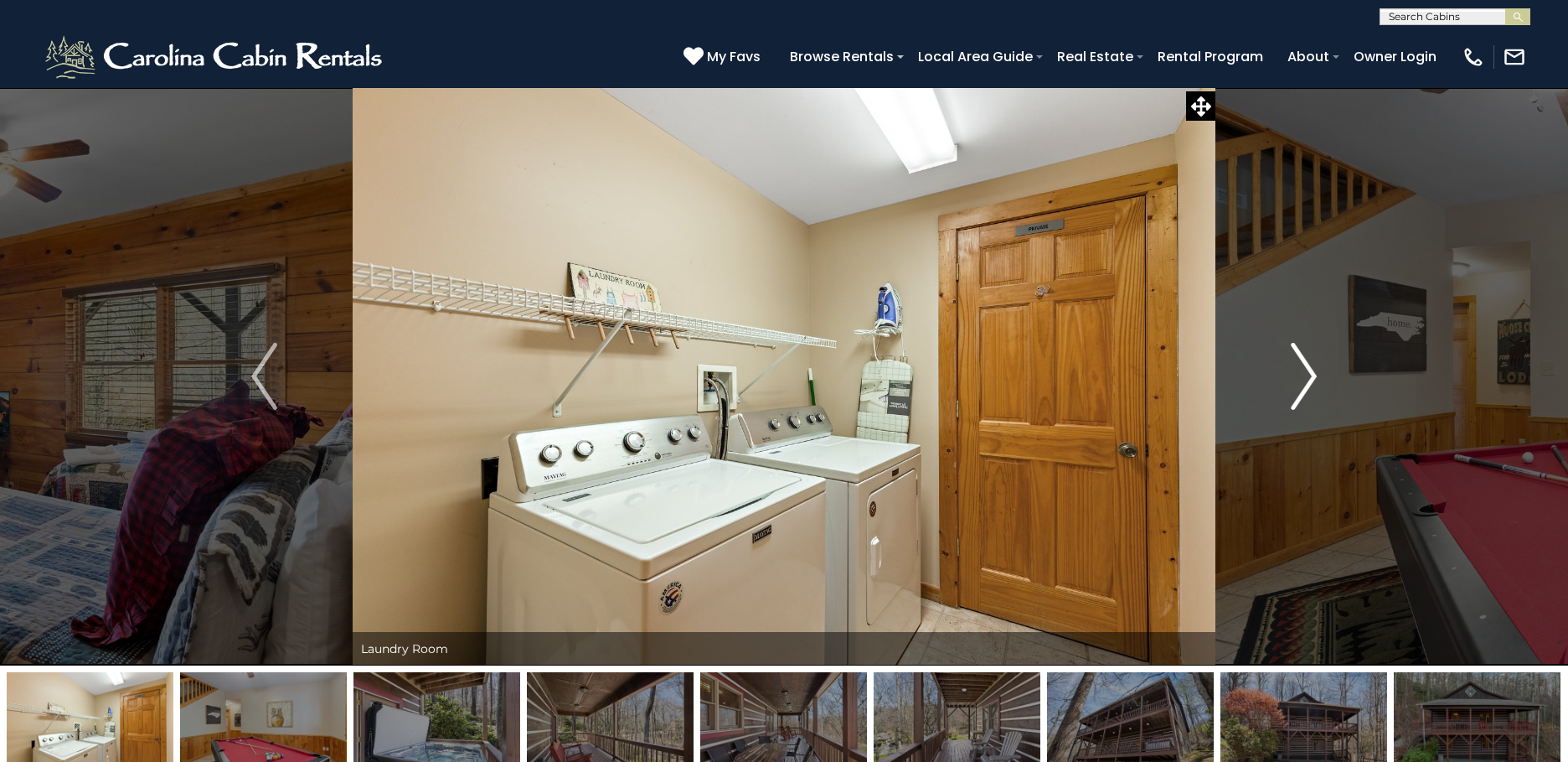
click at [1302, 377] on img "Next" at bounding box center [1302, 376] width 25 height 67
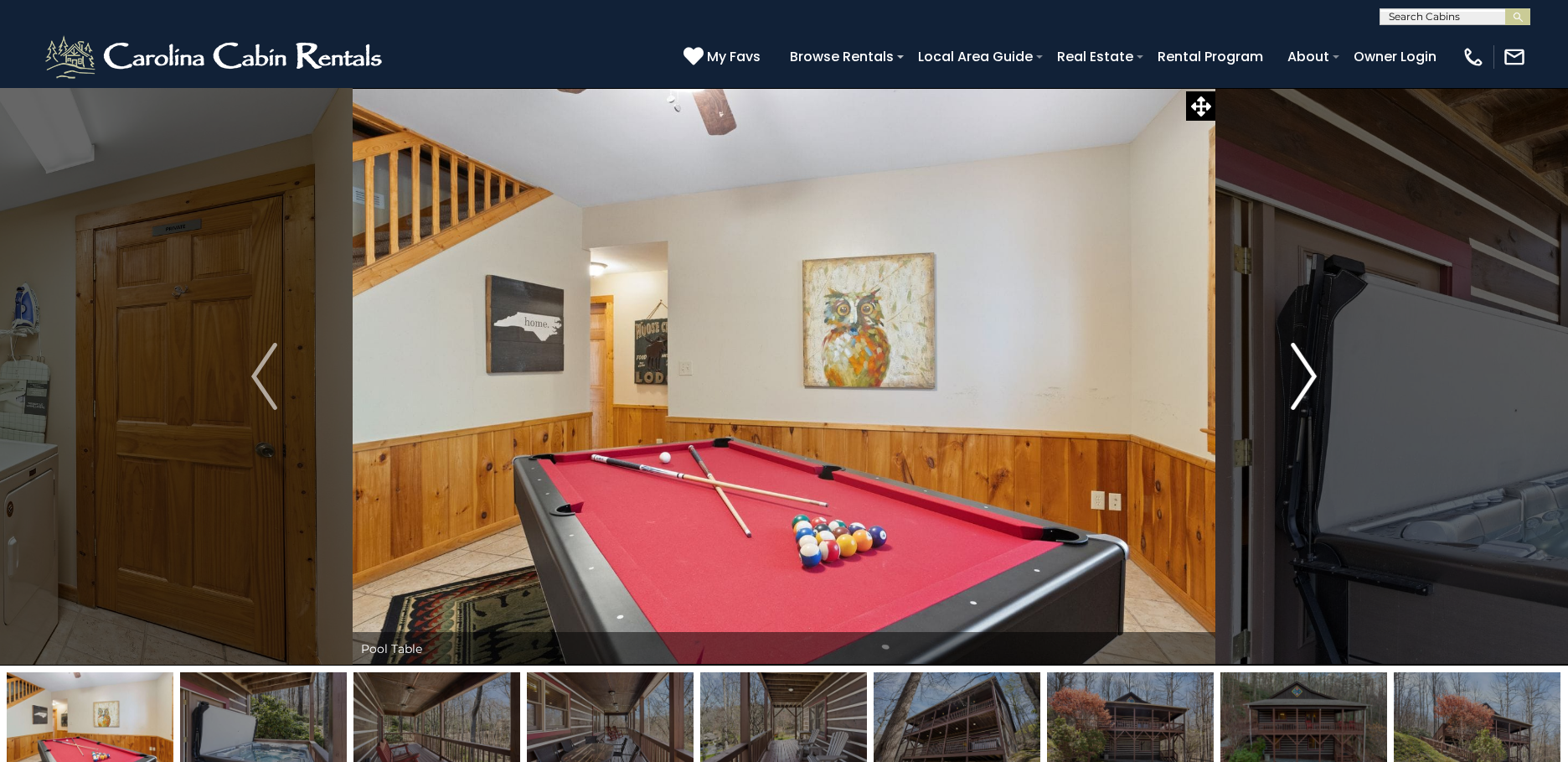
click at [1302, 377] on img "Next" at bounding box center [1302, 376] width 25 height 67
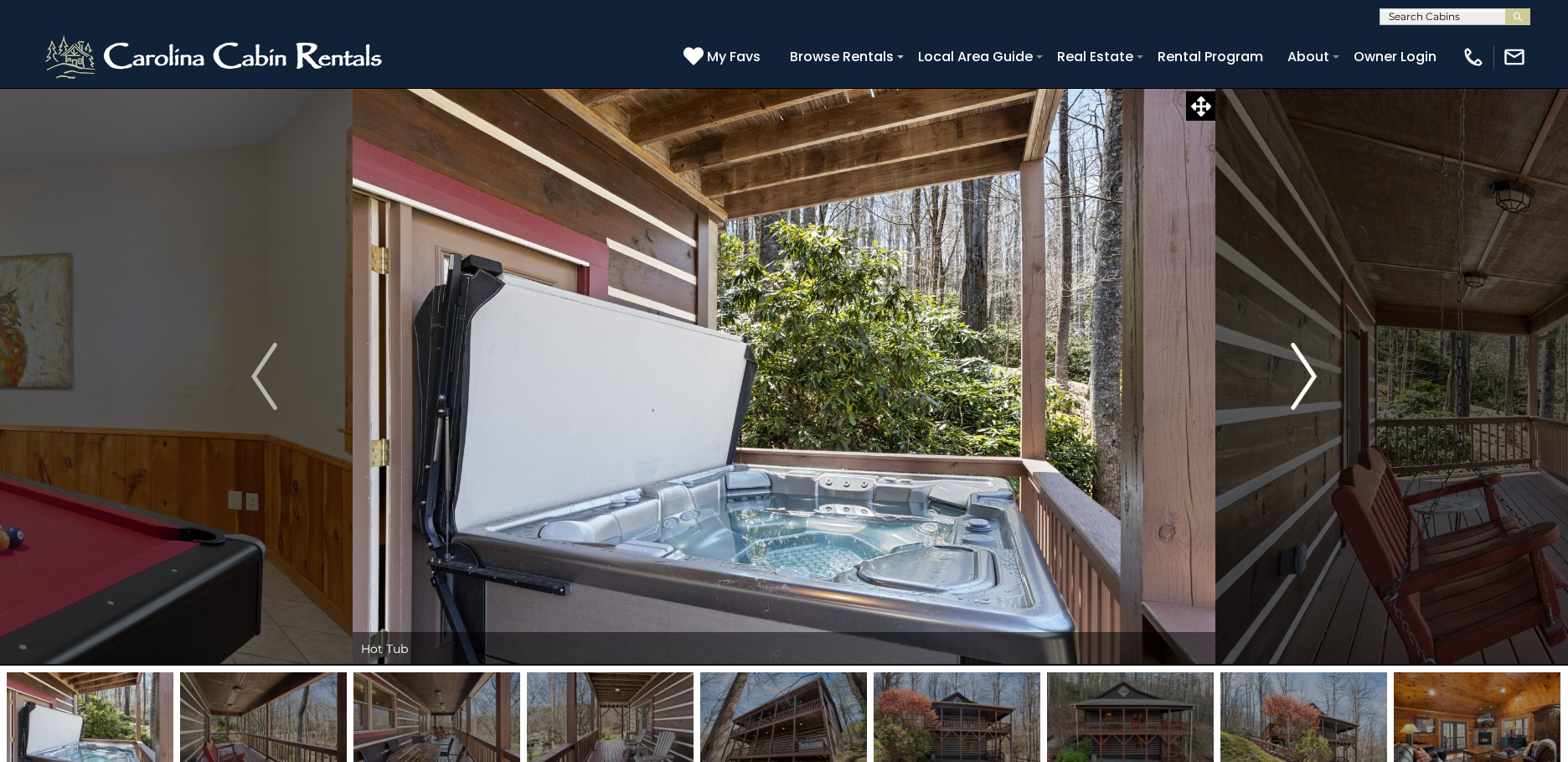
click at [1302, 377] on img "Next" at bounding box center [1302, 376] width 25 height 67
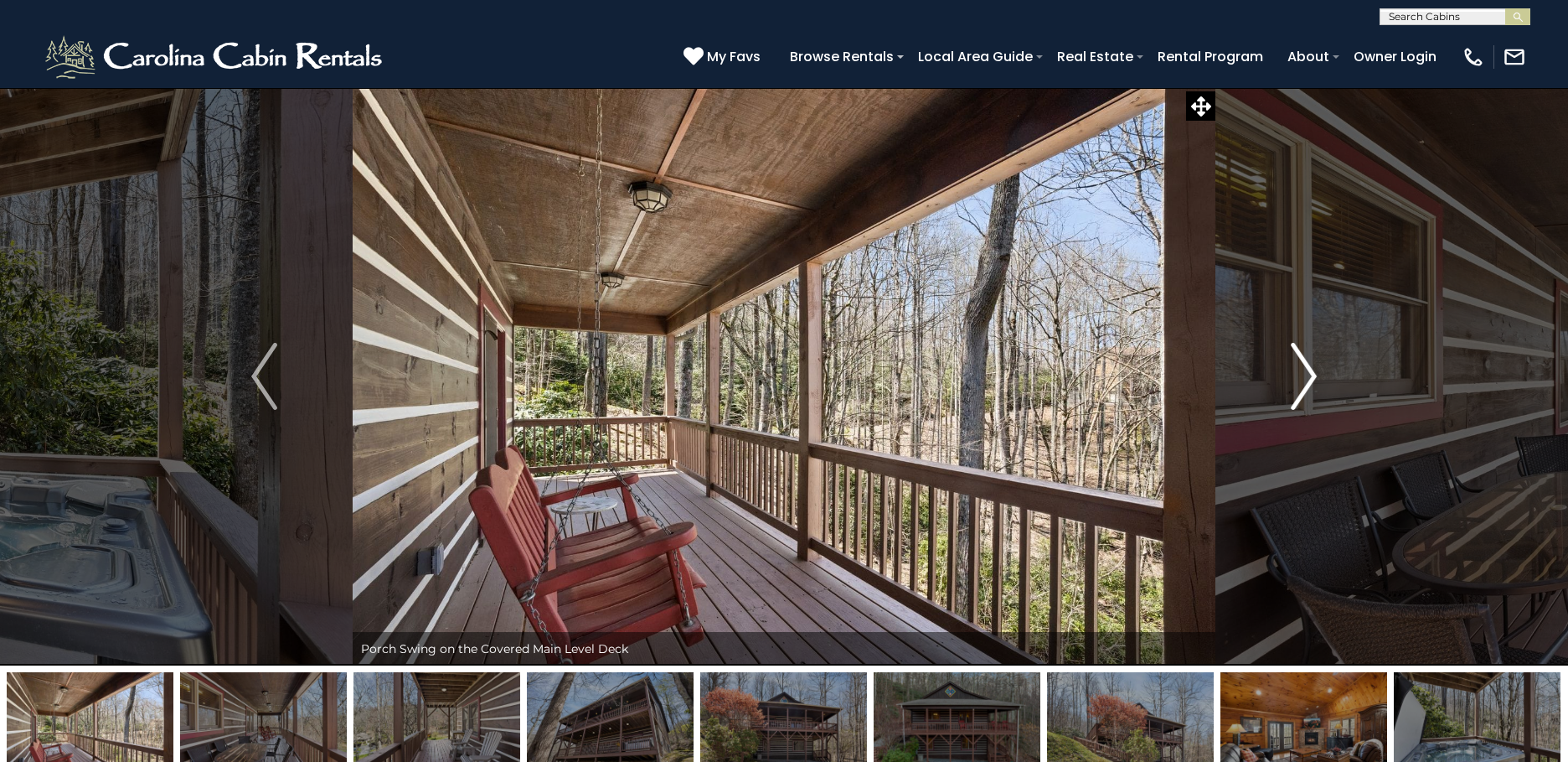
click at [1302, 377] on img "Next" at bounding box center [1302, 376] width 25 height 67
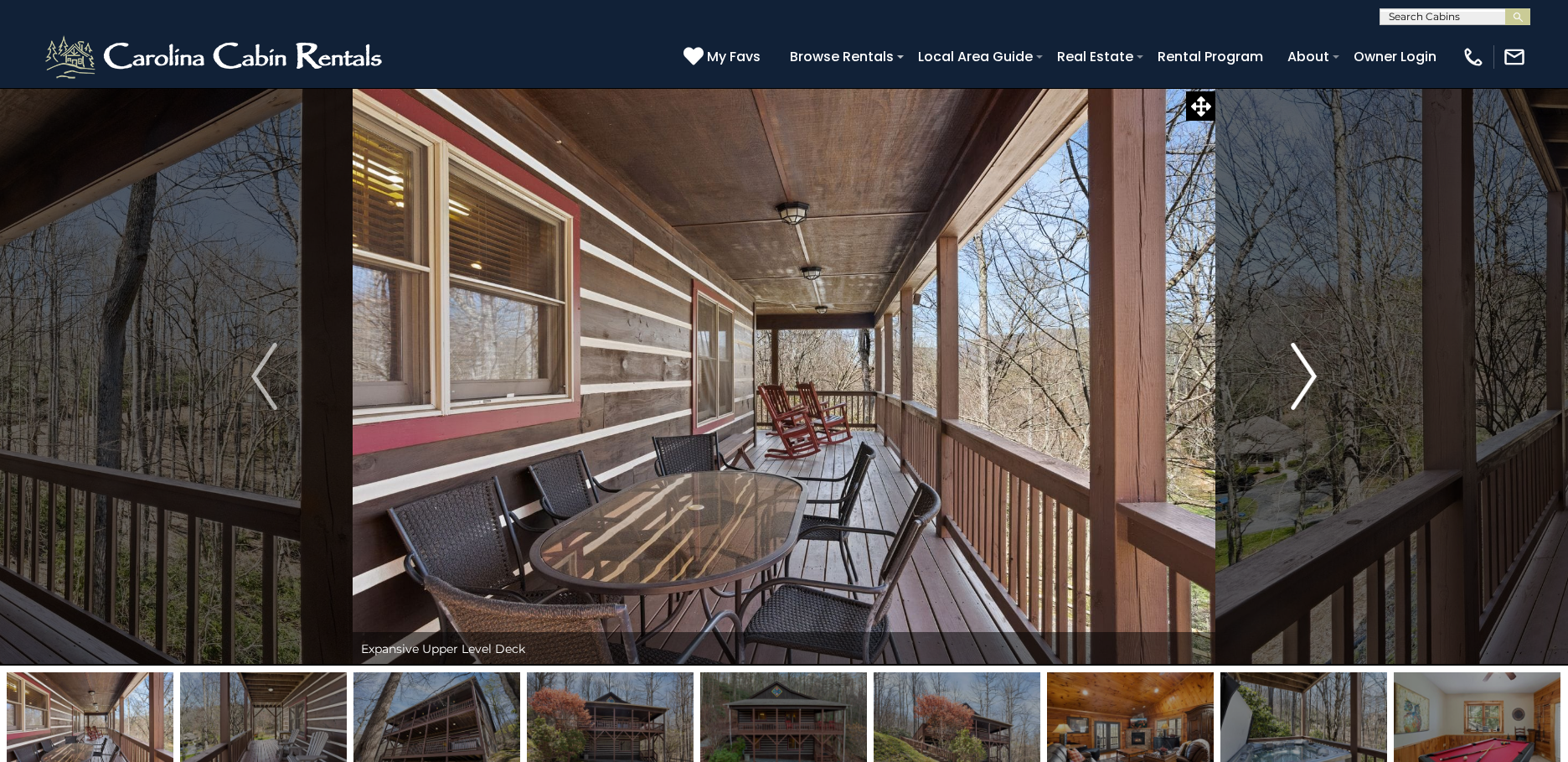
click at [1302, 377] on img "Next" at bounding box center [1302, 376] width 25 height 67
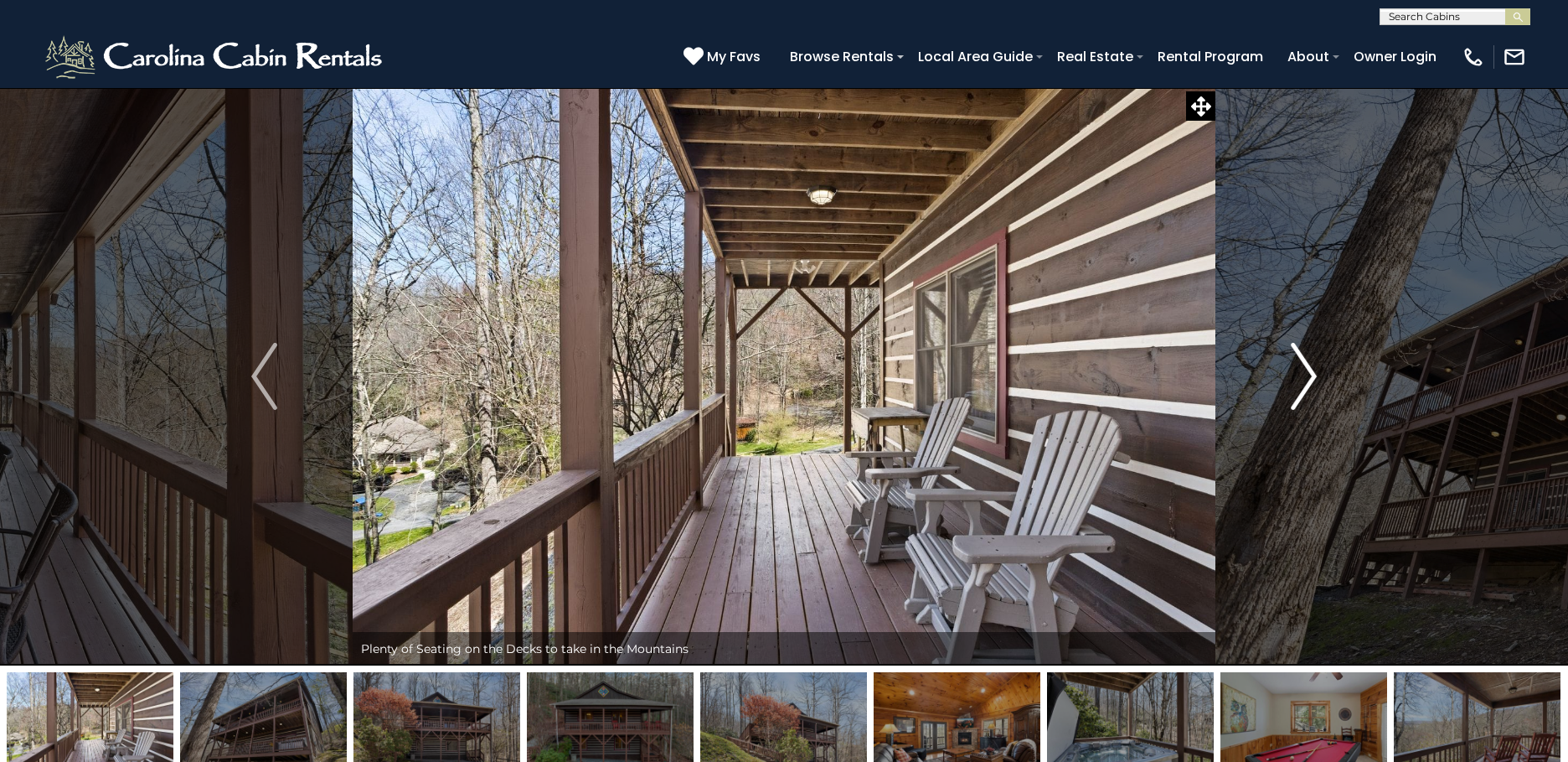
click at [1302, 377] on img "Next" at bounding box center [1302, 376] width 25 height 67
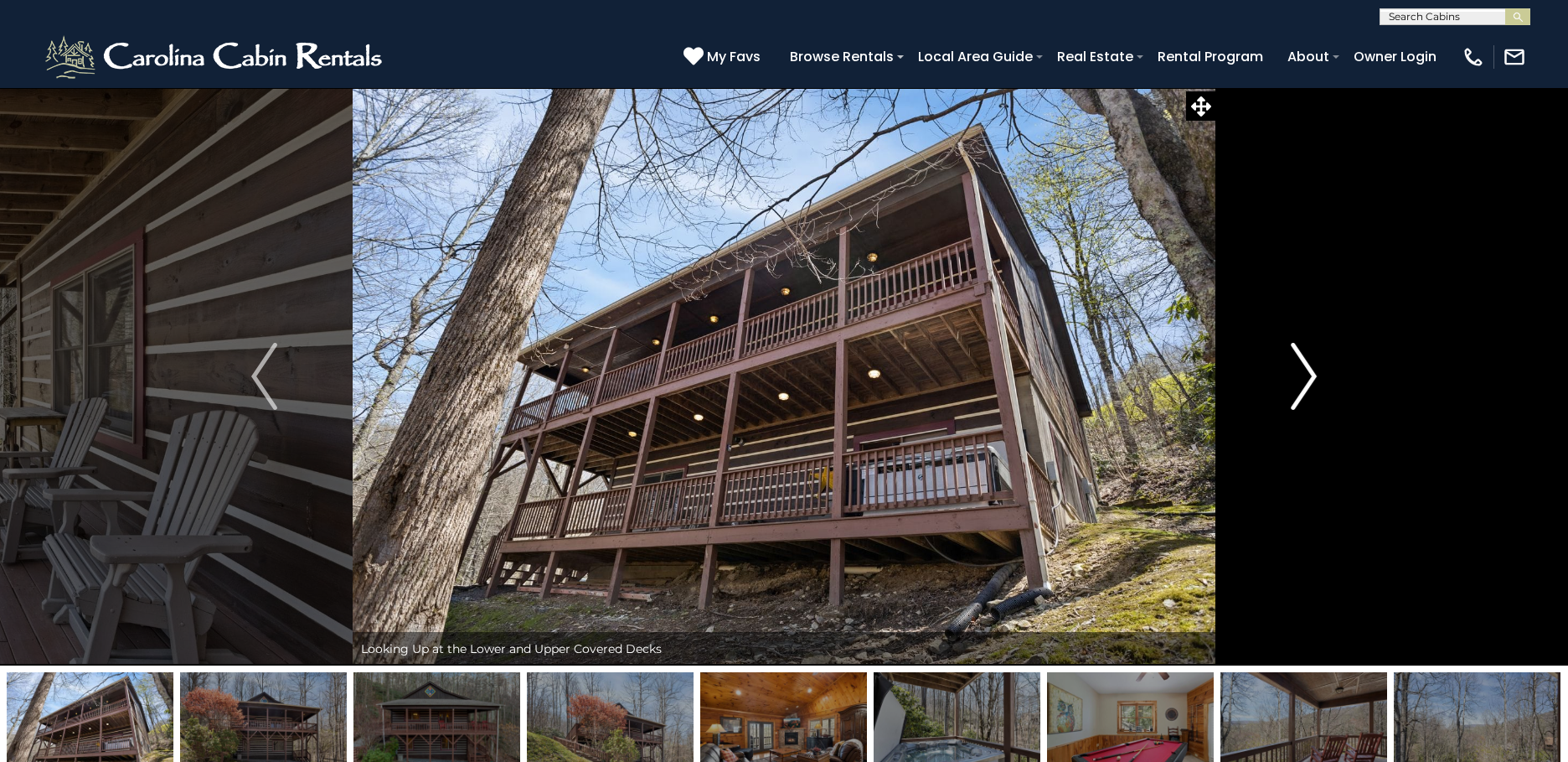
click at [1302, 377] on img "Next" at bounding box center [1302, 376] width 25 height 67
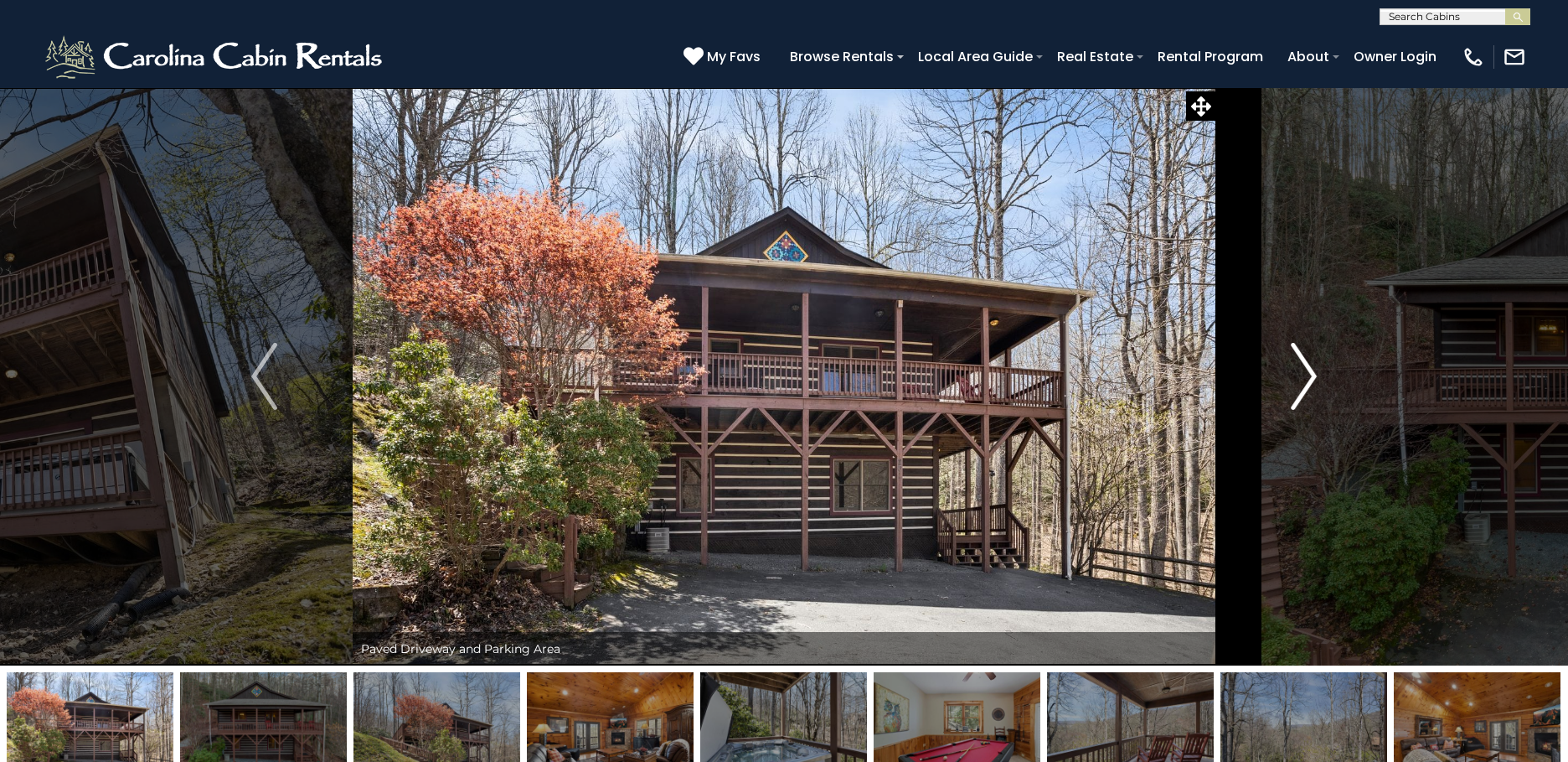
click at [1302, 377] on img "Next" at bounding box center [1302, 376] width 25 height 67
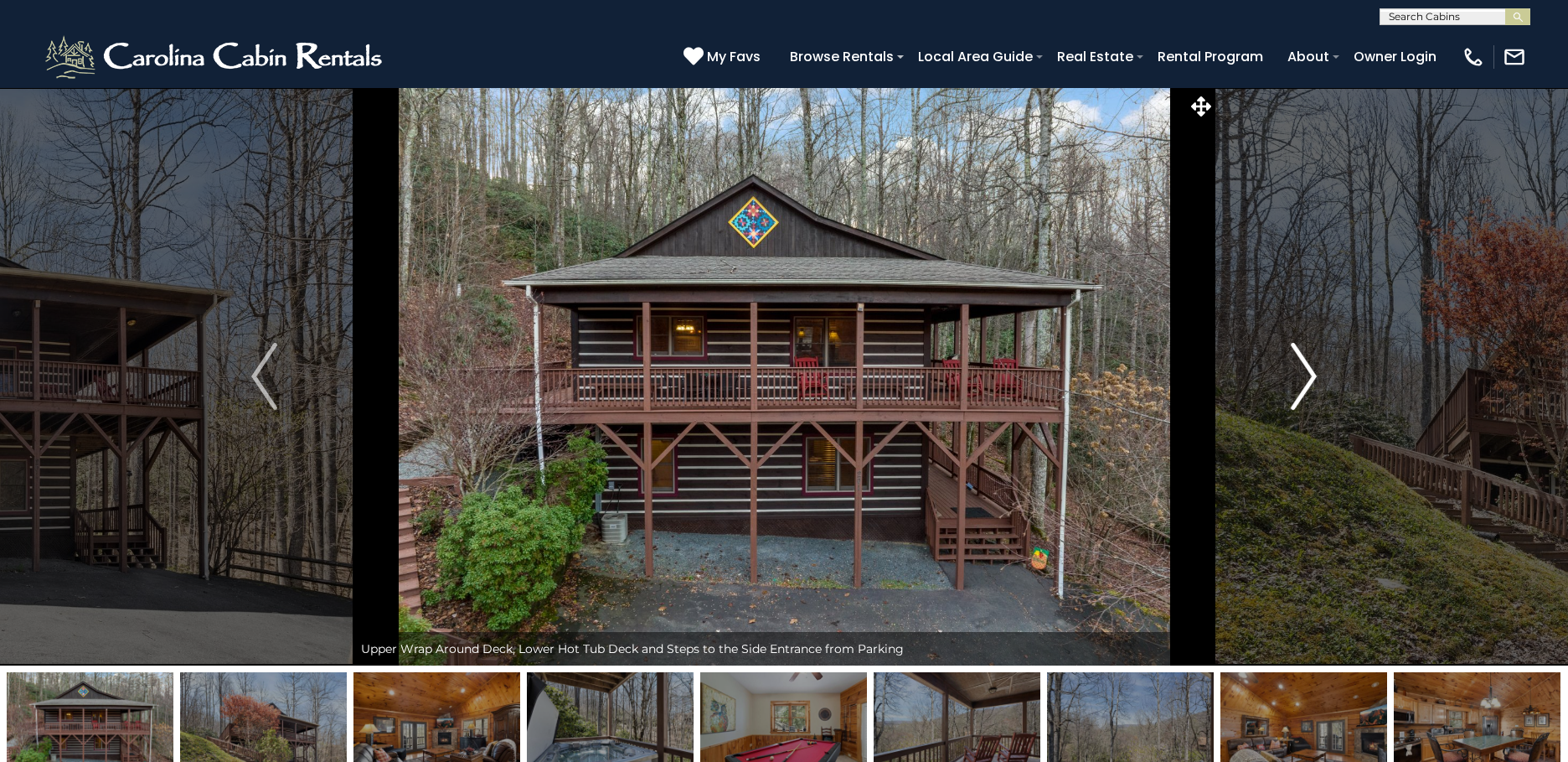
click at [1302, 377] on img "Next" at bounding box center [1302, 376] width 25 height 67
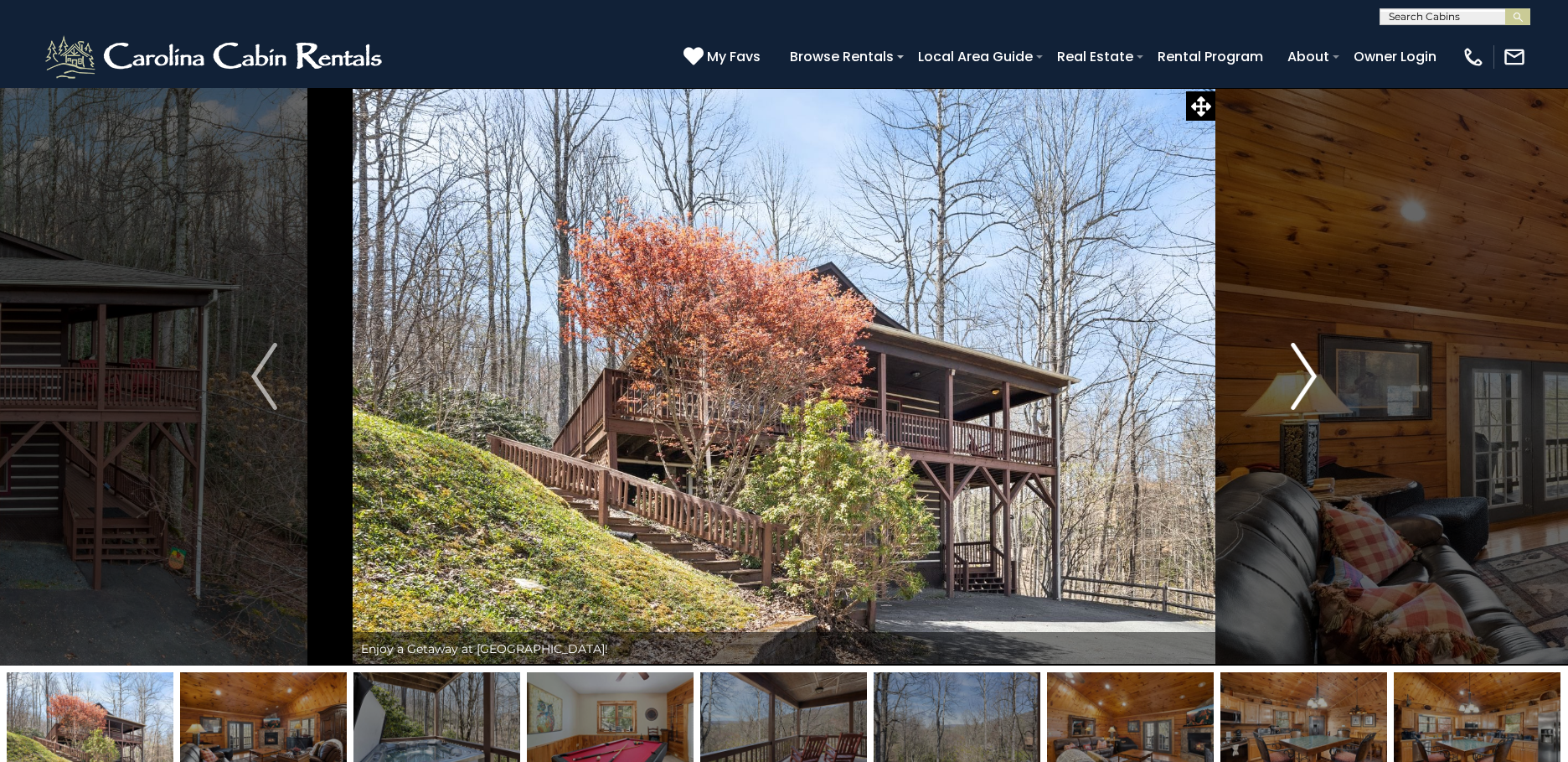
click at [1302, 377] on img "Next" at bounding box center [1302, 376] width 25 height 67
